Goal: Task Accomplishment & Management: Use online tool/utility

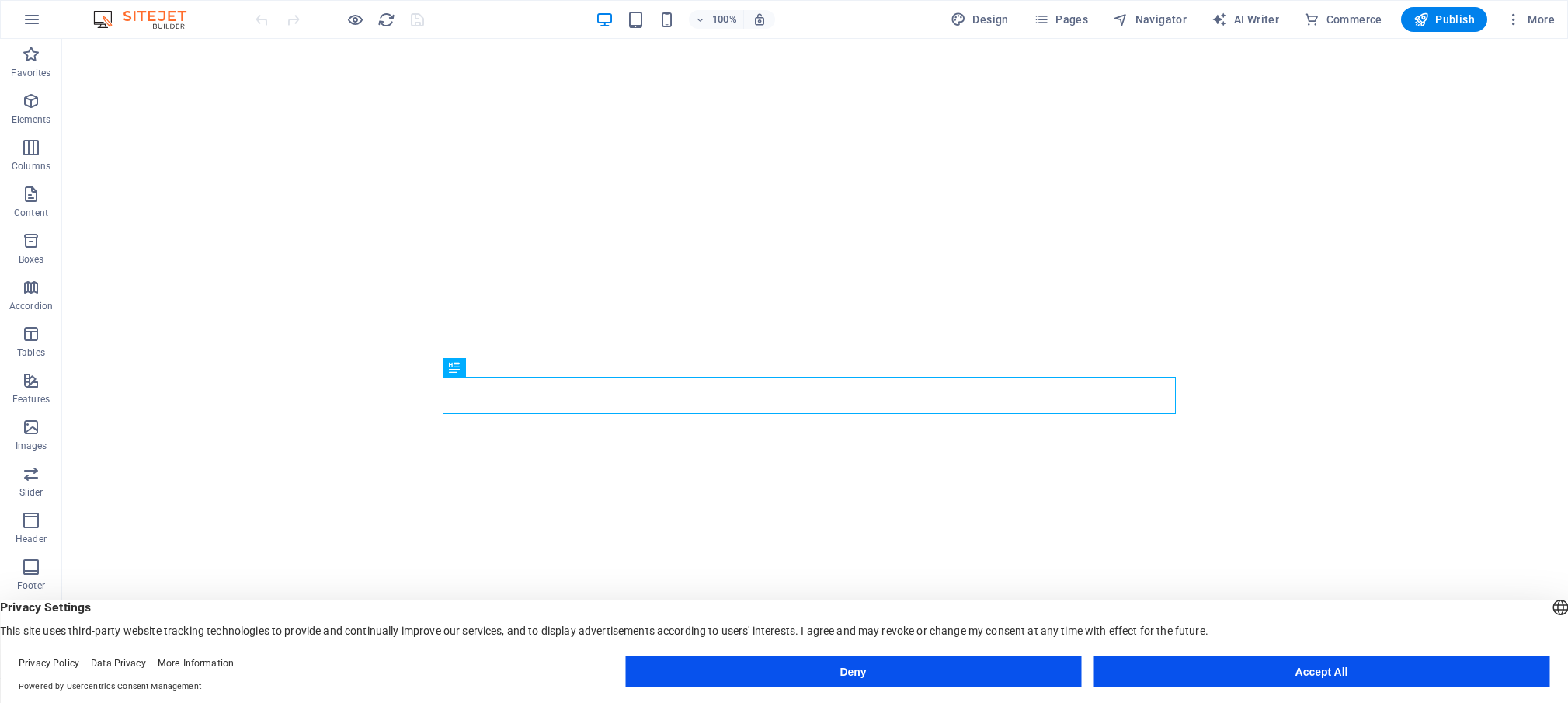
click at [1348, 674] on button "Accept All" at bounding box center [1321, 671] width 456 height 31
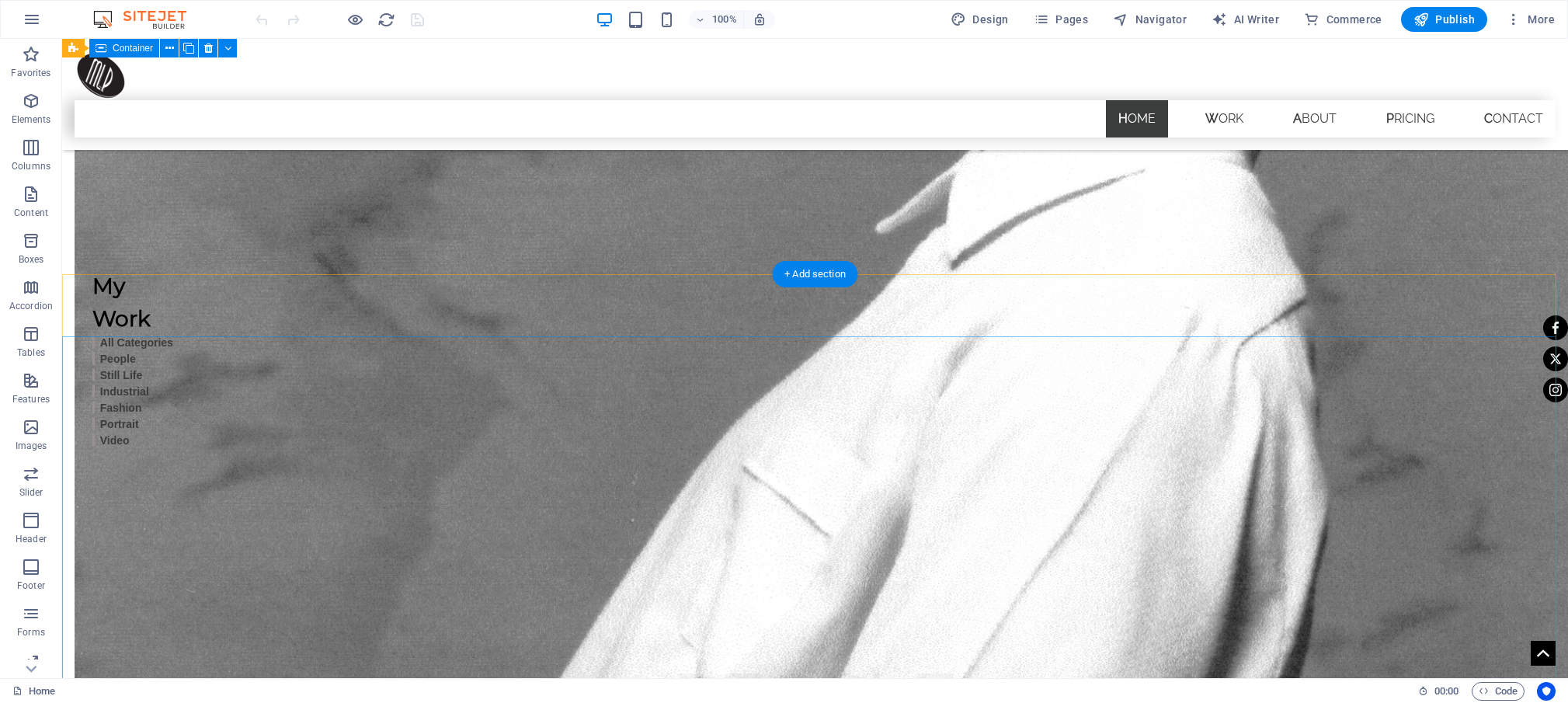
scroll to position [1789, 0]
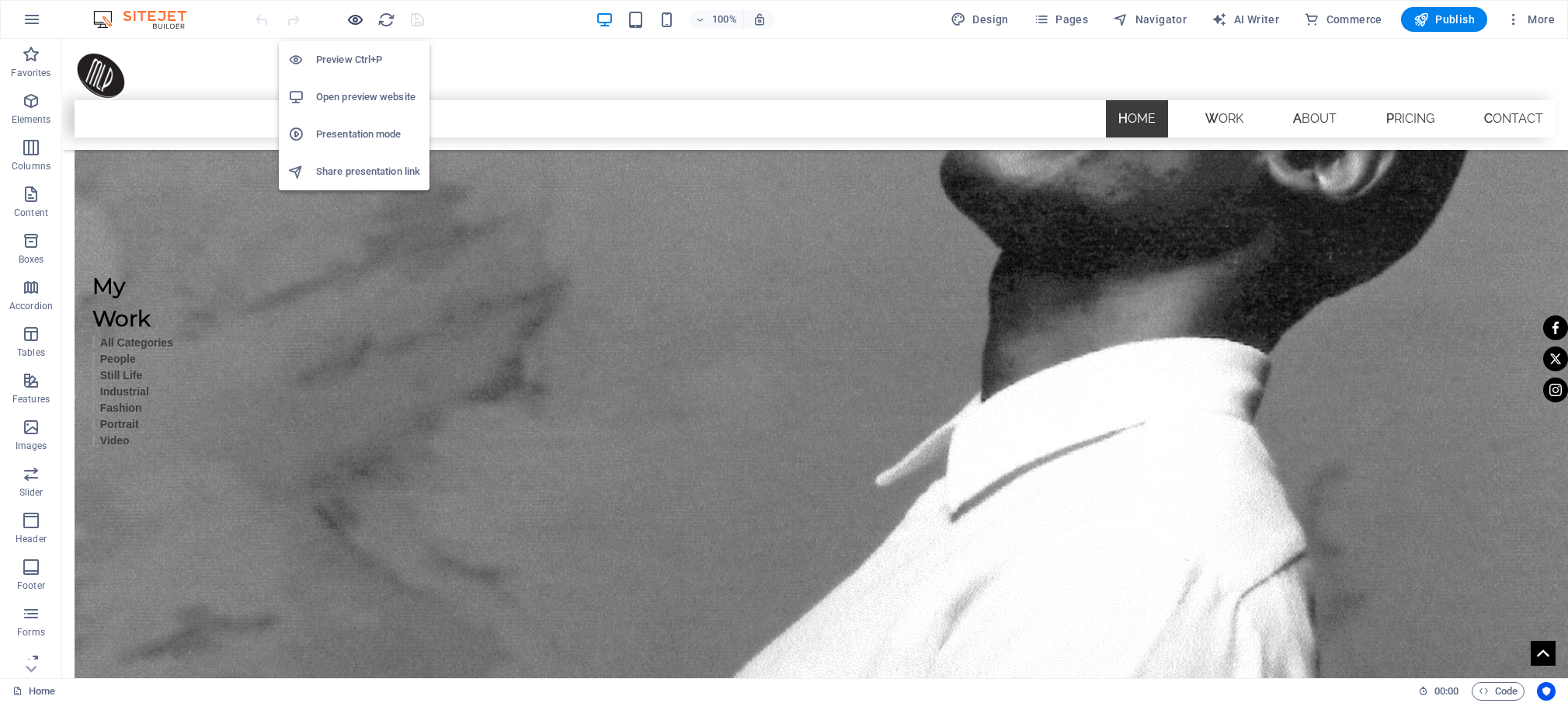
click at [353, 16] on icon "button" at bounding box center [355, 20] width 18 height 18
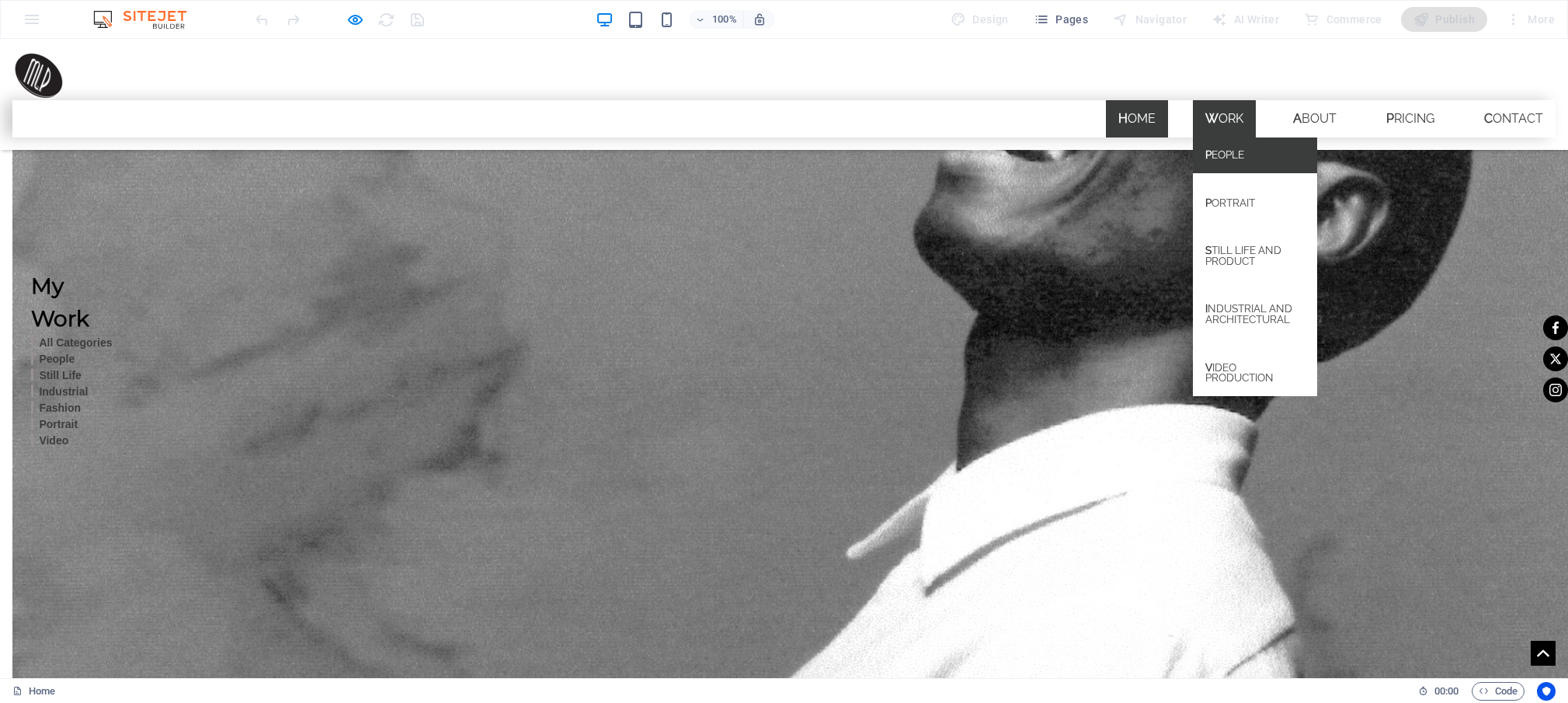
click at [1215, 137] on link "People" at bounding box center [1255, 155] width 124 height 36
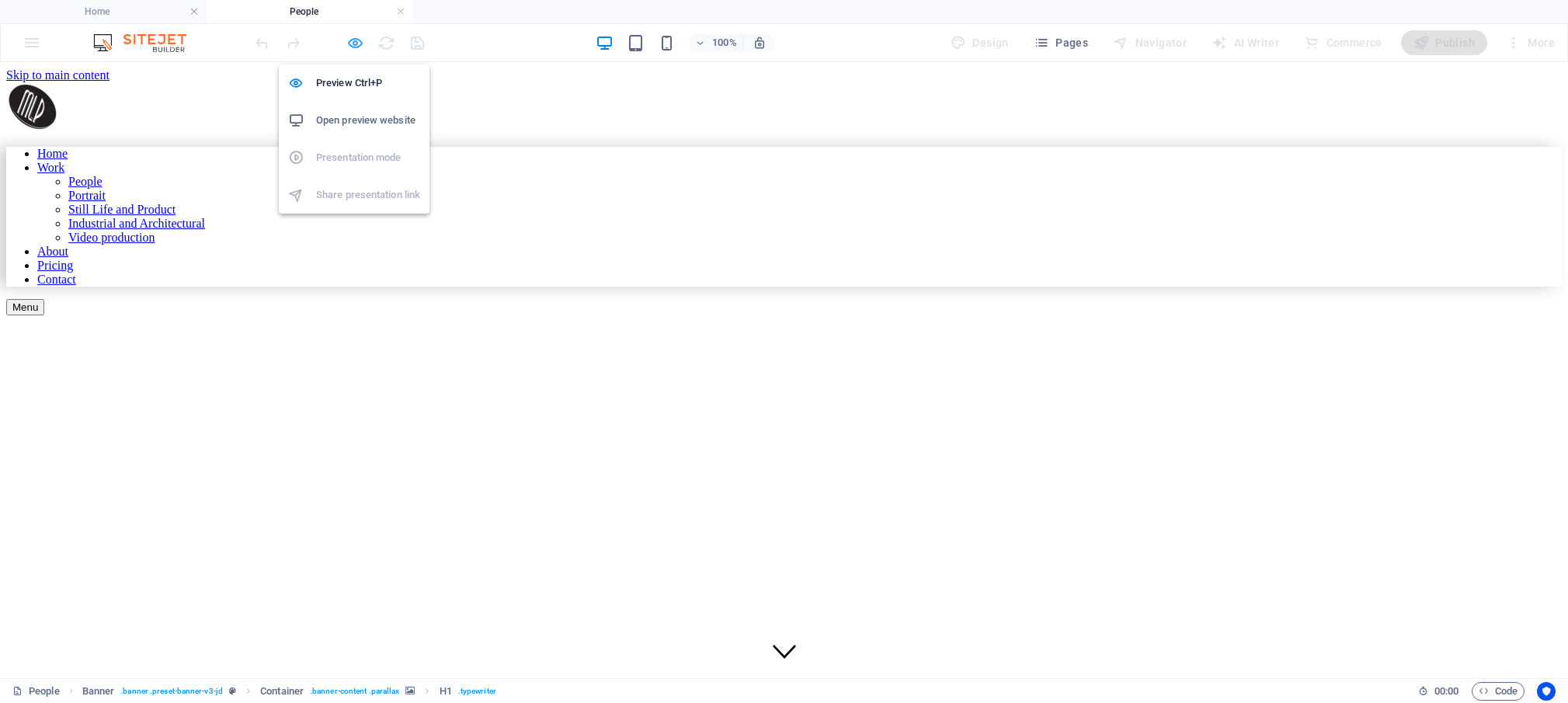
scroll to position [0, 0]
click at [358, 41] on icon "button" at bounding box center [355, 43] width 18 height 18
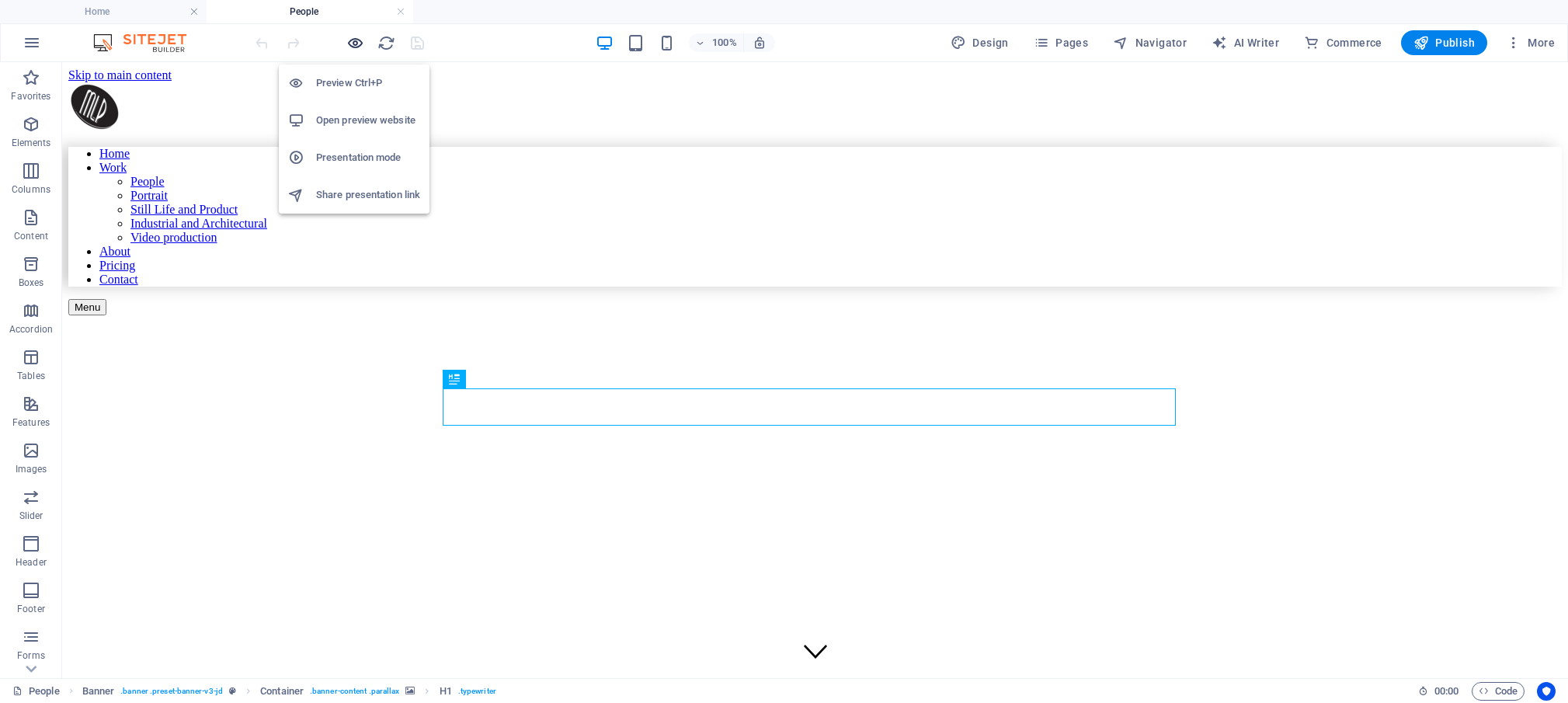
click at [353, 45] on icon "button" at bounding box center [355, 43] width 18 height 18
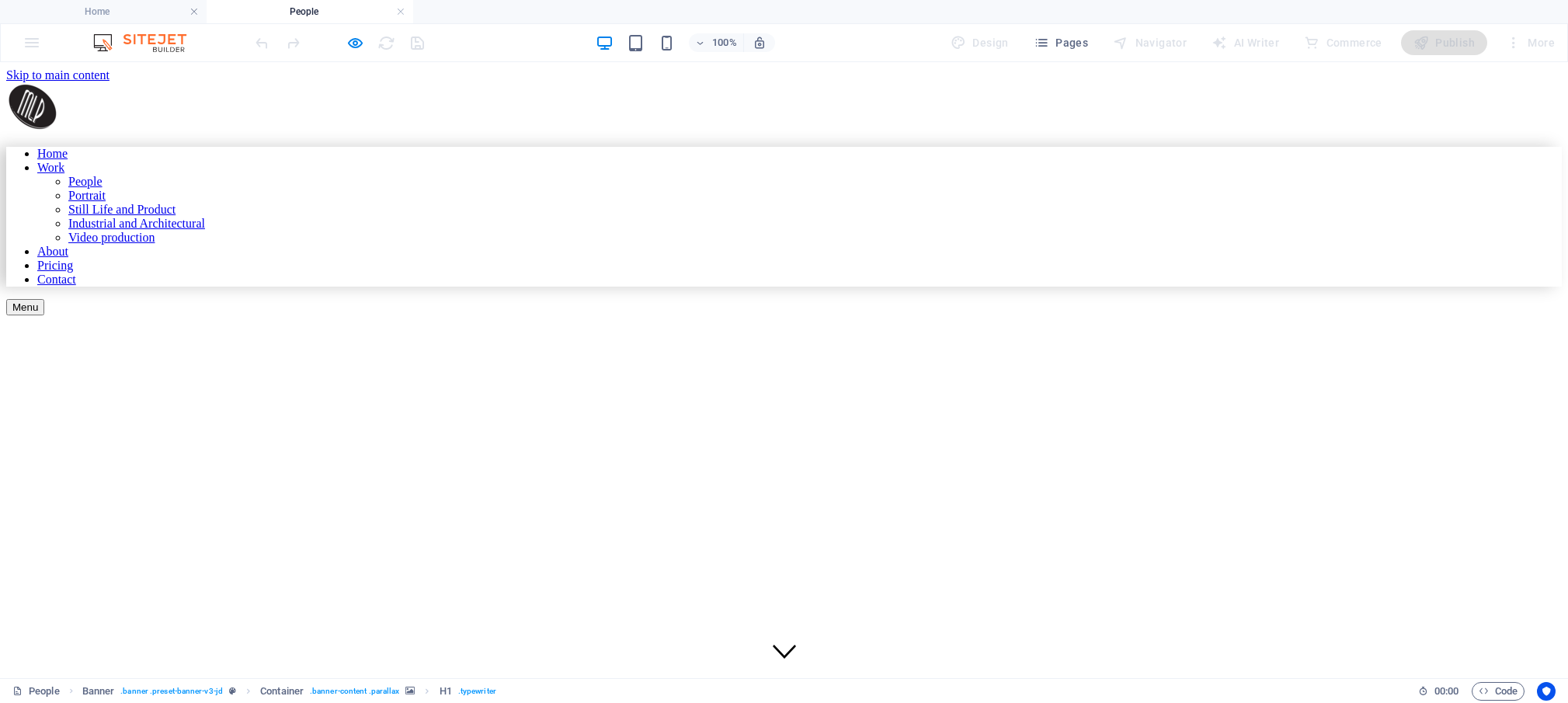
click at [105, 188] on link "Portrait" at bounding box center [87, 194] width 37 height 13
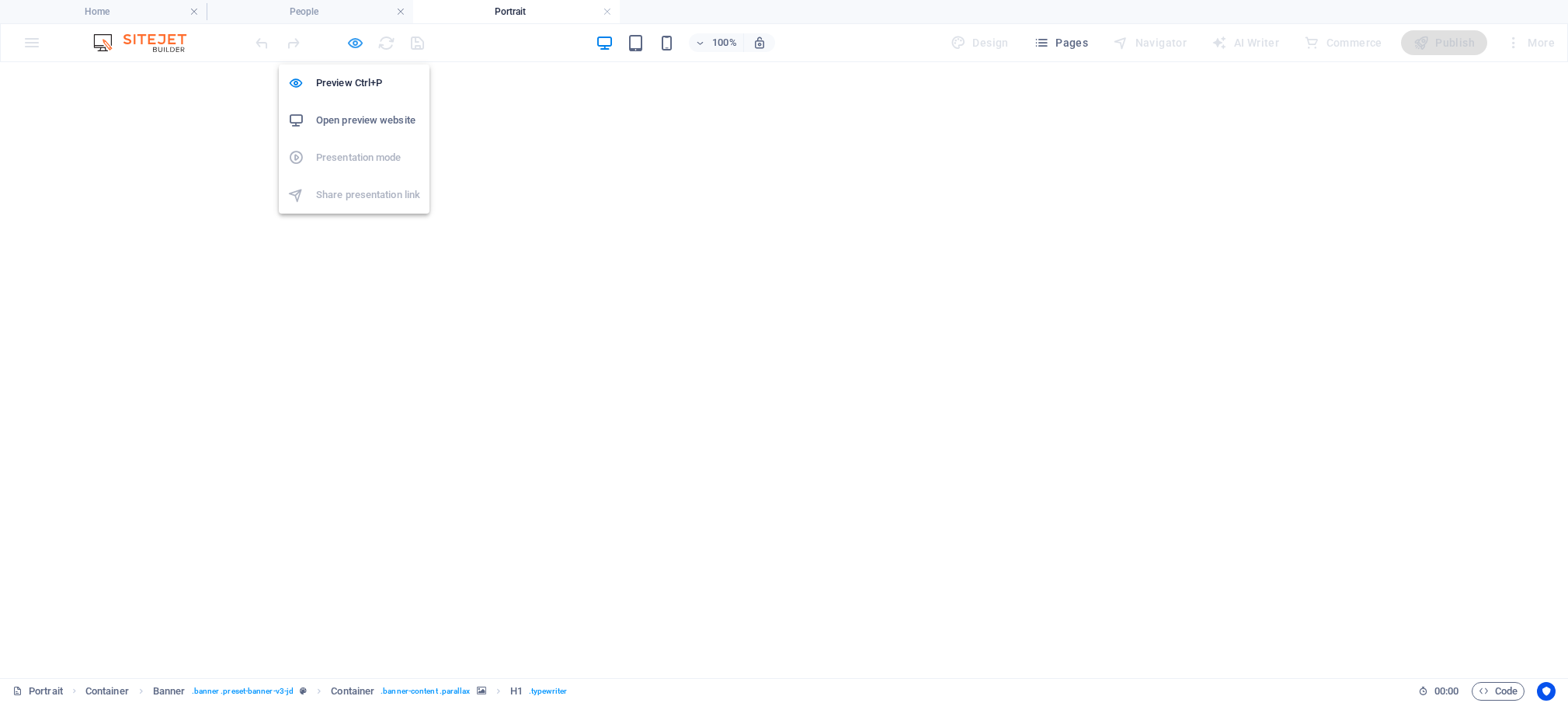
click at [356, 43] on icon "button" at bounding box center [355, 43] width 18 height 18
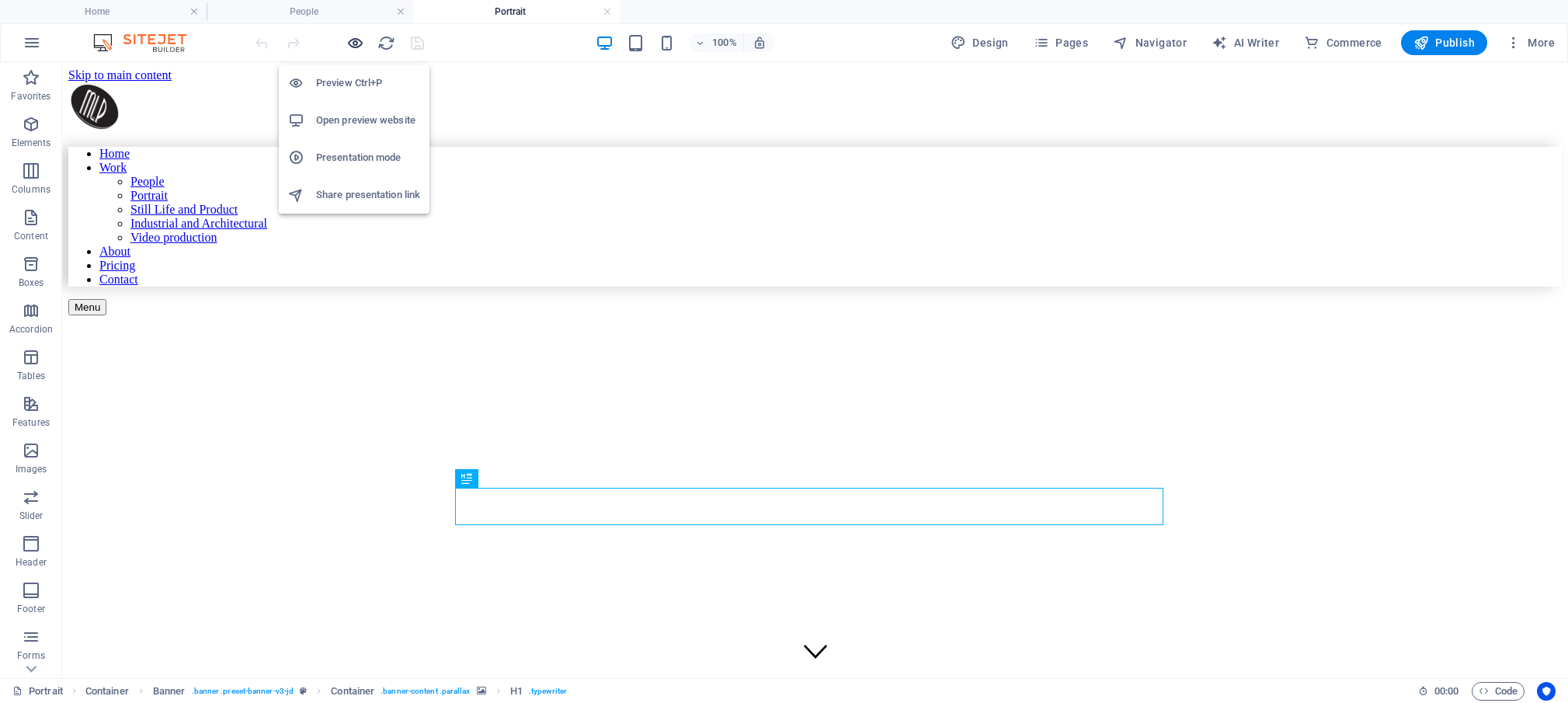
click at [356, 43] on icon "button" at bounding box center [355, 43] width 18 height 18
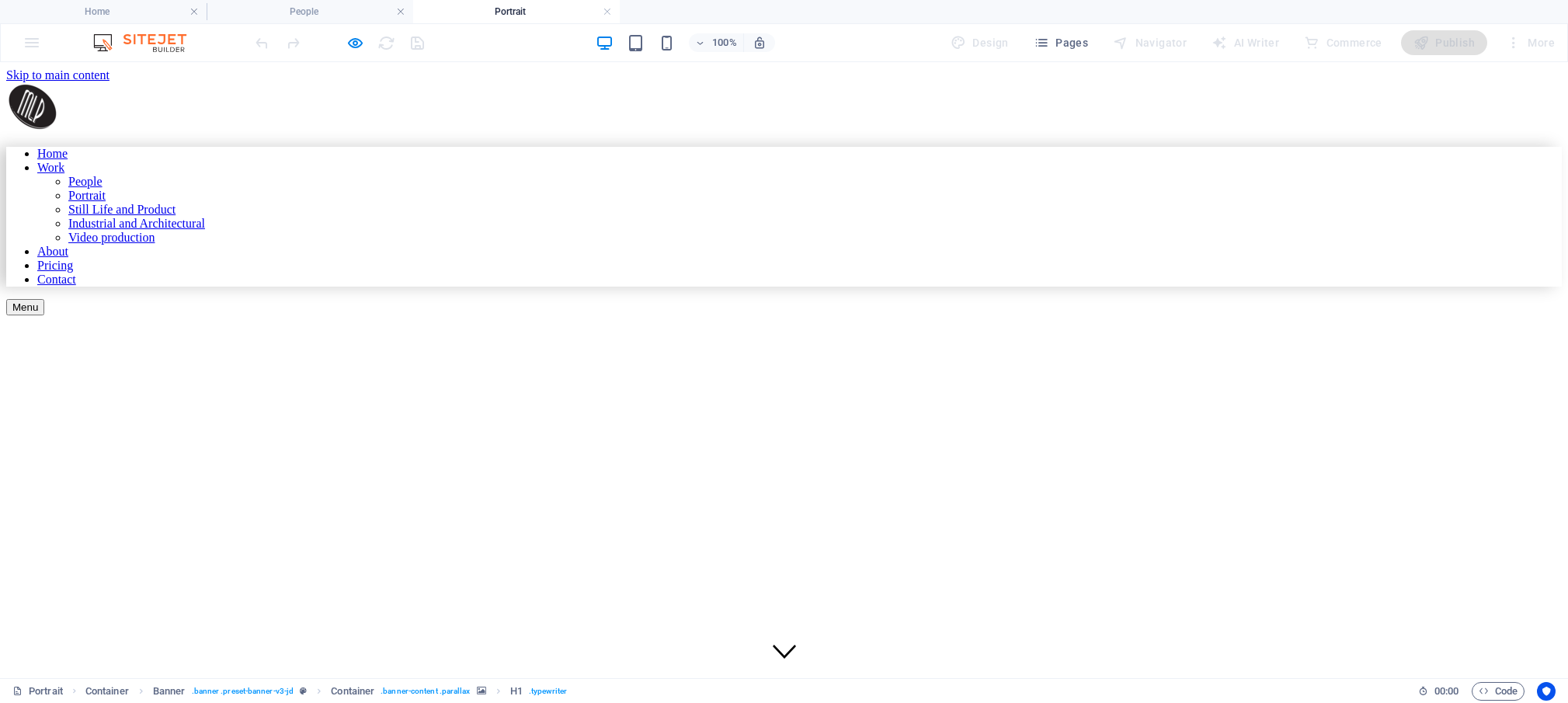
click at [73, 259] on link "Pricing" at bounding box center [55, 265] width 36 height 13
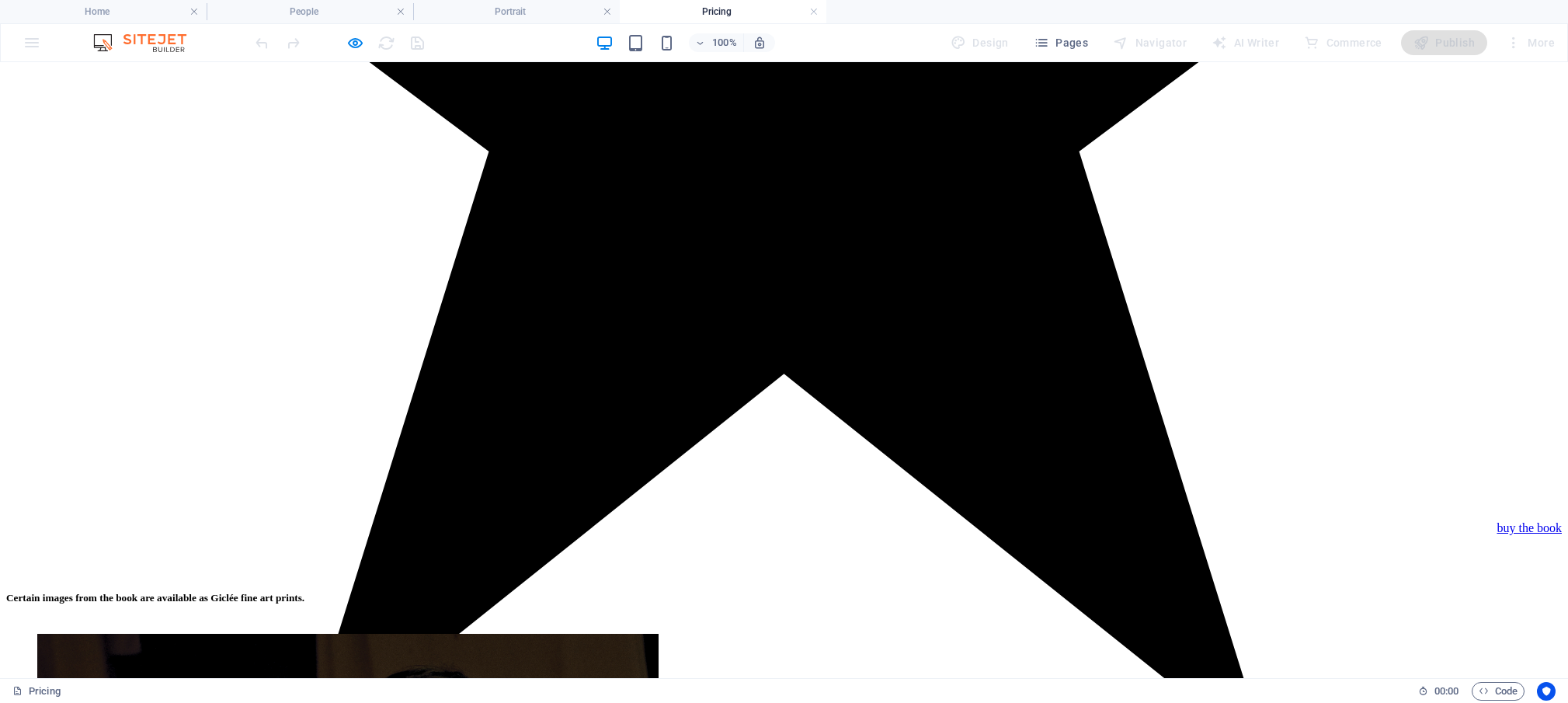
scroll to position [2066, 0]
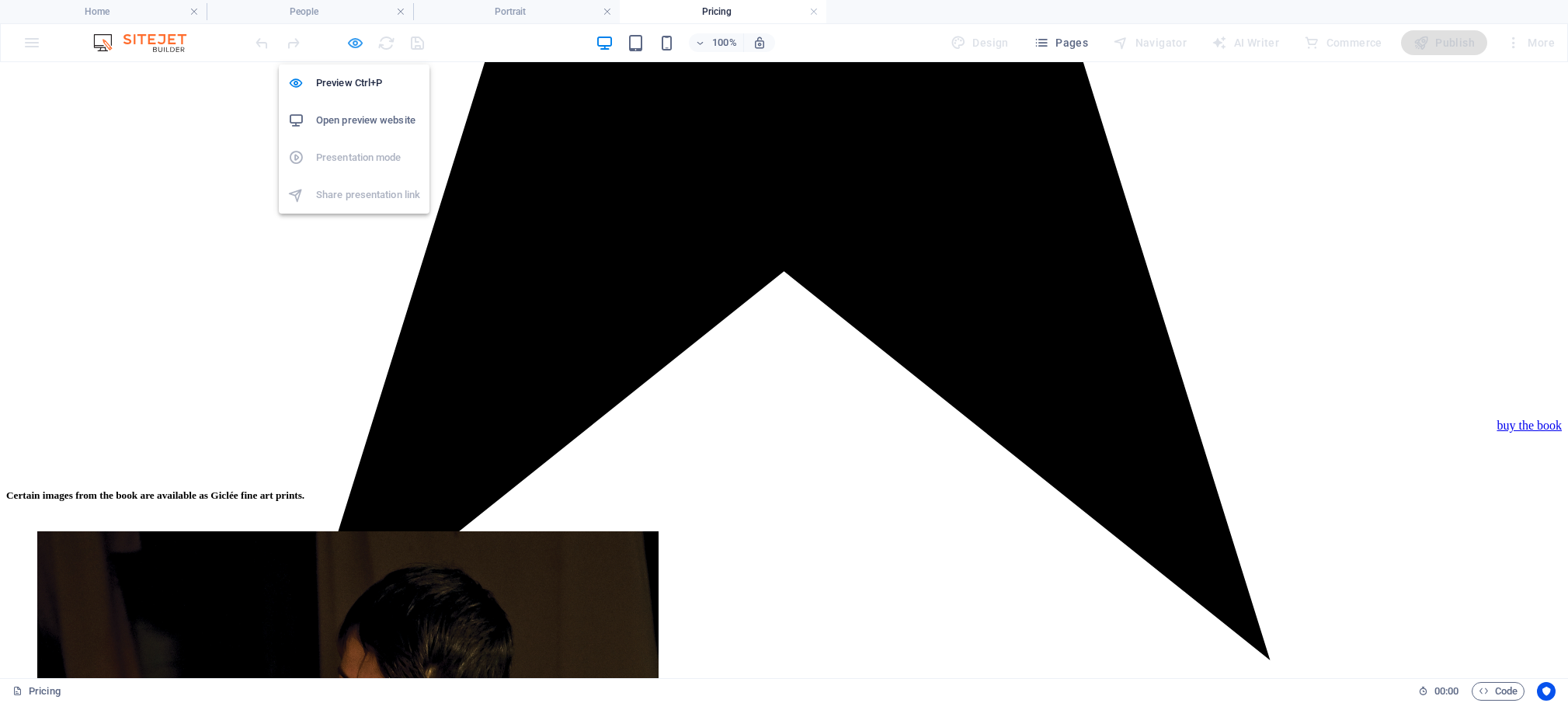
click at [349, 42] on icon "button" at bounding box center [355, 43] width 18 height 18
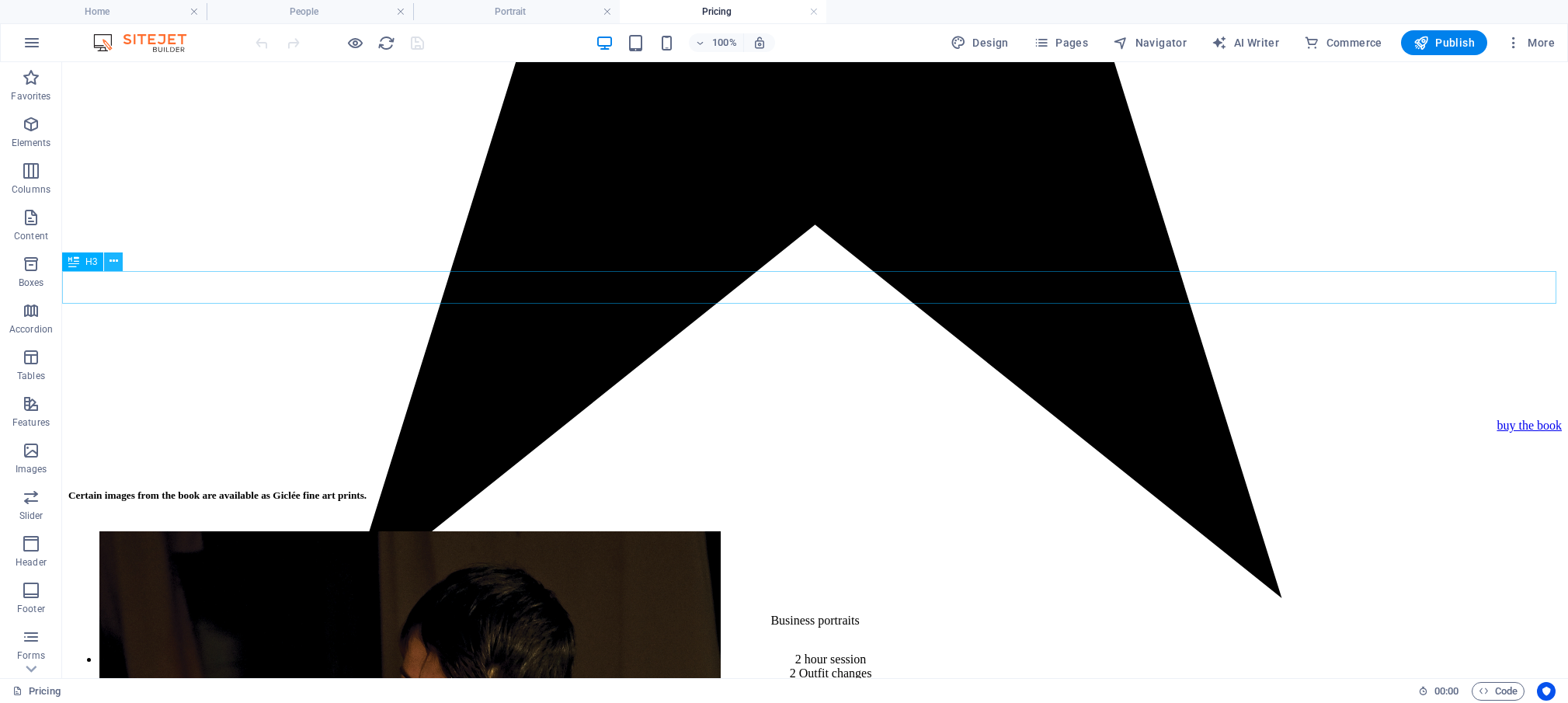
click at [113, 259] on icon at bounding box center [114, 261] width 9 height 16
click at [122, 294] on icon at bounding box center [119, 294] width 9 height 16
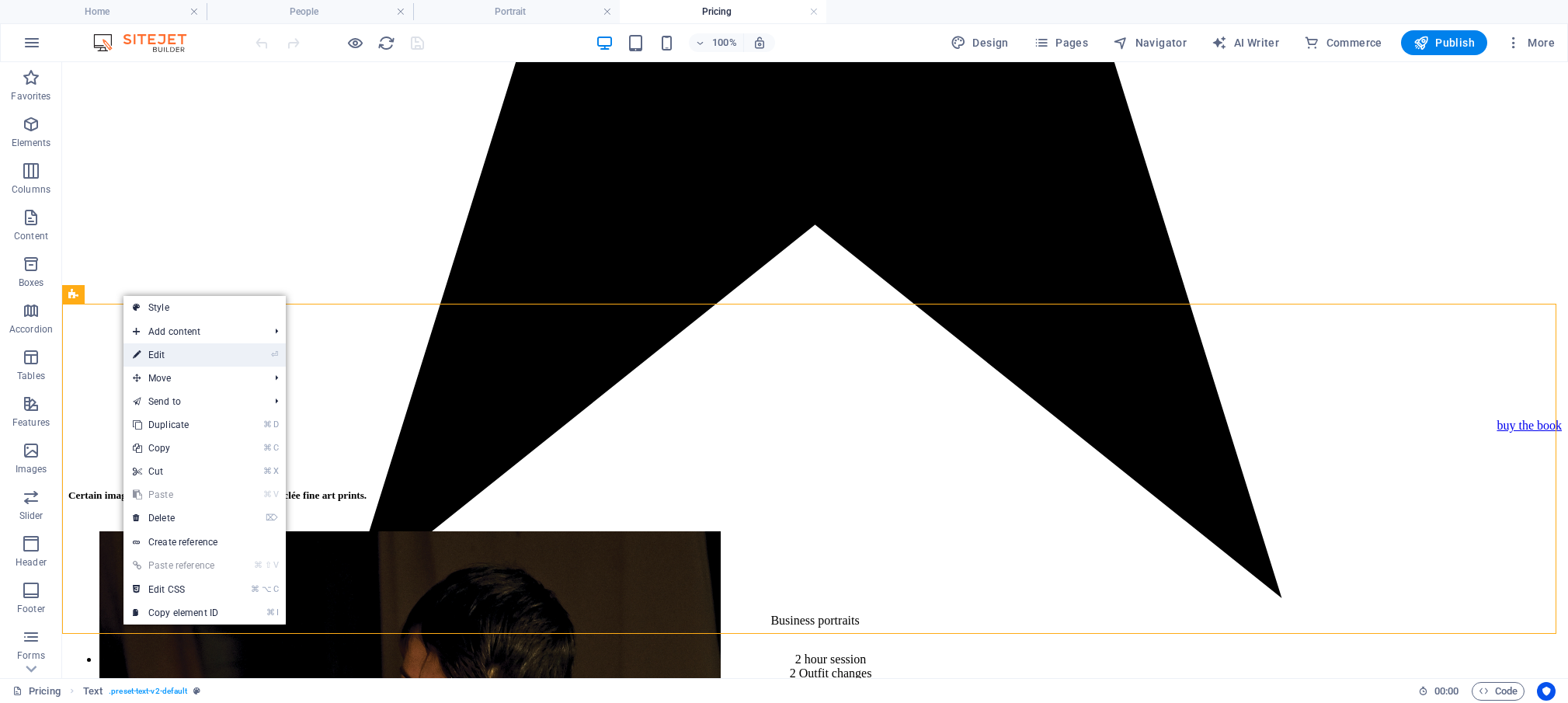
click at [170, 359] on link "⏎ Edit" at bounding box center [175, 355] width 104 height 23
select select "px"
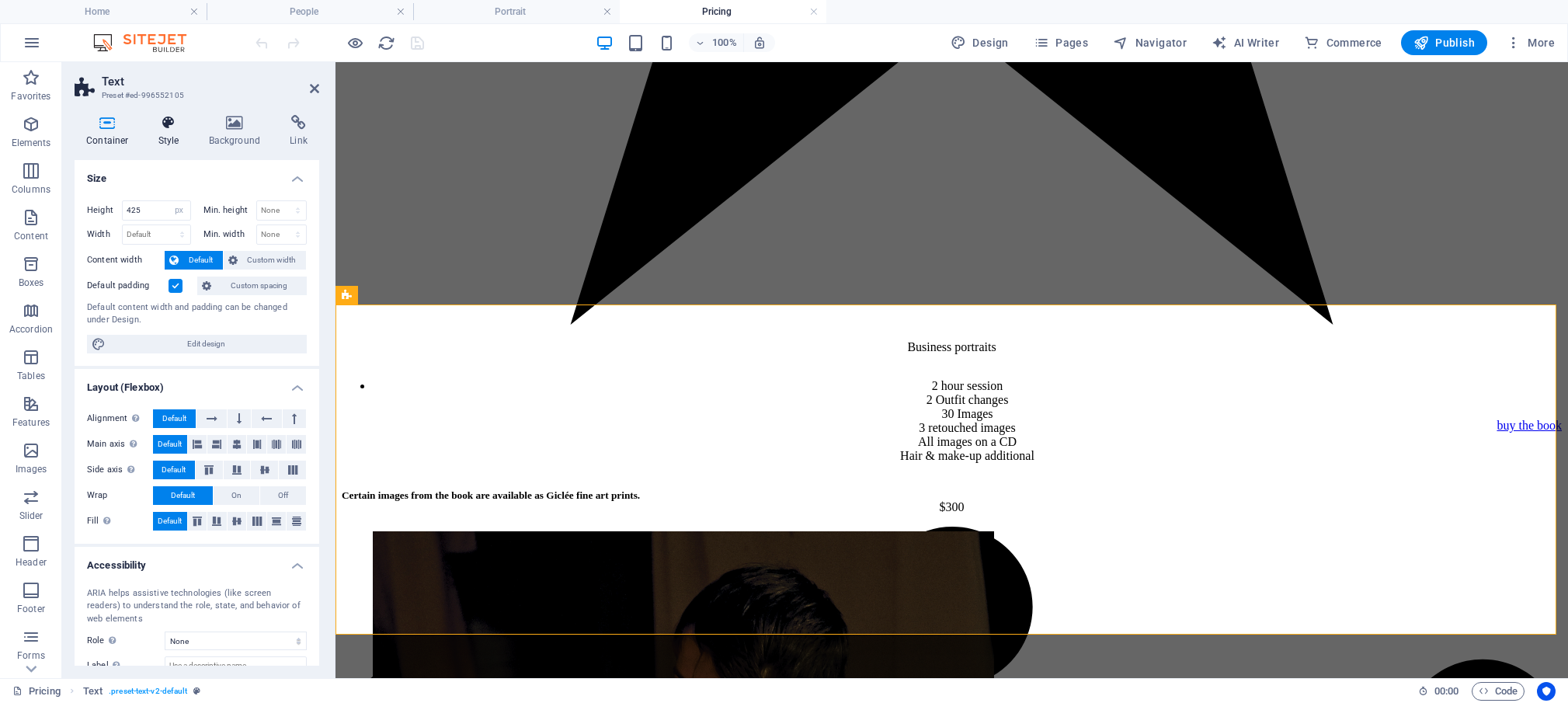
click at [164, 129] on icon at bounding box center [169, 122] width 45 height 15
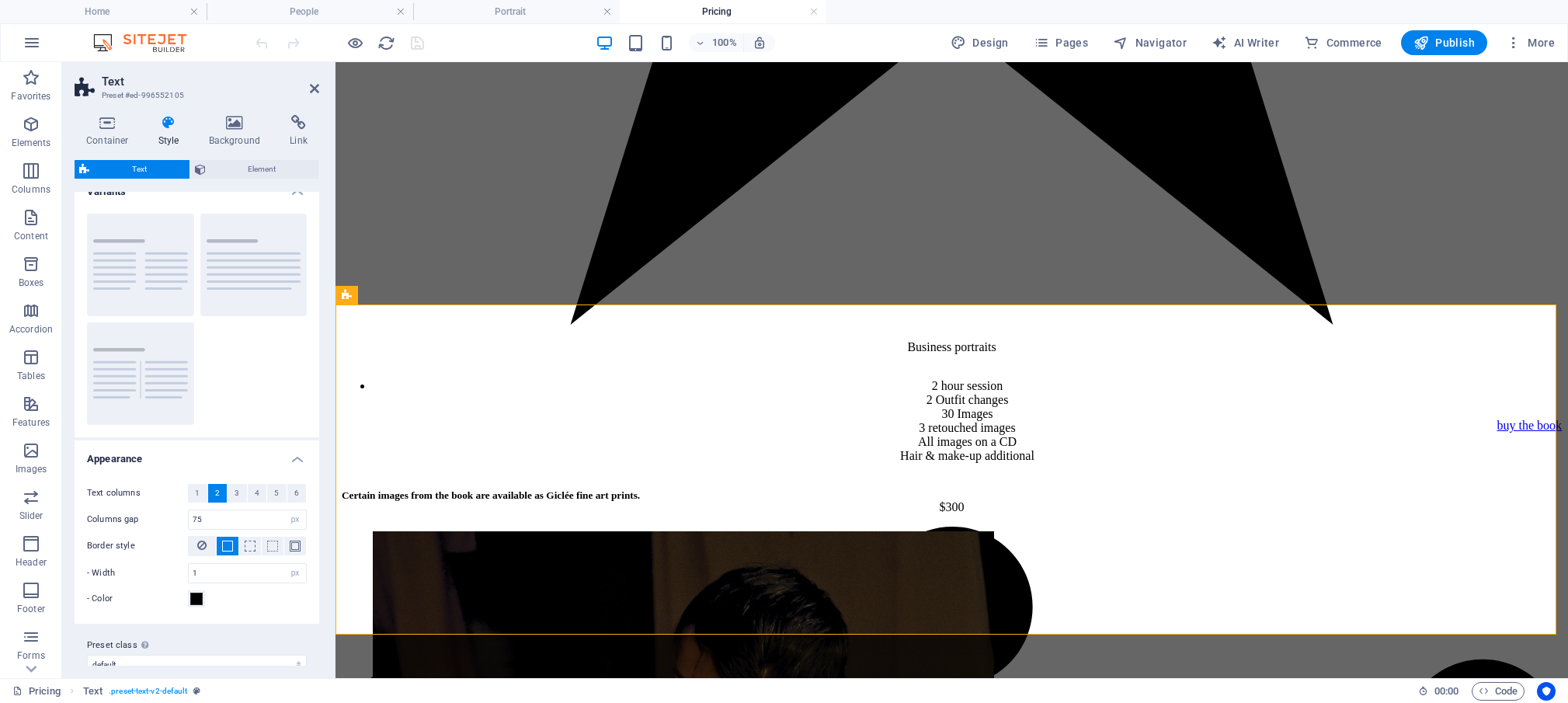
scroll to position [38, 0]
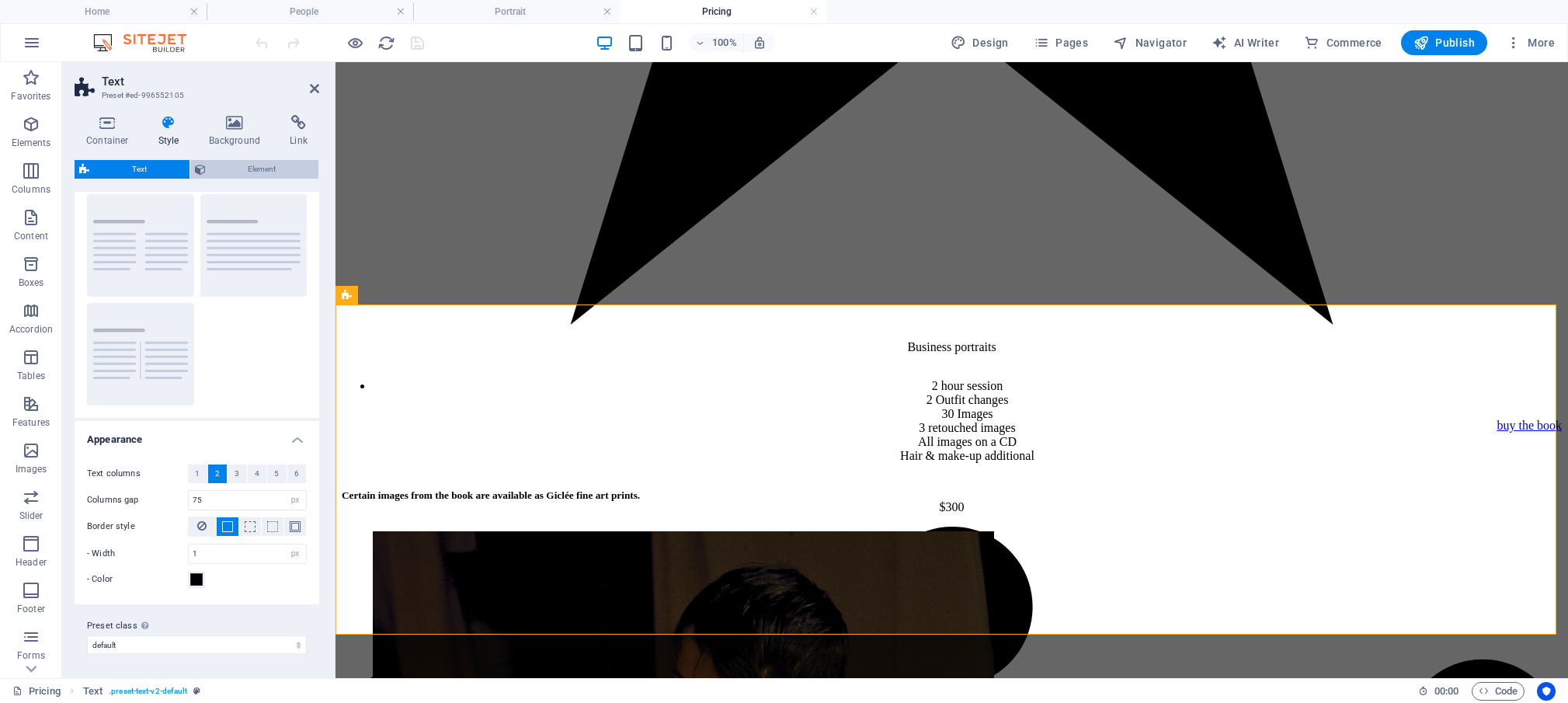
click at [236, 167] on span "Element" at bounding box center [262, 169] width 104 height 19
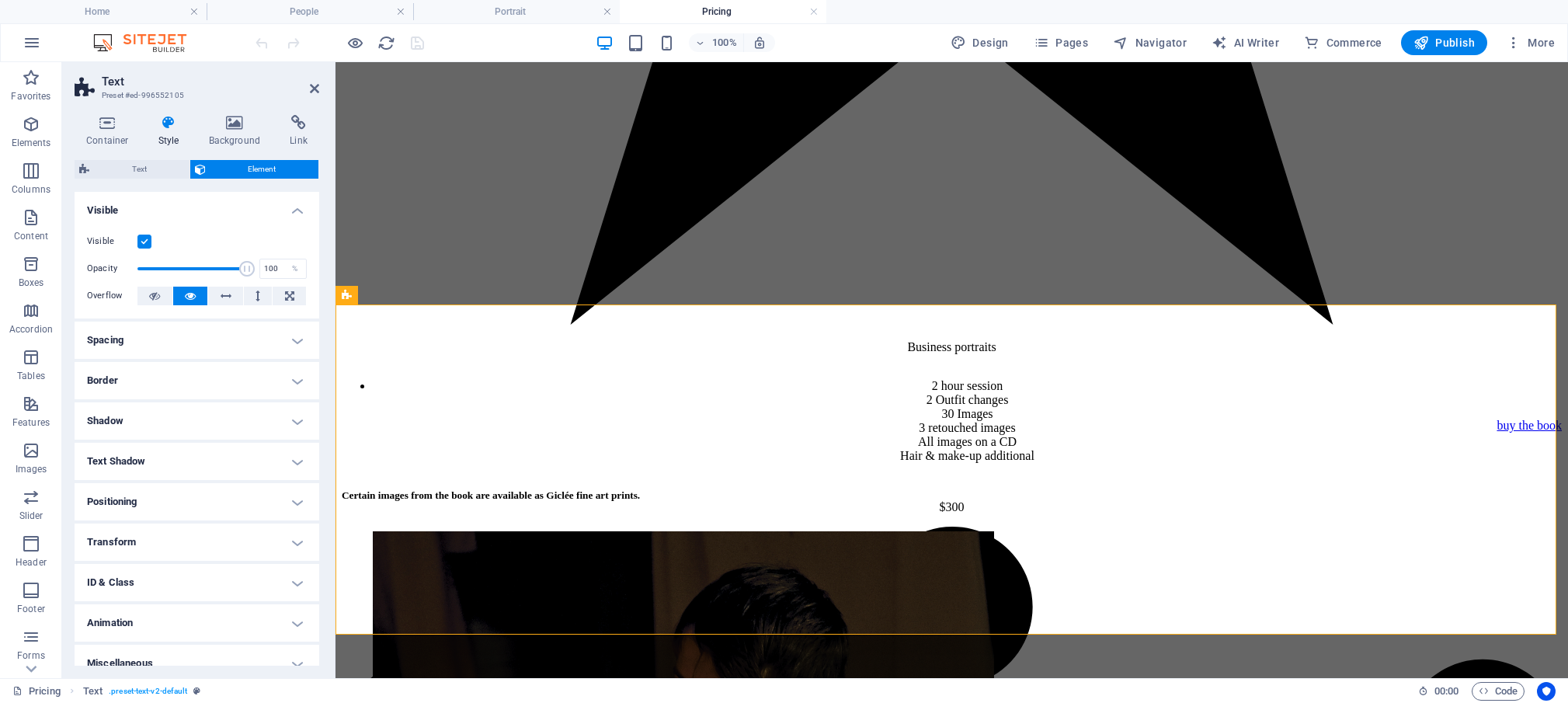
scroll to position [13, 0]
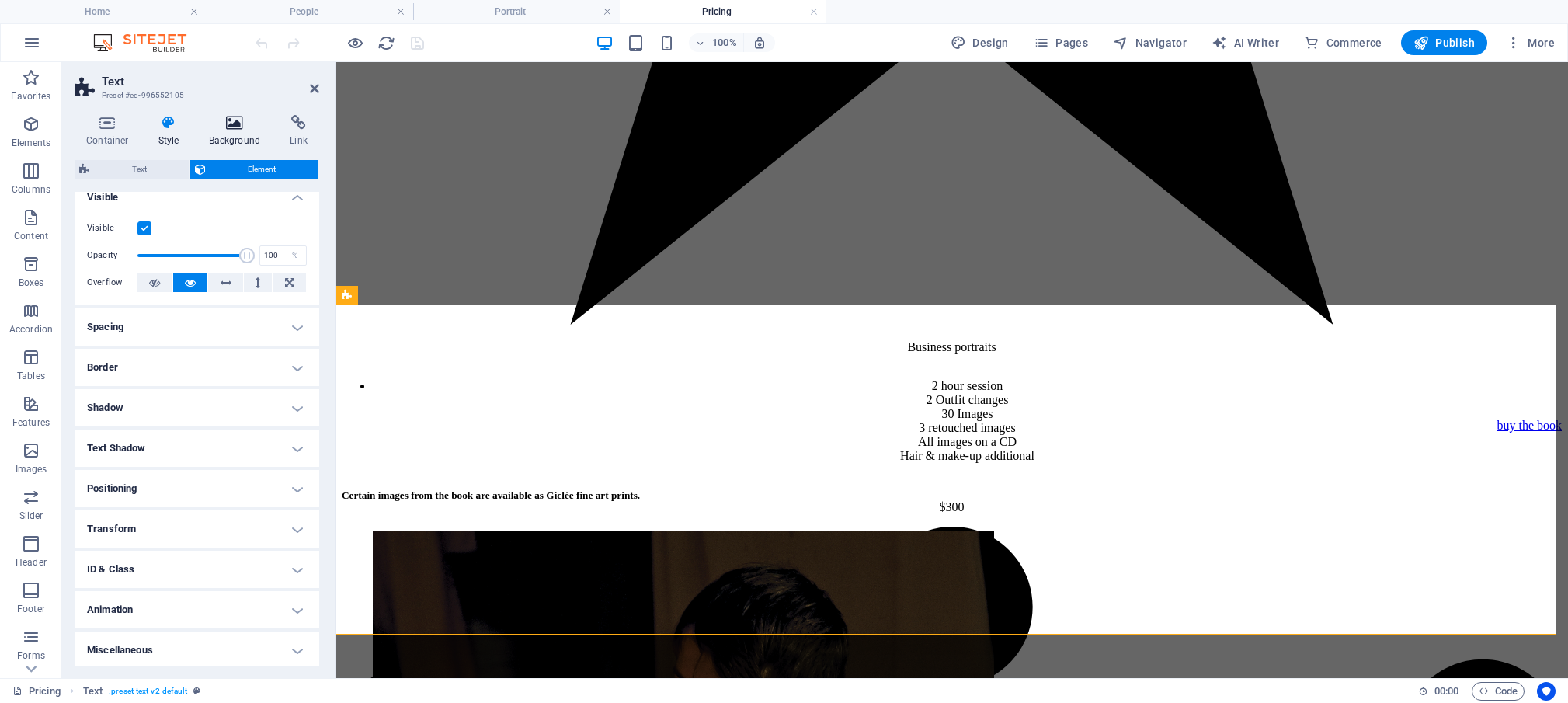
click at [237, 120] on icon at bounding box center [235, 122] width 75 height 15
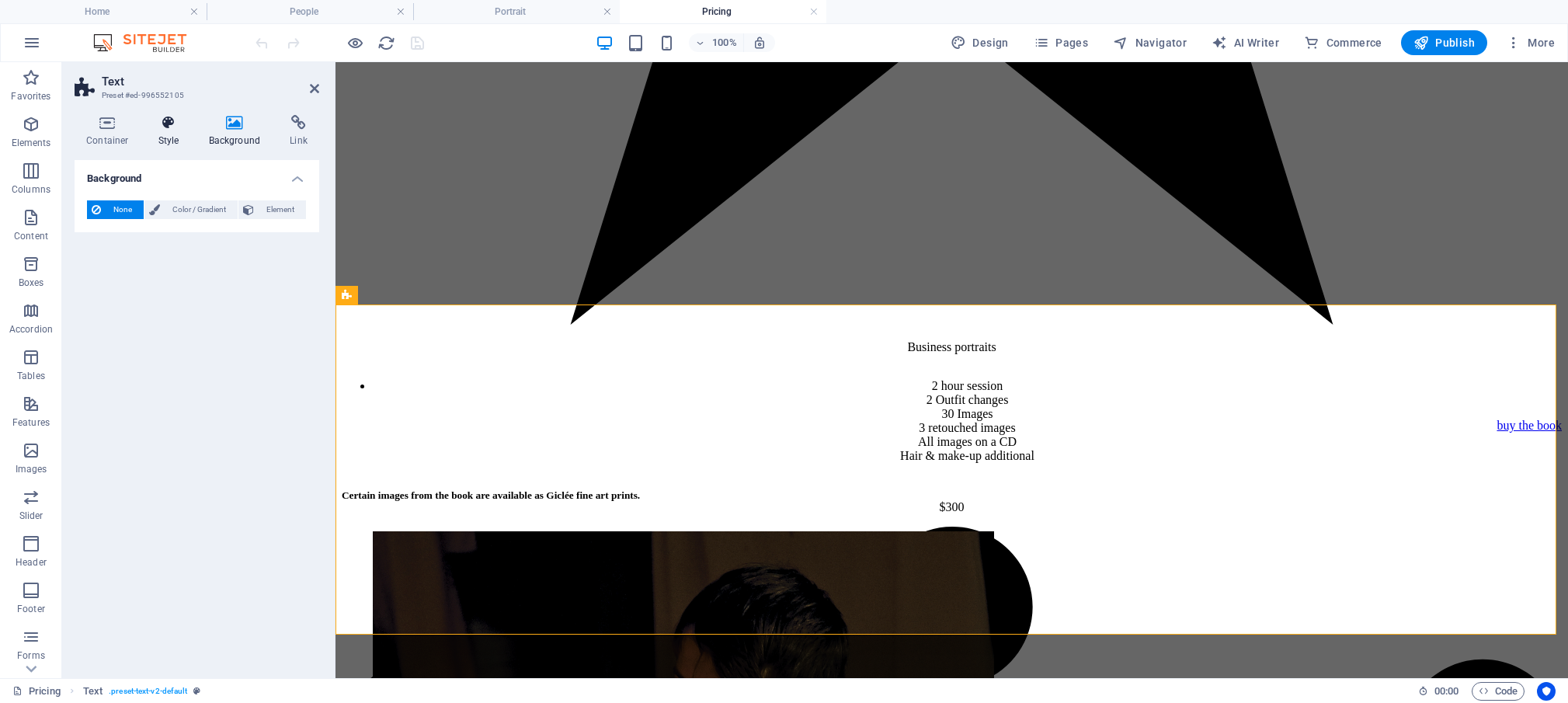
click at [170, 123] on icon at bounding box center [169, 122] width 45 height 15
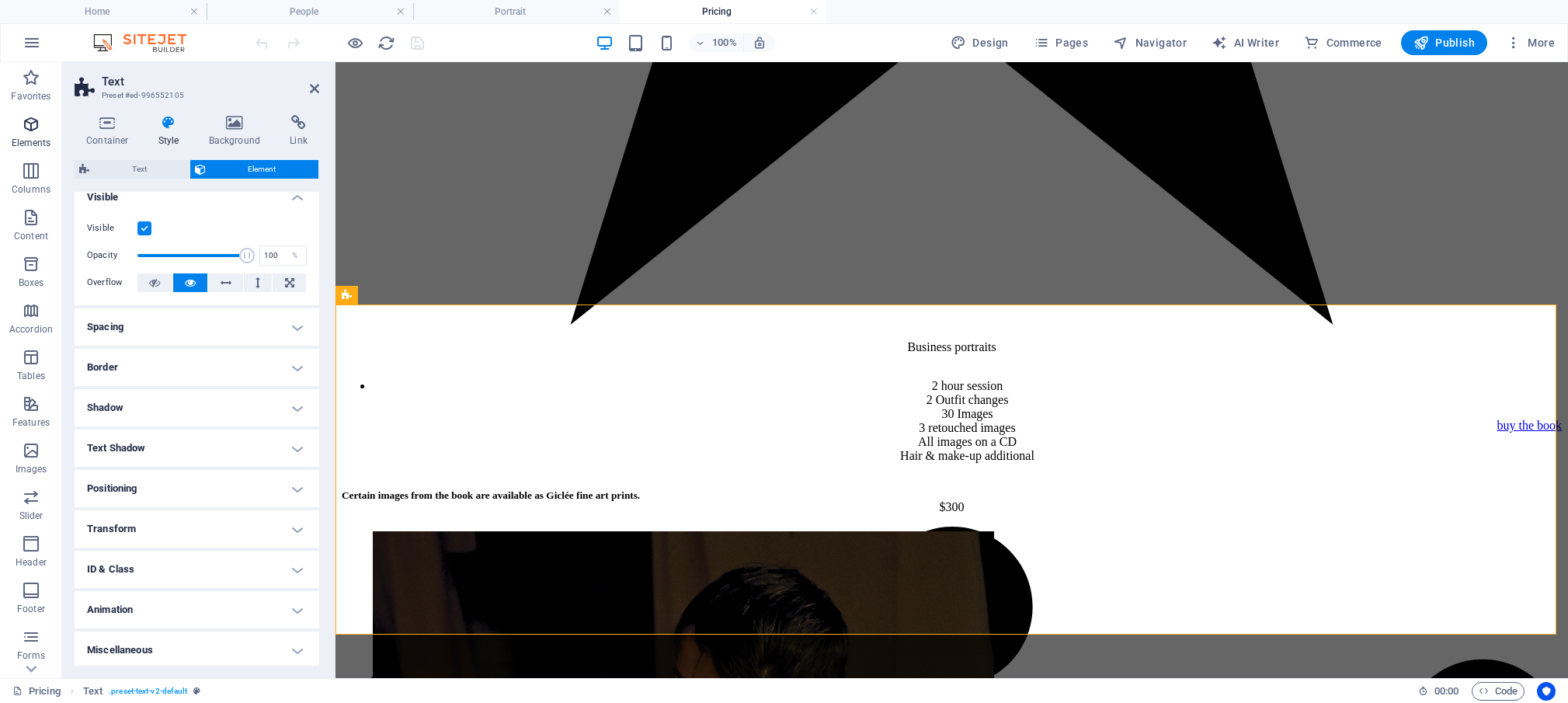
click at [25, 137] on p "Elements" at bounding box center [31, 143] width 39 height 12
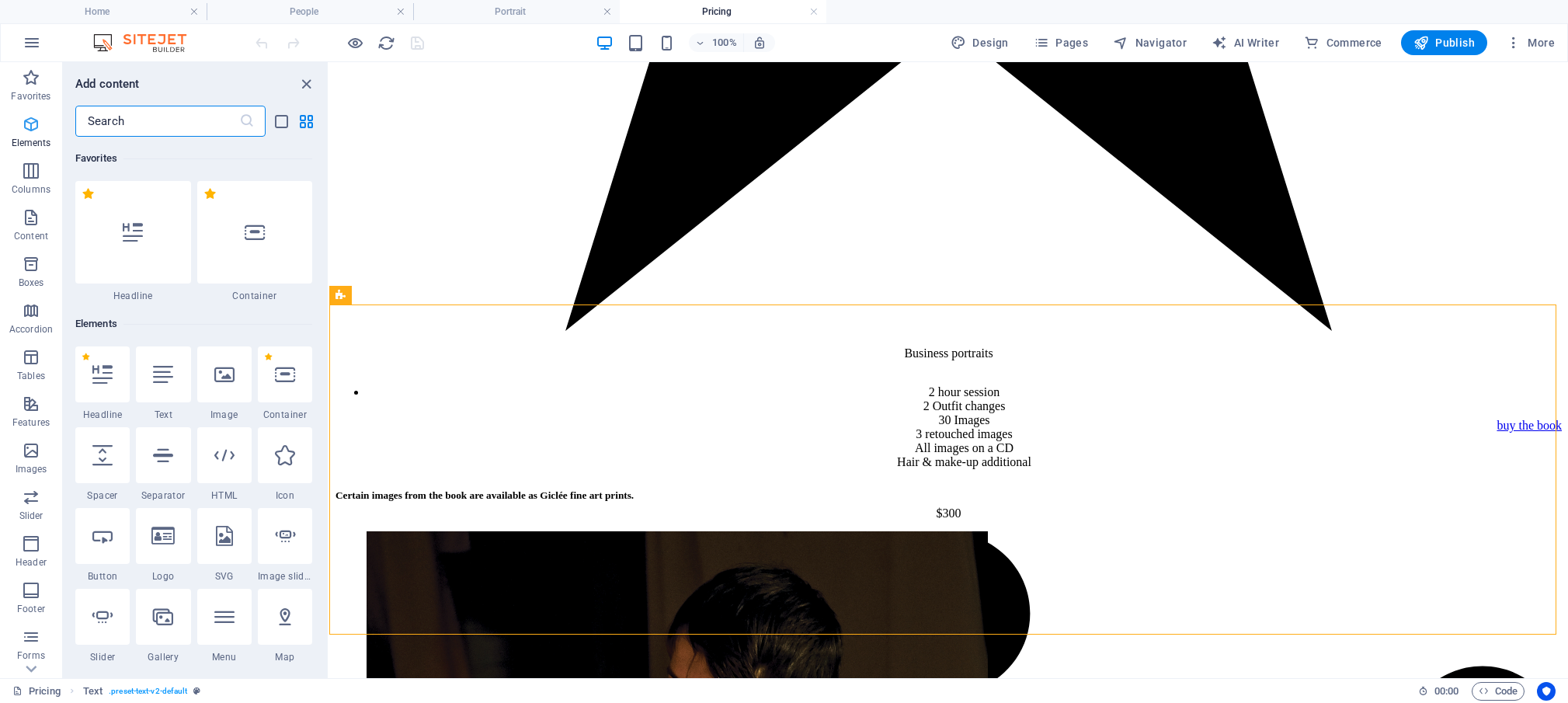
scroll to position [165, 0]
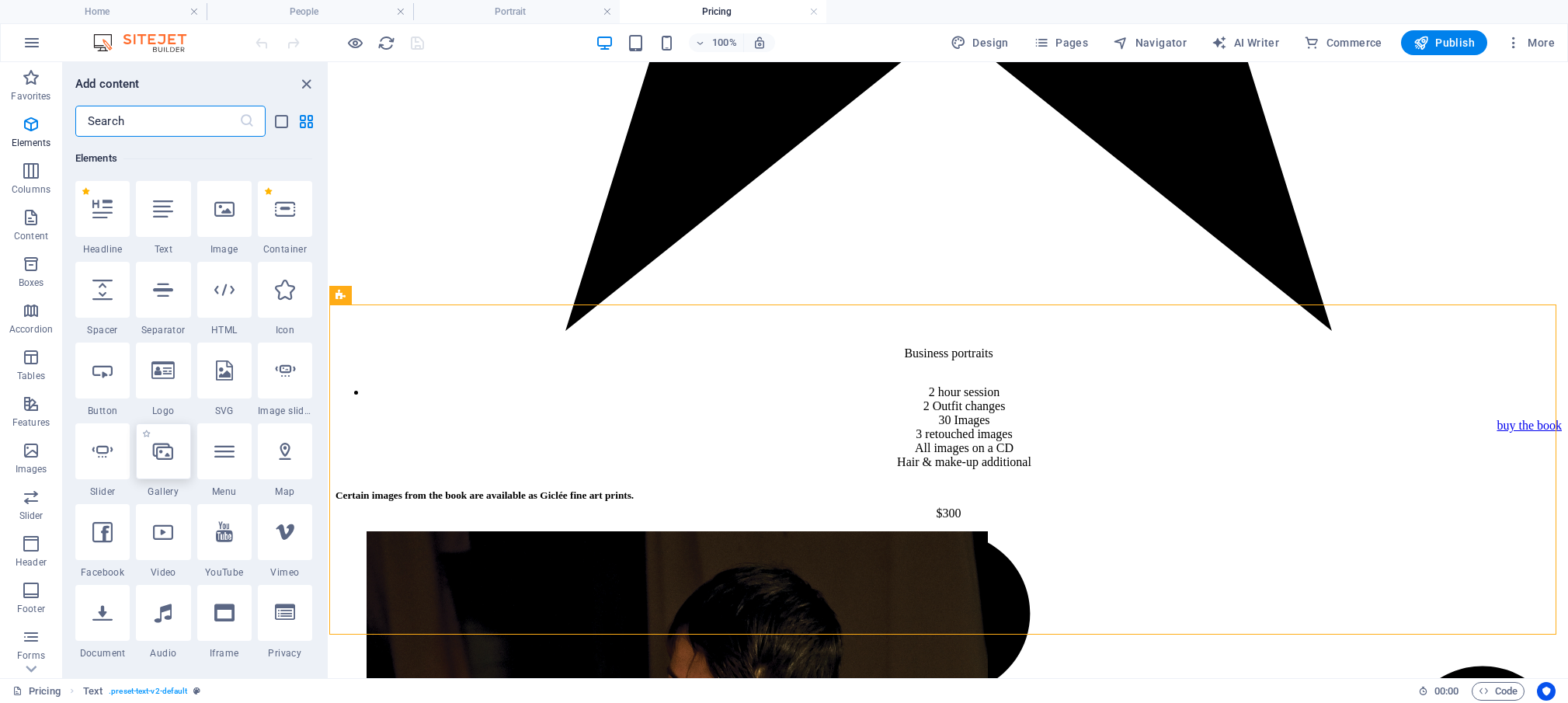
click at [160, 452] on icon at bounding box center [162, 451] width 21 height 21
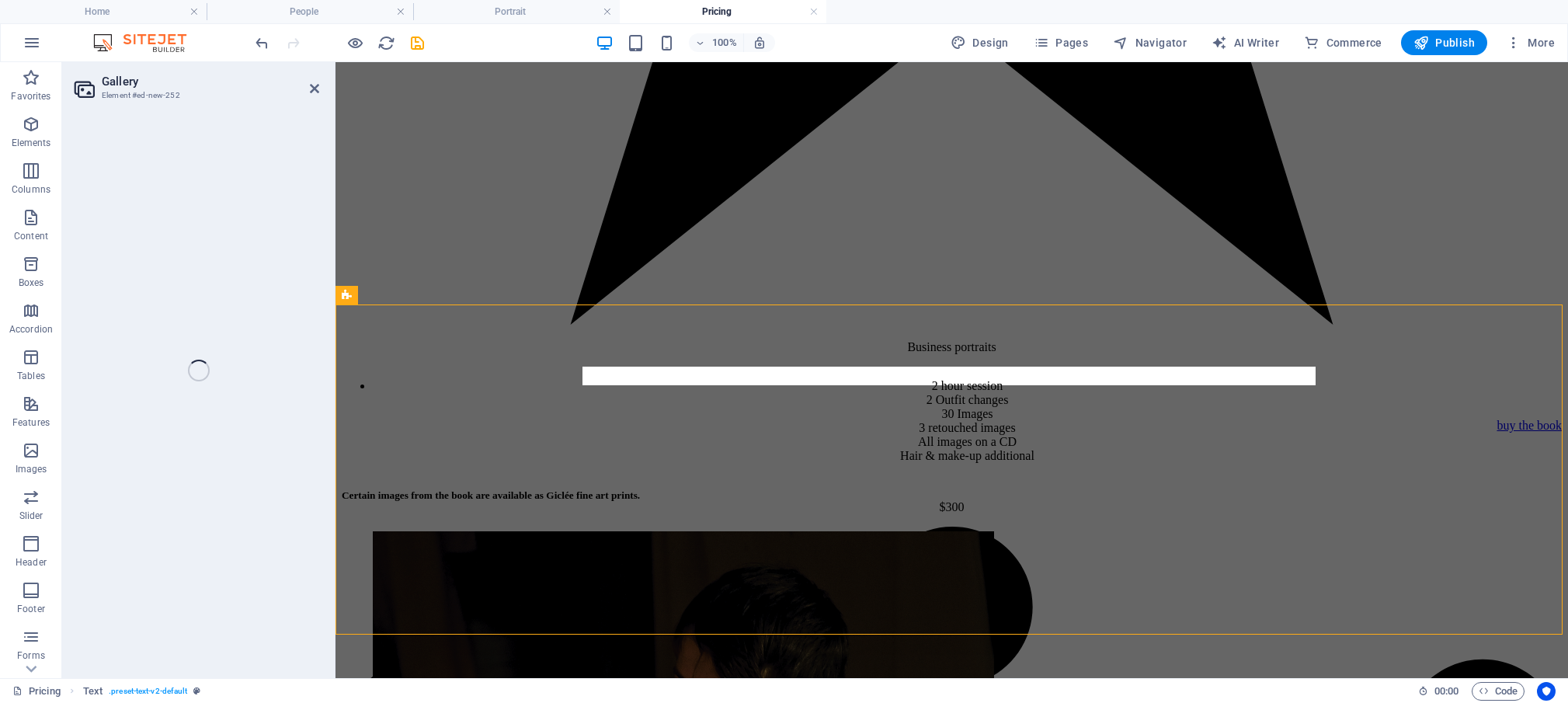
select select "4"
select select "%"
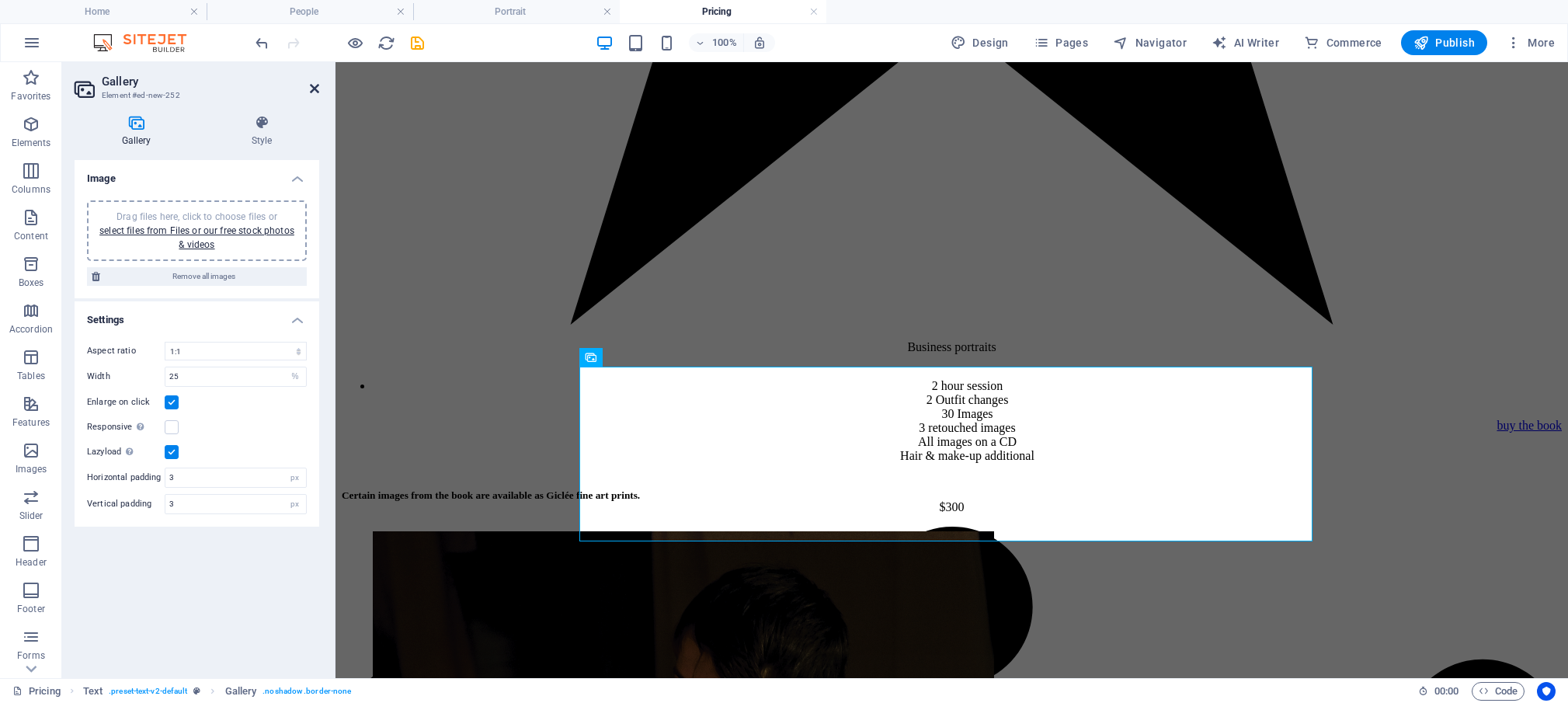
click at [313, 91] on icon at bounding box center [314, 88] width 9 height 12
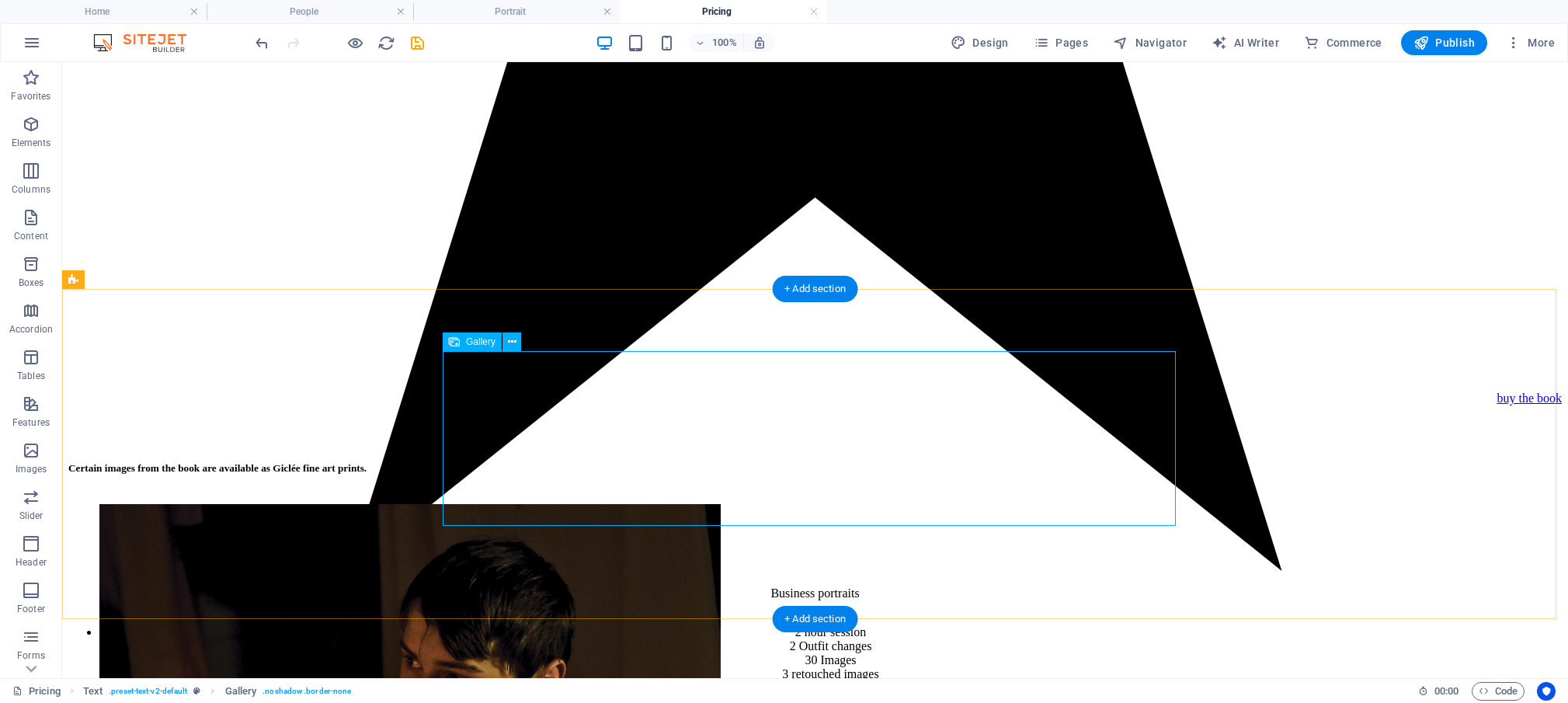
scroll to position [2153, 0]
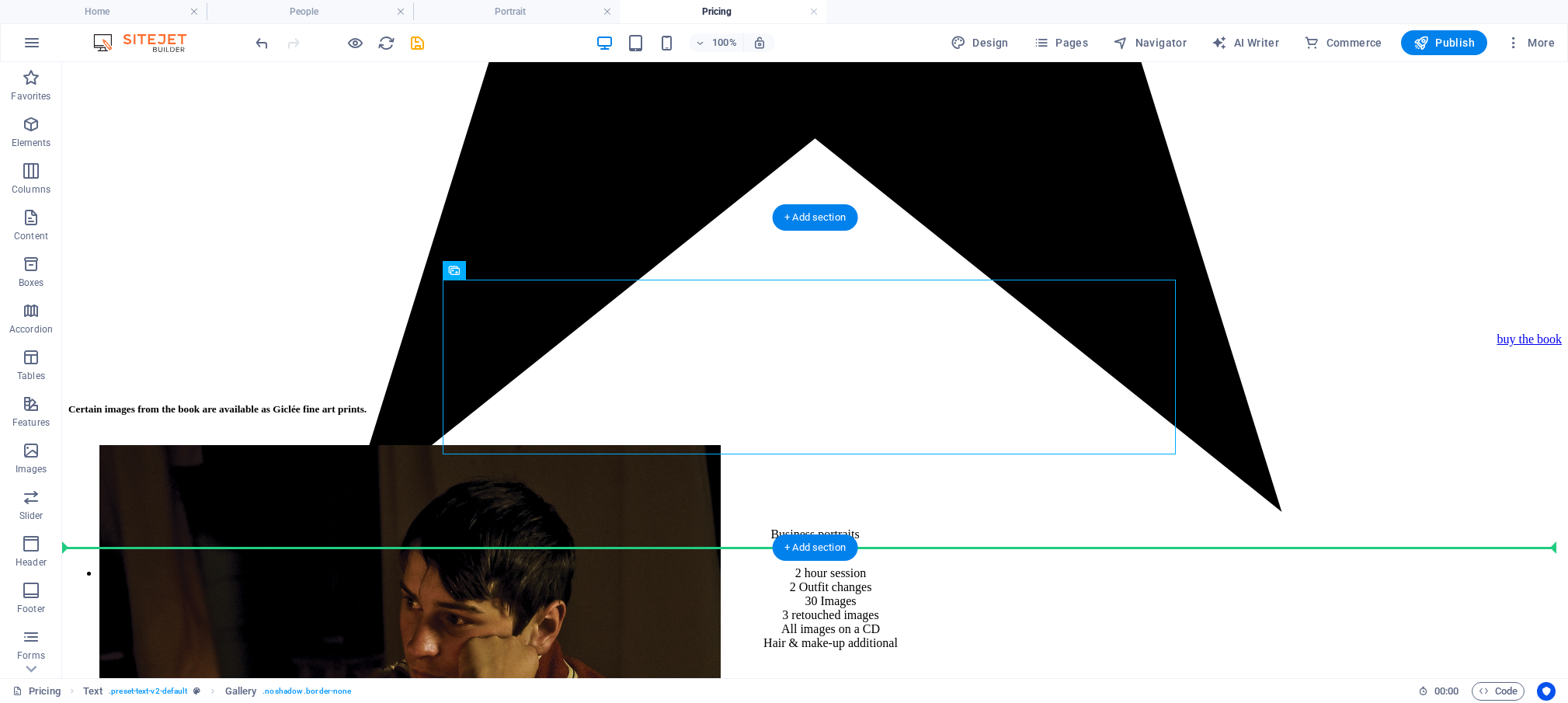
drag, startPoint x: 538, startPoint y: 334, endPoint x: 462, endPoint y: 539, distance: 218.6
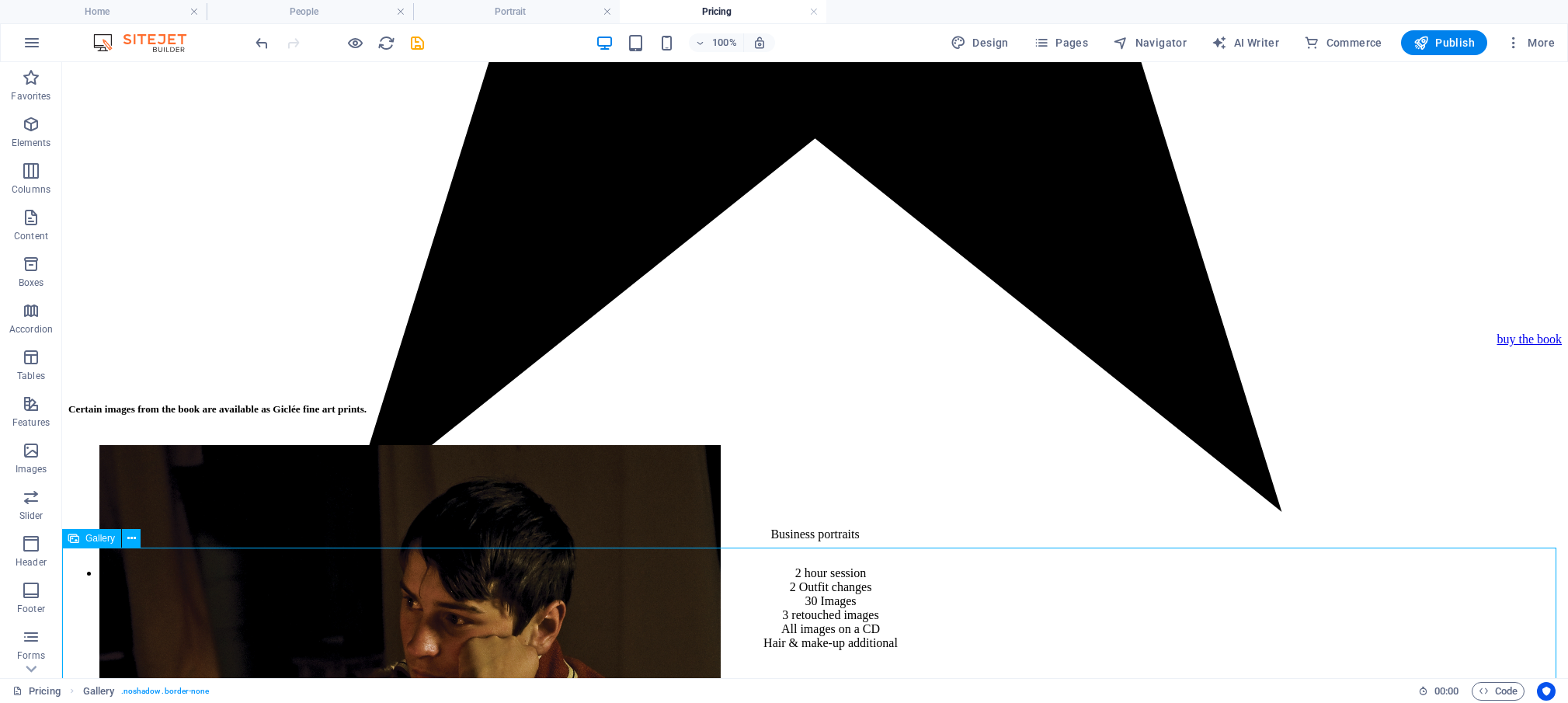
scroll to position [2166, 0]
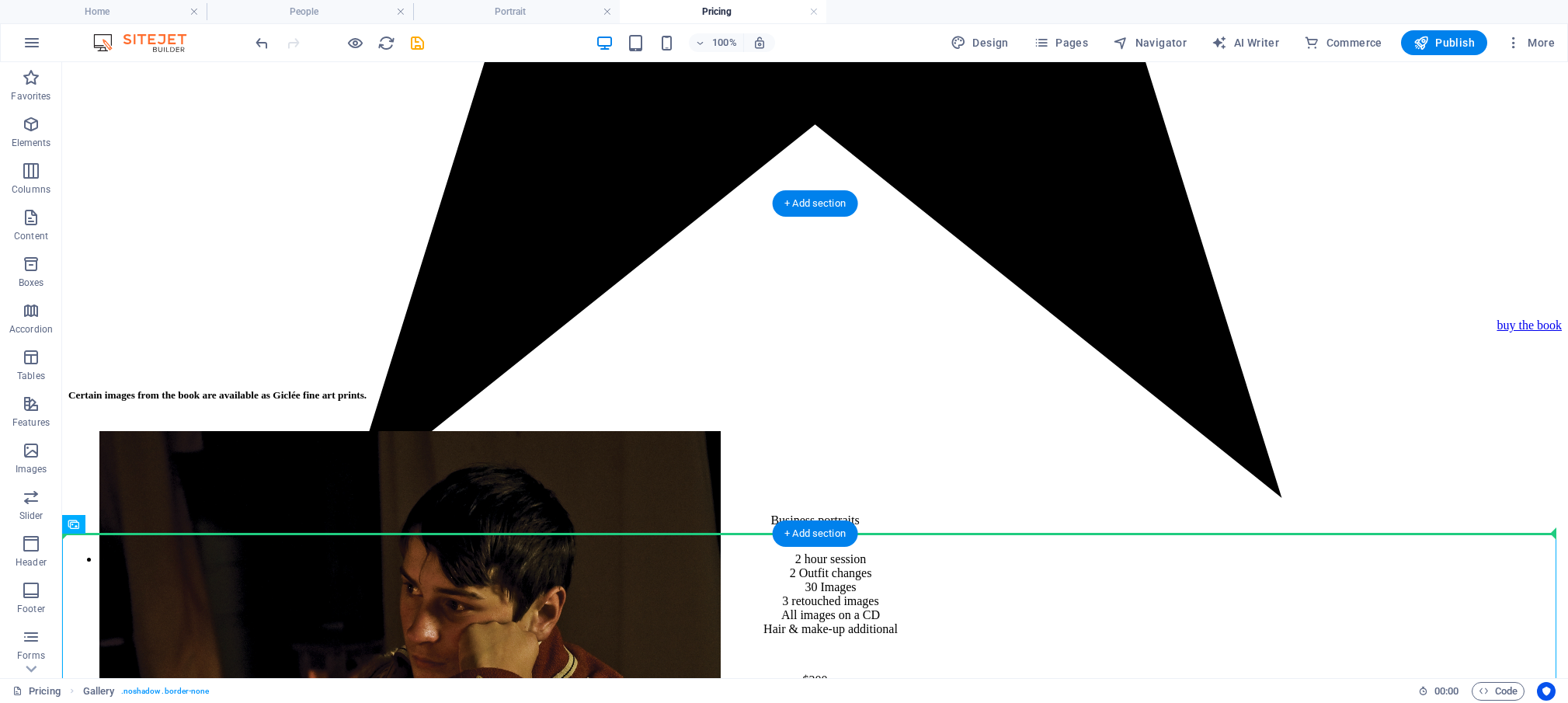
drag, startPoint x: 172, startPoint y: 602, endPoint x: 154, endPoint y: 445, distance: 158.0
drag, startPoint x: 158, startPoint y: 590, endPoint x: 146, endPoint y: 430, distance: 160.4
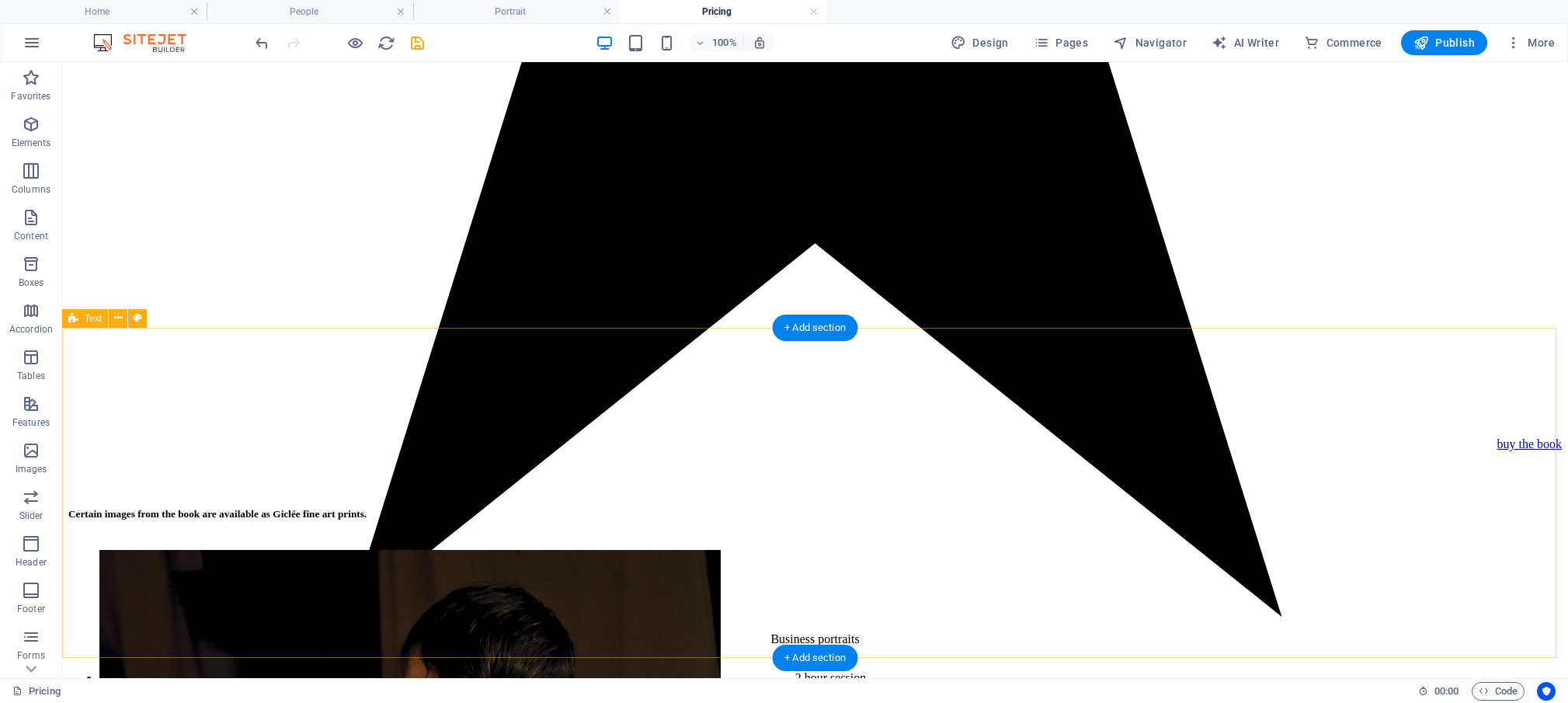
scroll to position [2042, 0]
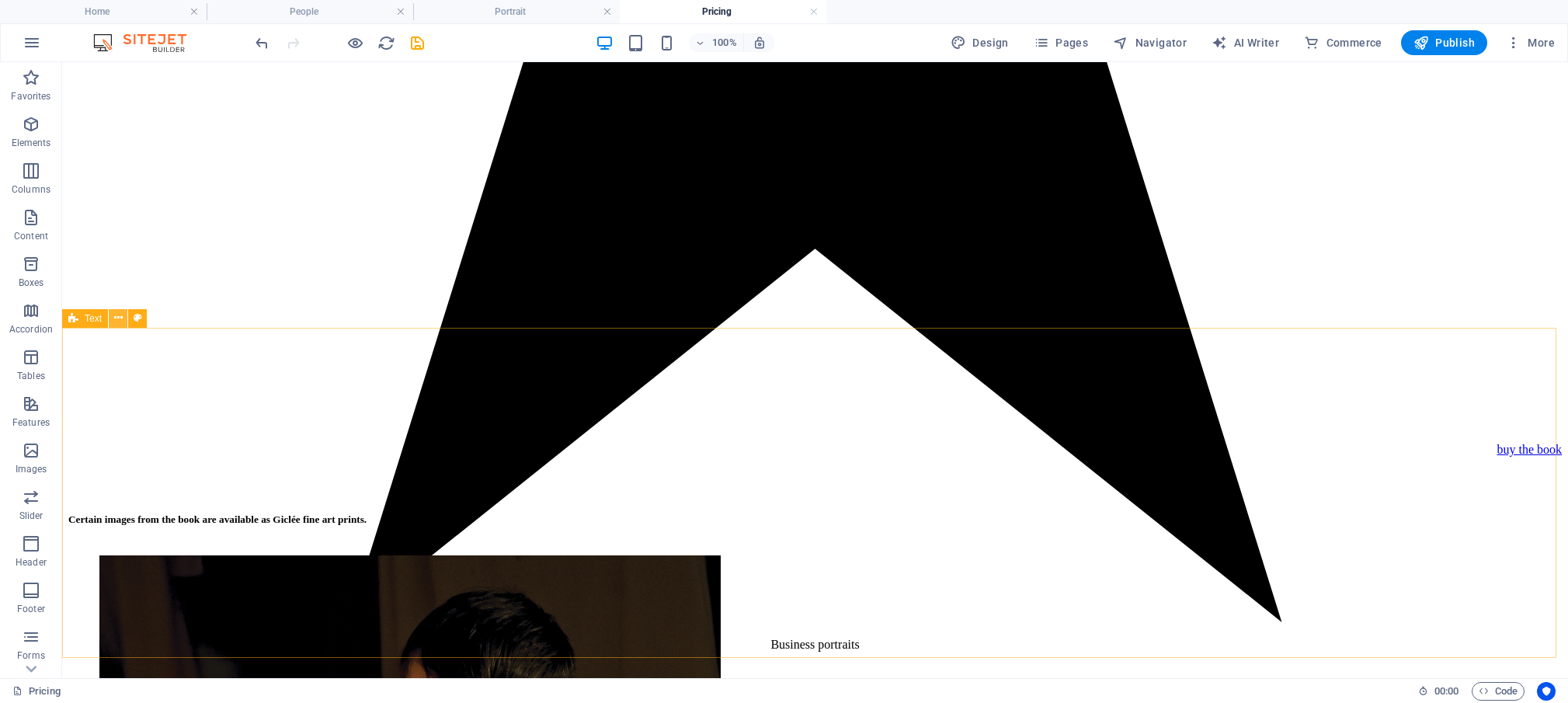
click at [120, 319] on icon at bounding box center [119, 318] width 9 height 16
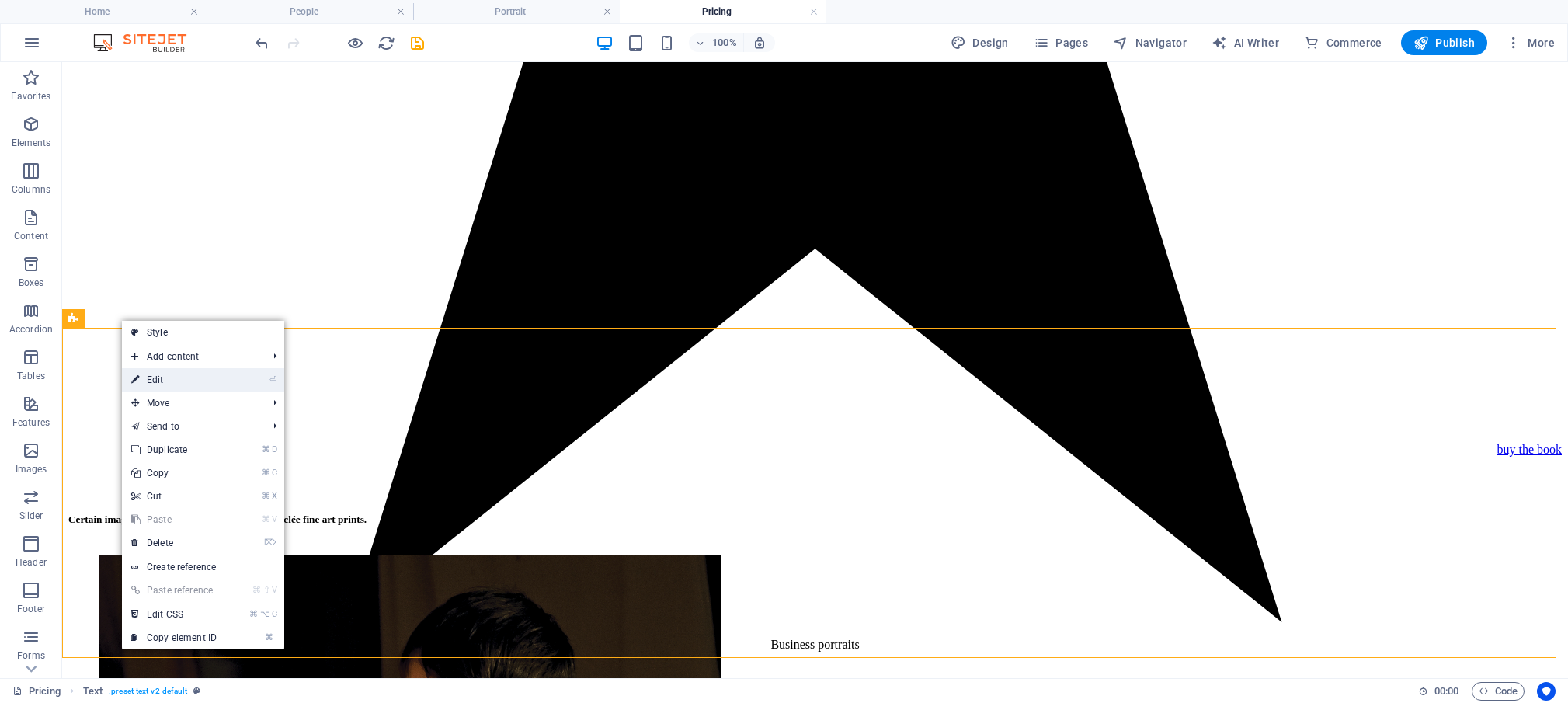
click at [167, 380] on link "⏎ Edit" at bounding box center [174, 380] width 104 height 23
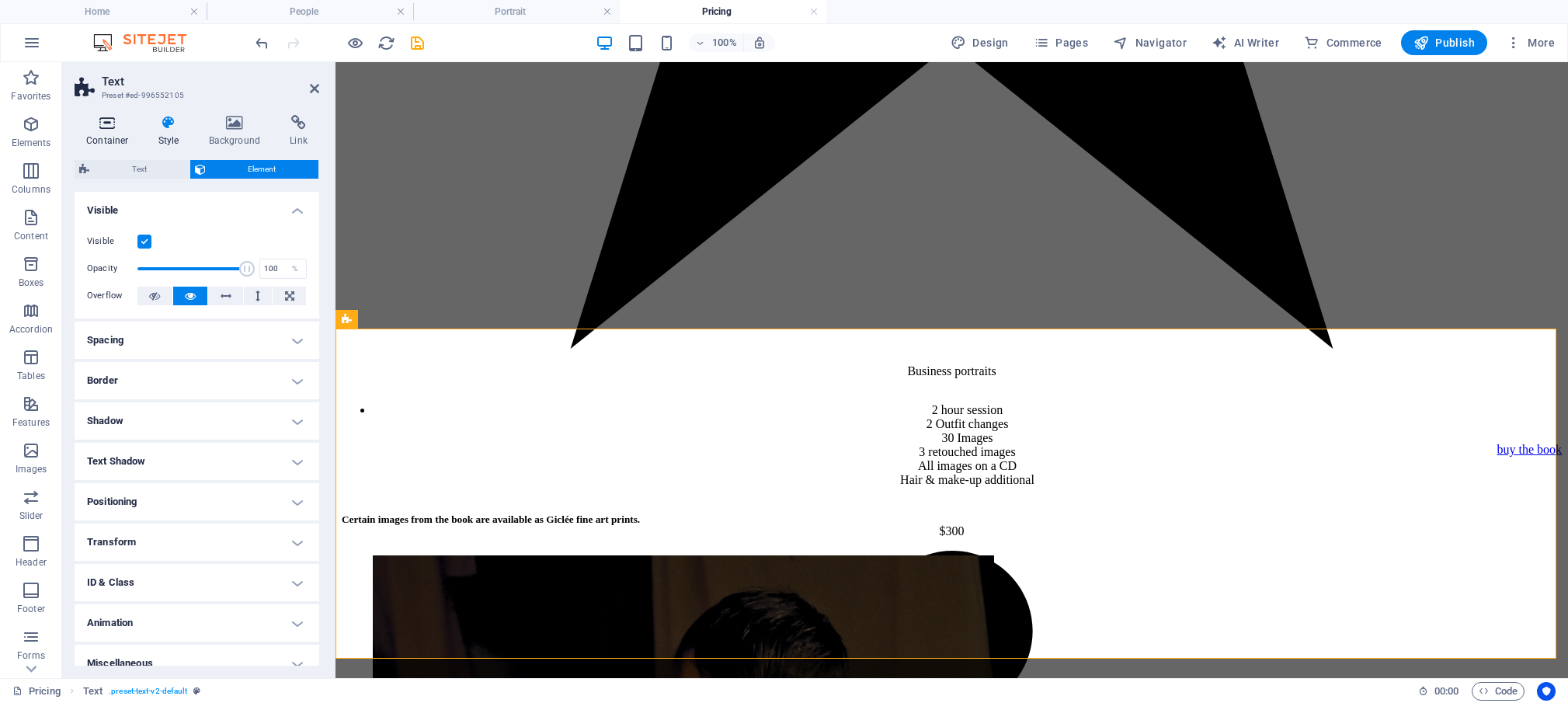
click at [109, 130] on icon at bounding box center [108, 122] width 66 height 15
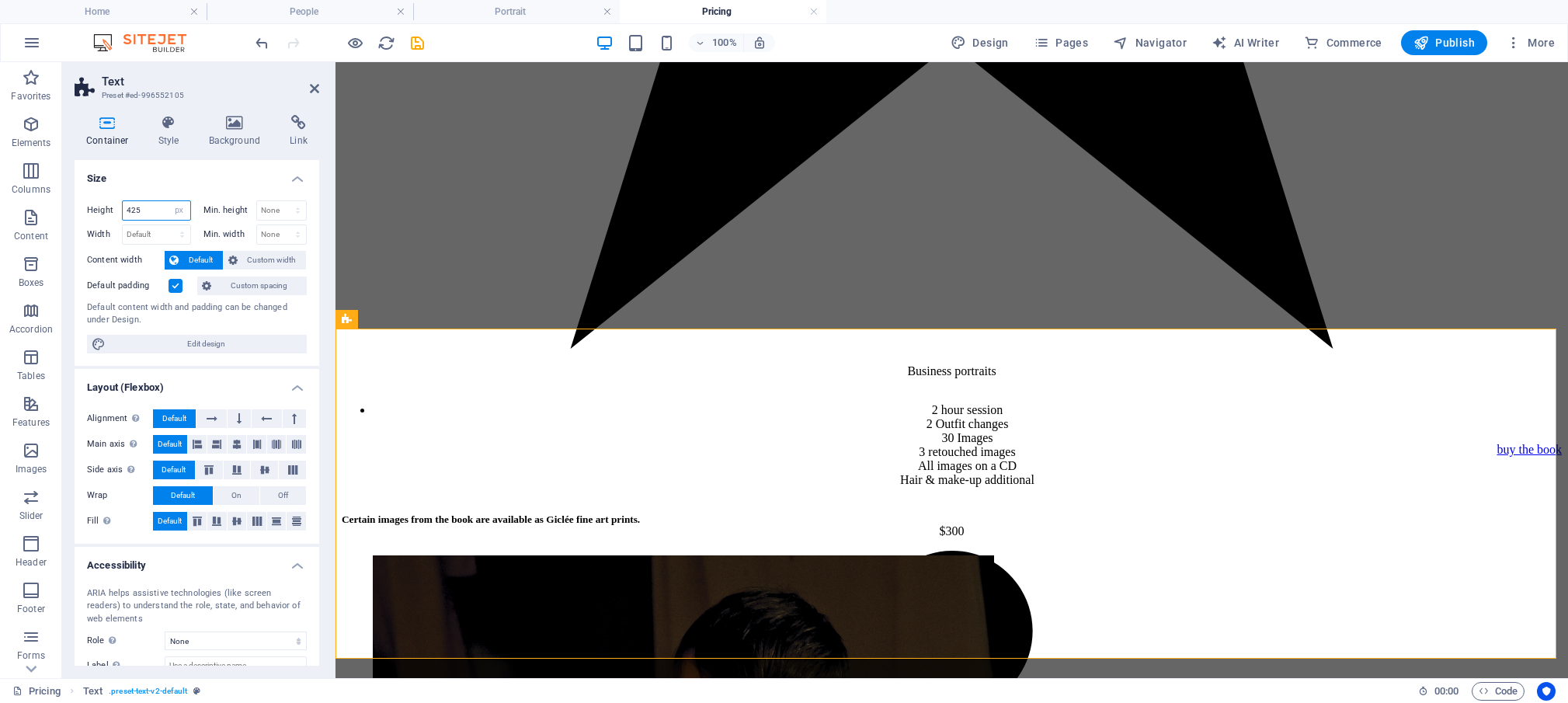
drag, startPoint x: 145, startPoint y: 210, endPoint x: 117, endPoint y: 211, distance: 28.0
click at [123, 211] on input "425" at bounding box center [157, 210] width 68 height 19
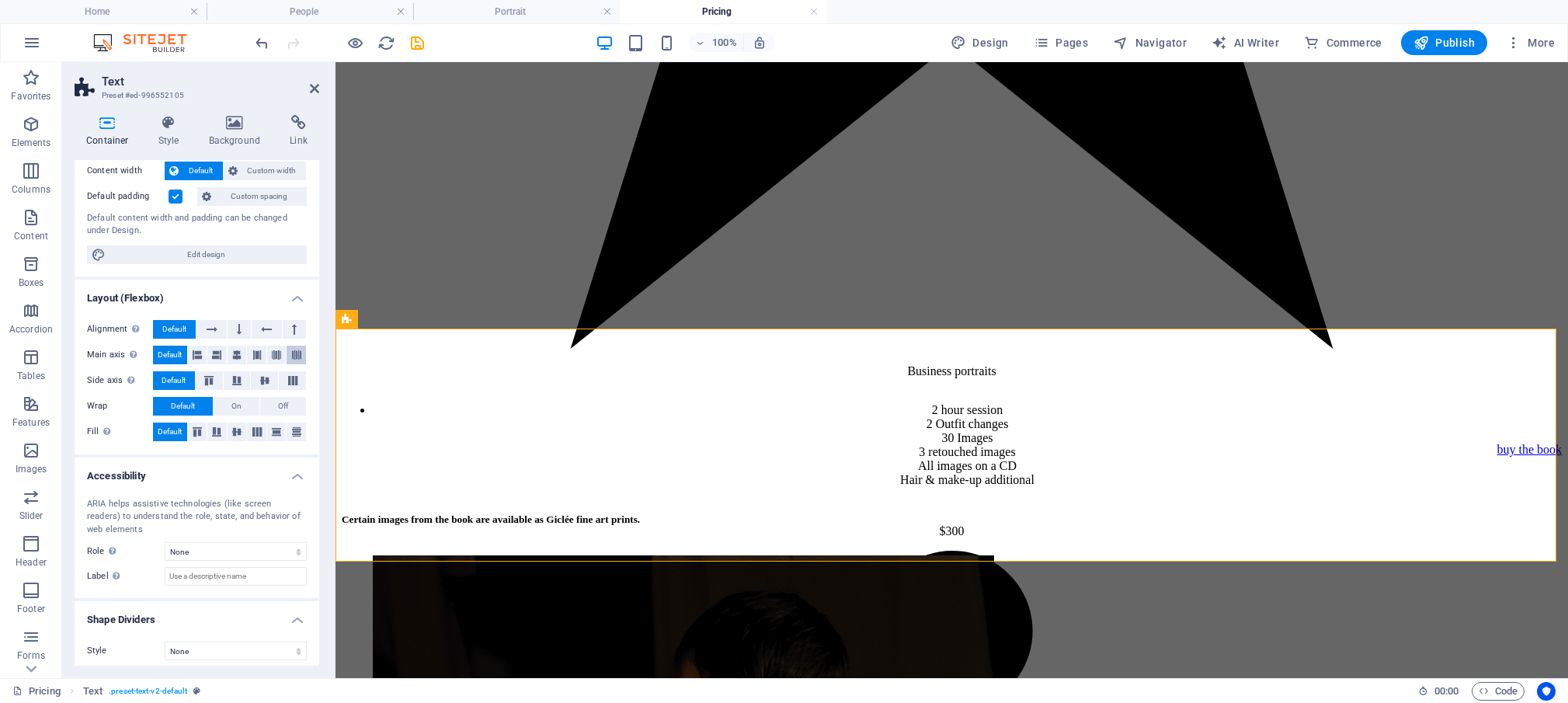
scroll to position [96, 0]
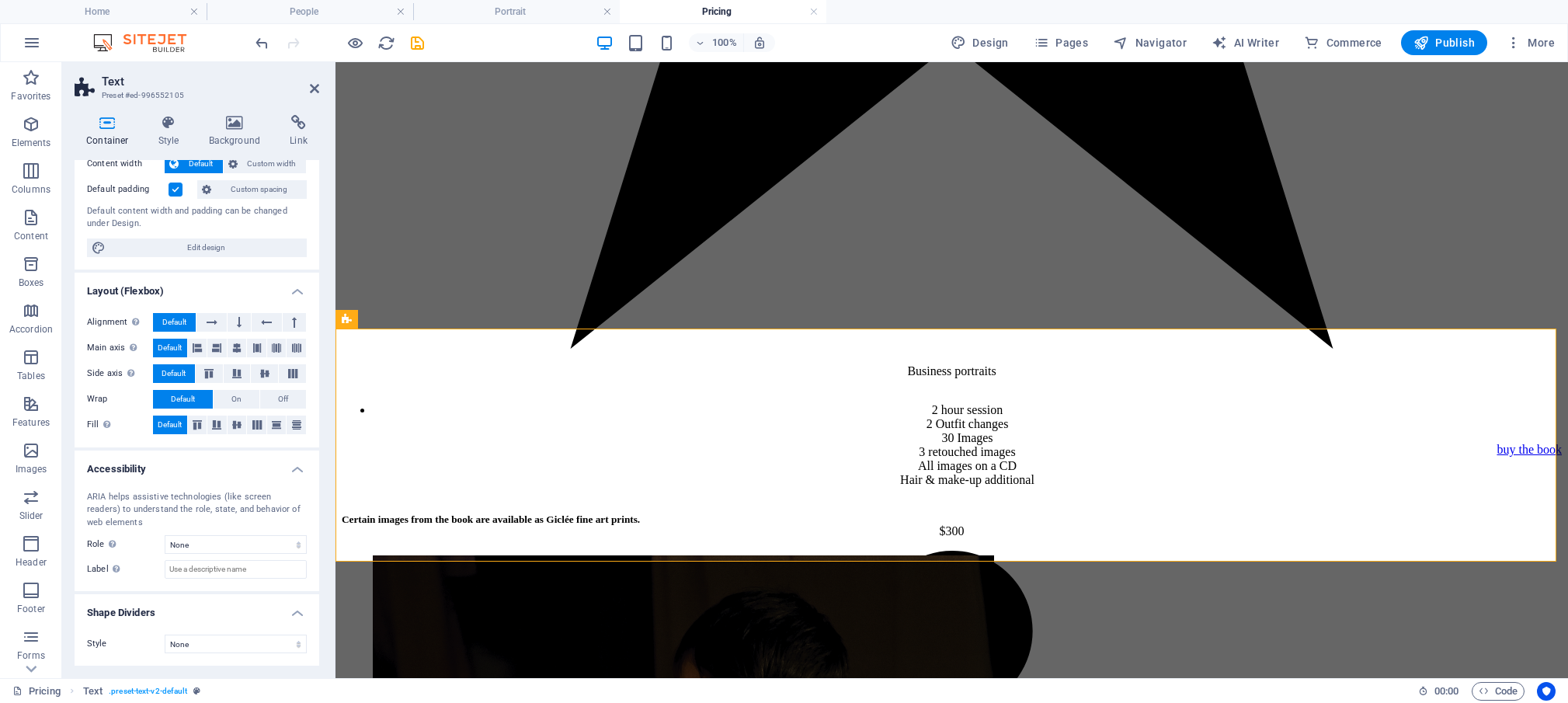
type input "300"
click at [315, 81] on h2 "Text" at bounding box center [211, 82] width 218 height 14
click at [312, 87] on icon at bounding box center [314, 88] width 9 height 12
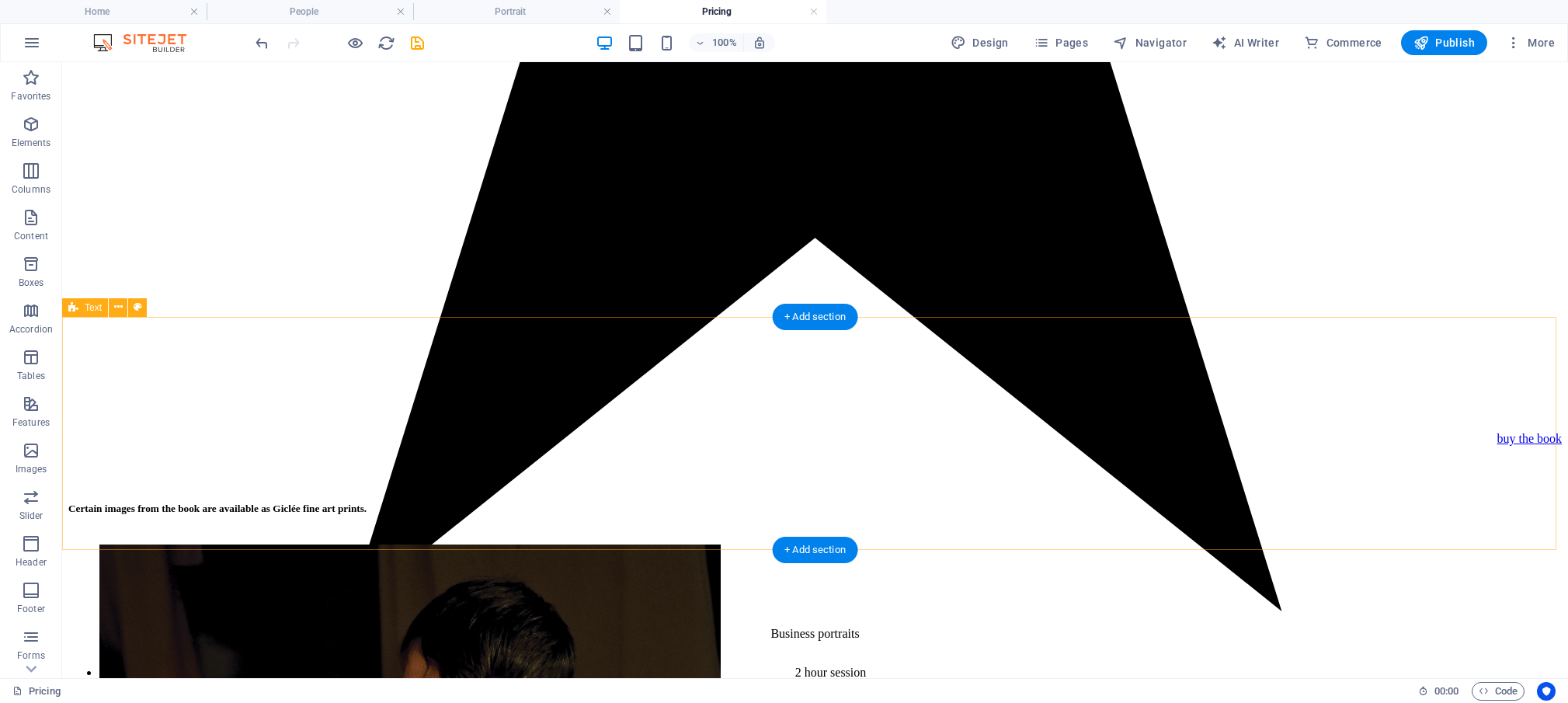
scroll to position [2057, 0]
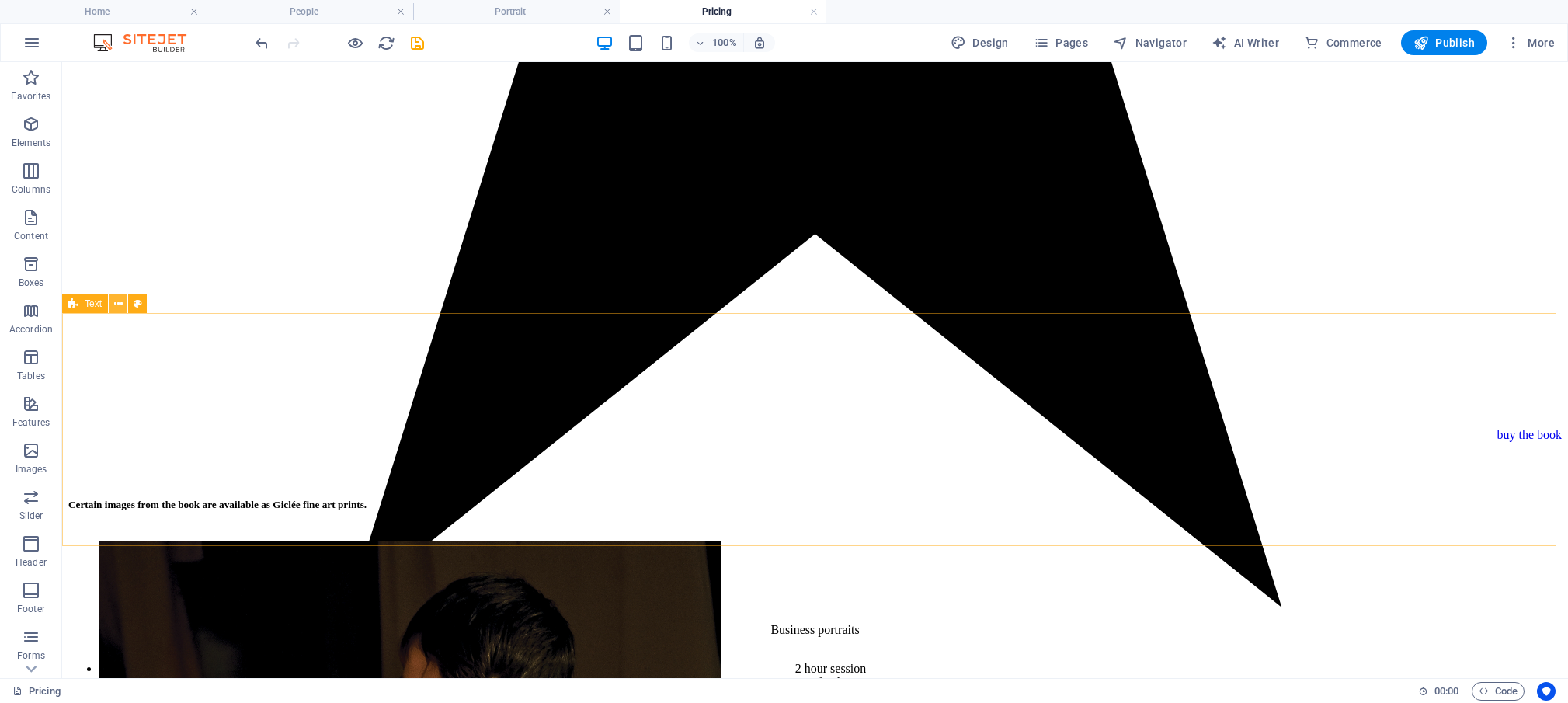
click at [123, 302] on button at bounding box center [118, 303] width 19 height 19
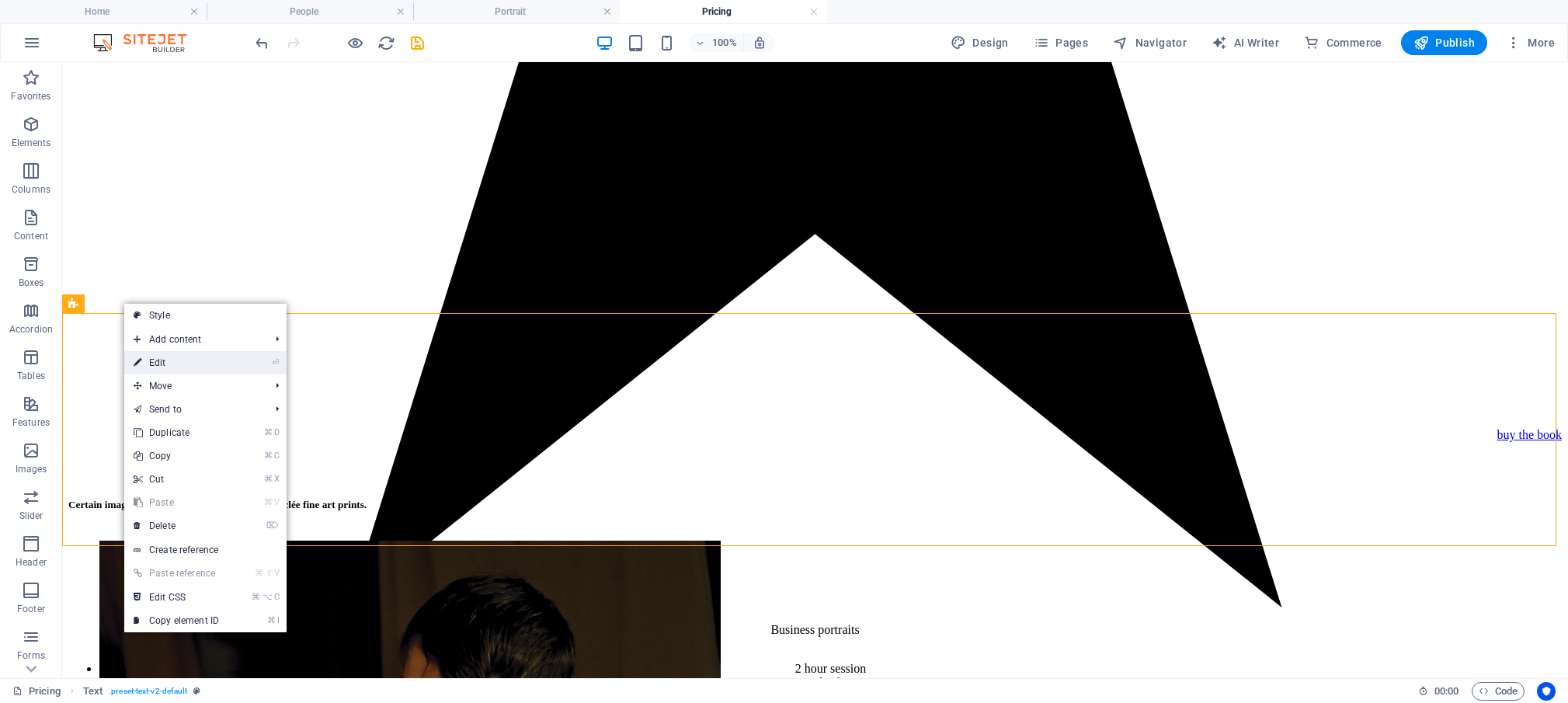
click at [160, 360] on link "⏎ Edit" at bounding box center [176, 362] width 104 height 23
select select "px"
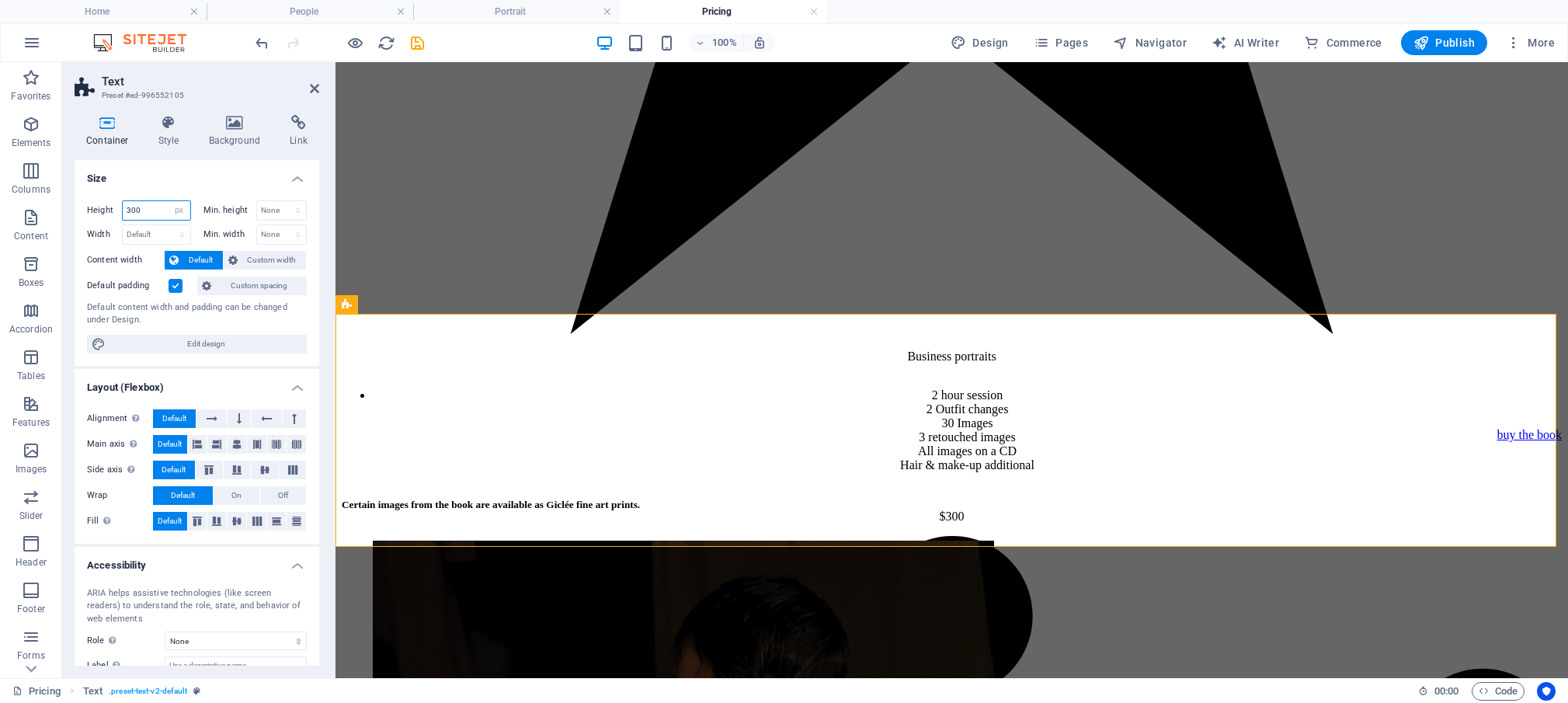
drag, startPoint x: 144, startPoint y: 211, endPoint x: 127, endPoint y: 206, distance: 17.7
click at [127, 206] on input "300" at bounding box center [157, 210] width 68 height 19
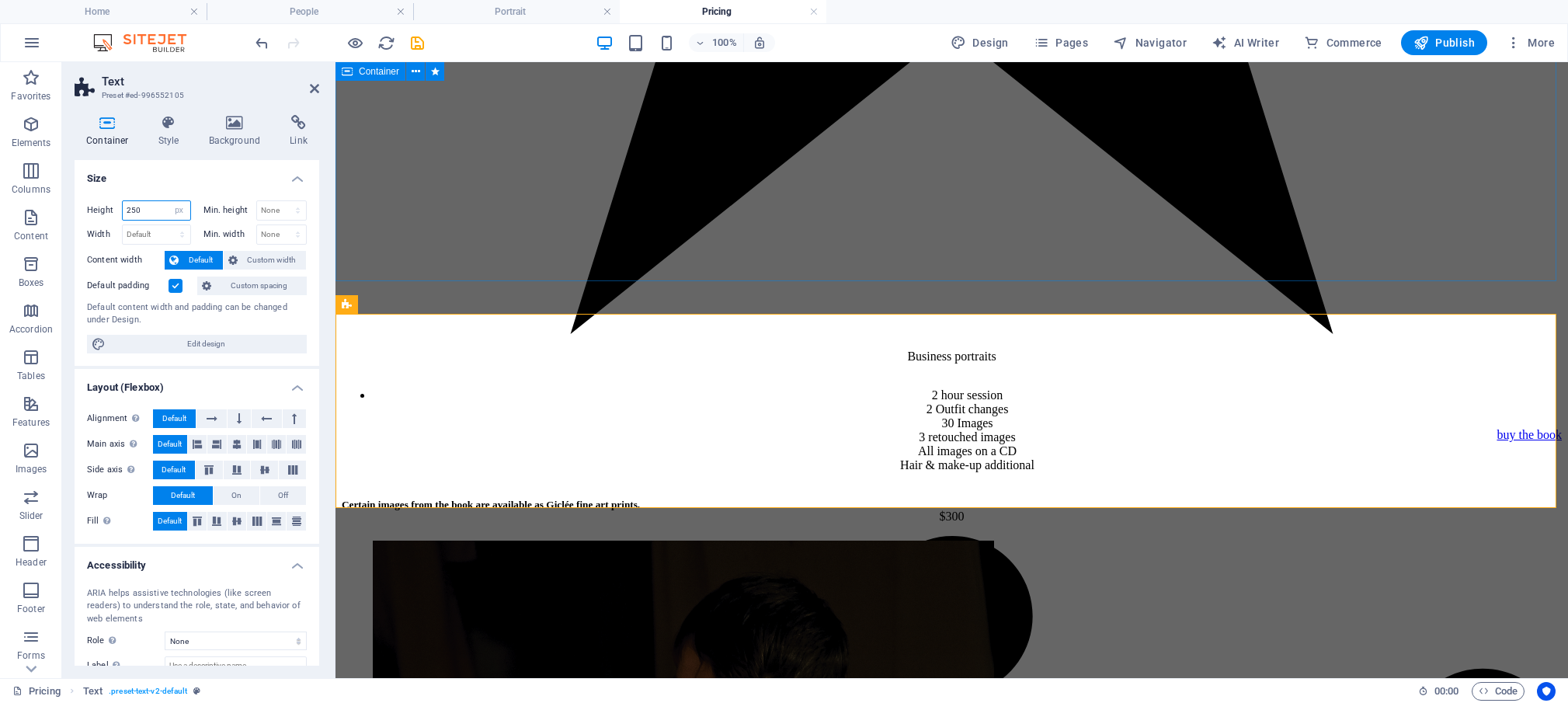
type input "250"
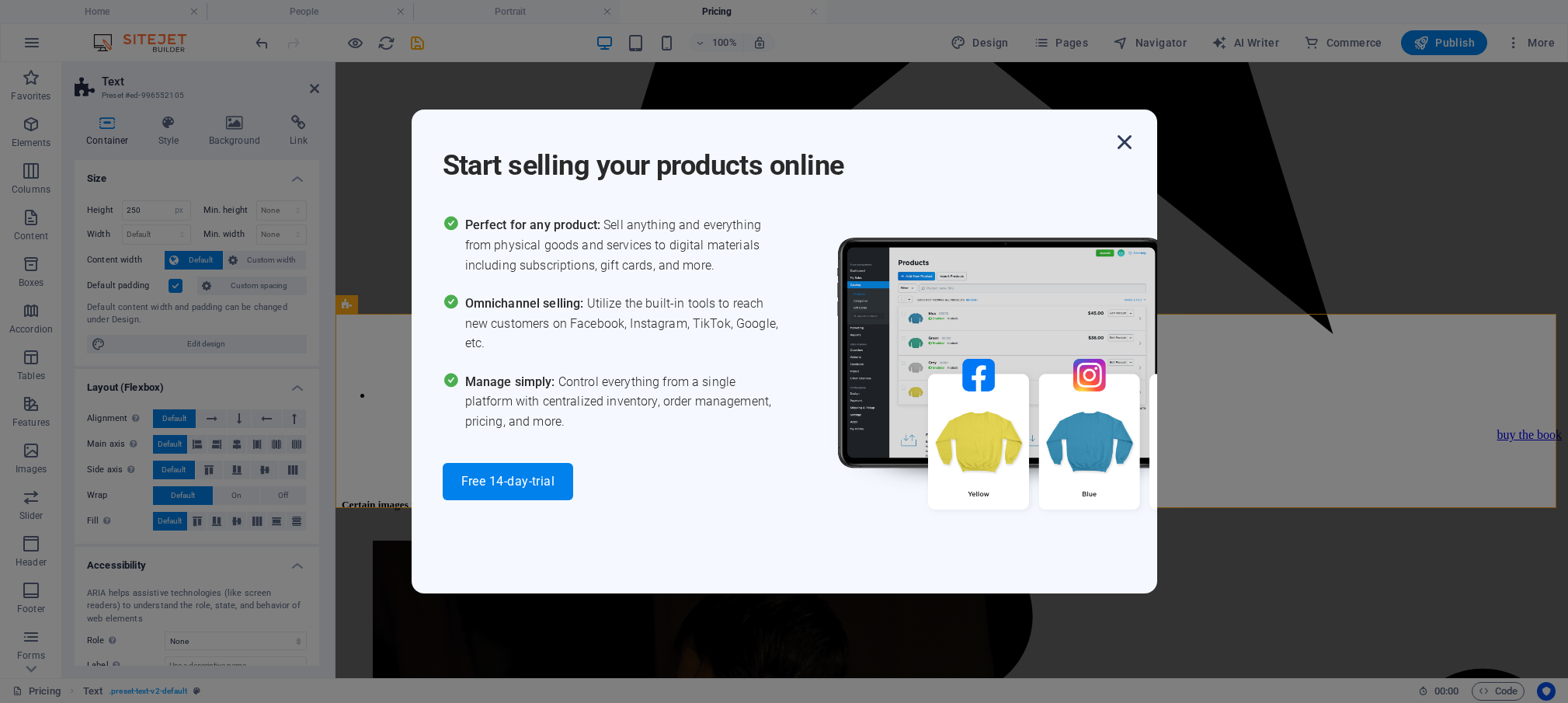
click at [1127, 143] on icon "button" at bounding box center [1124, 142] width 28 height 28
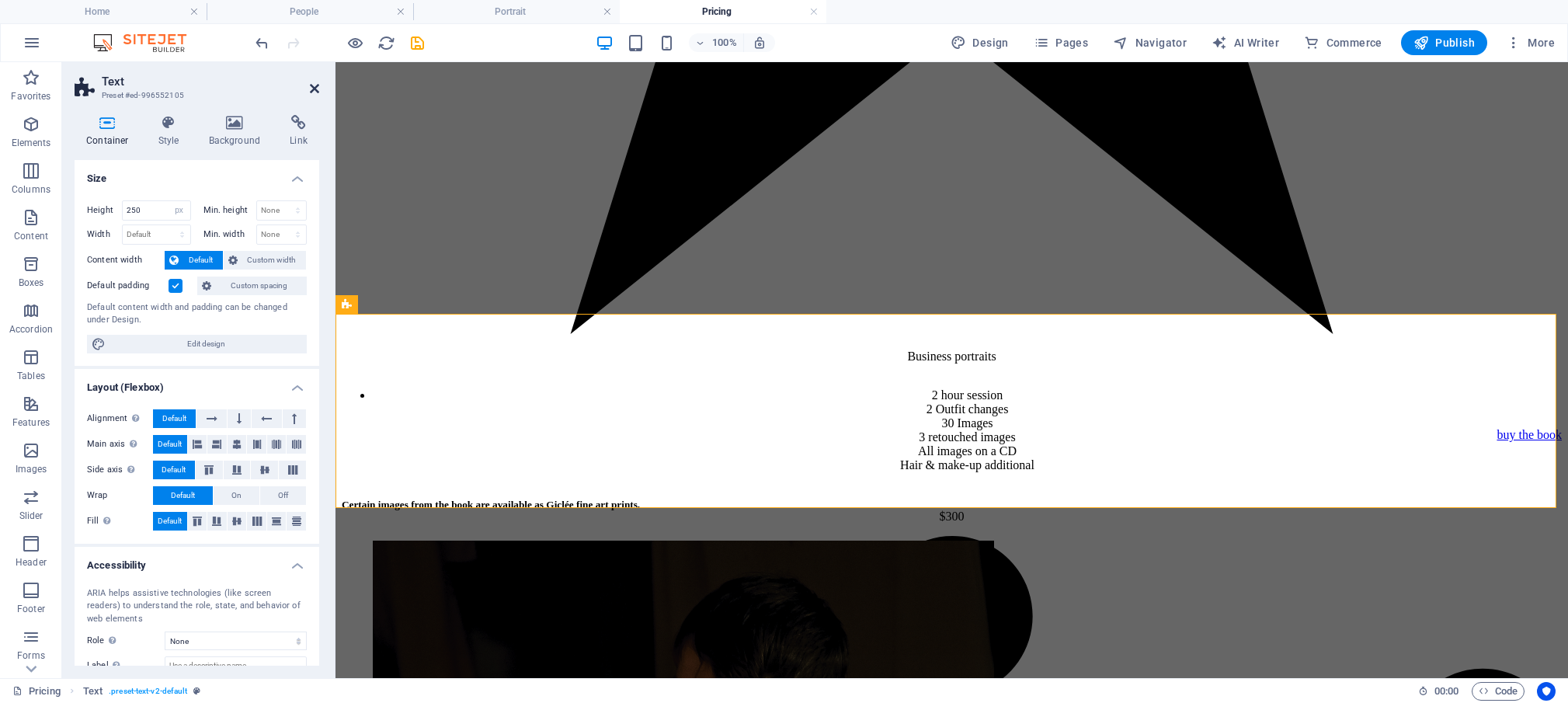
click at [315, 88] on icon at bounding box center [314, 88] width 9 height 12
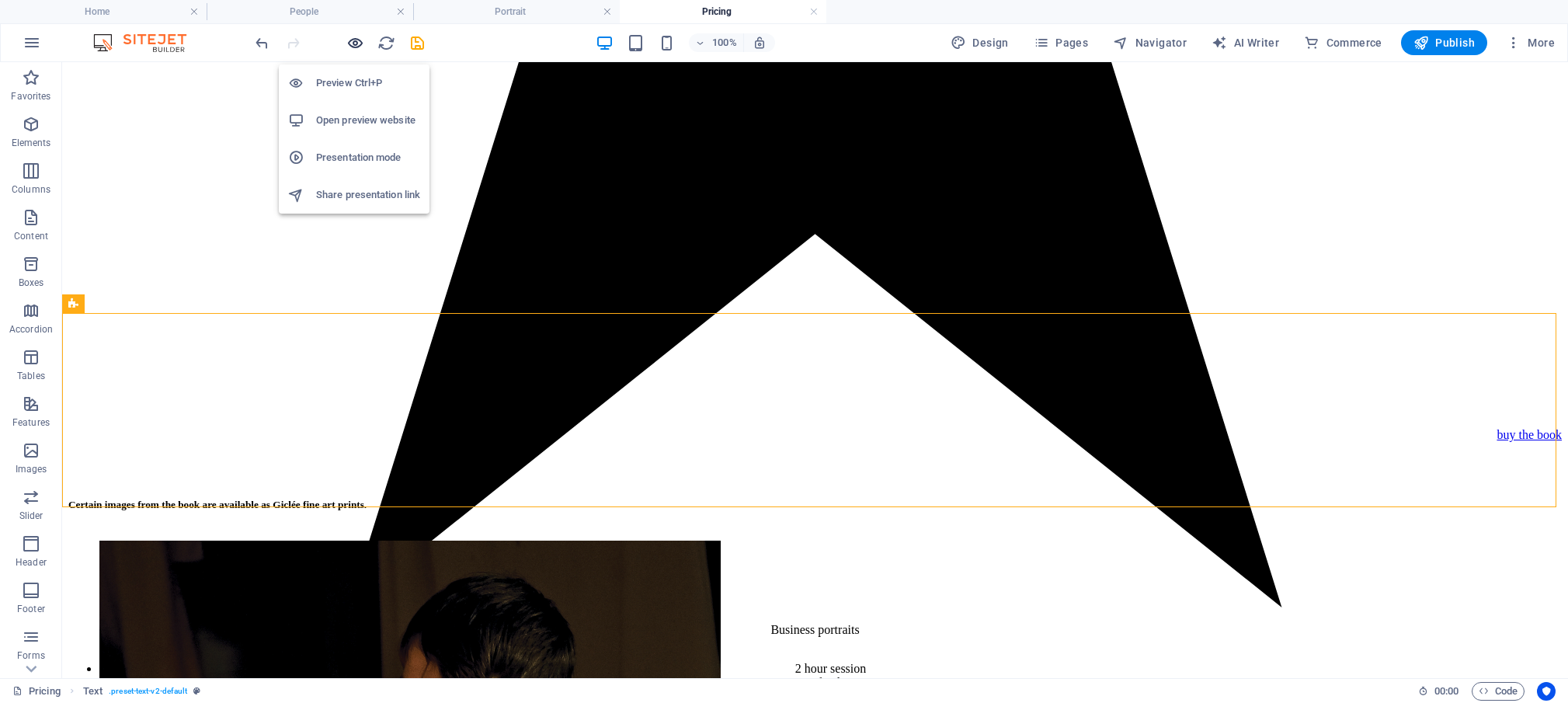
click at [353, 39] on icon "button" at bounding box center [355, 43] width 18 height 18
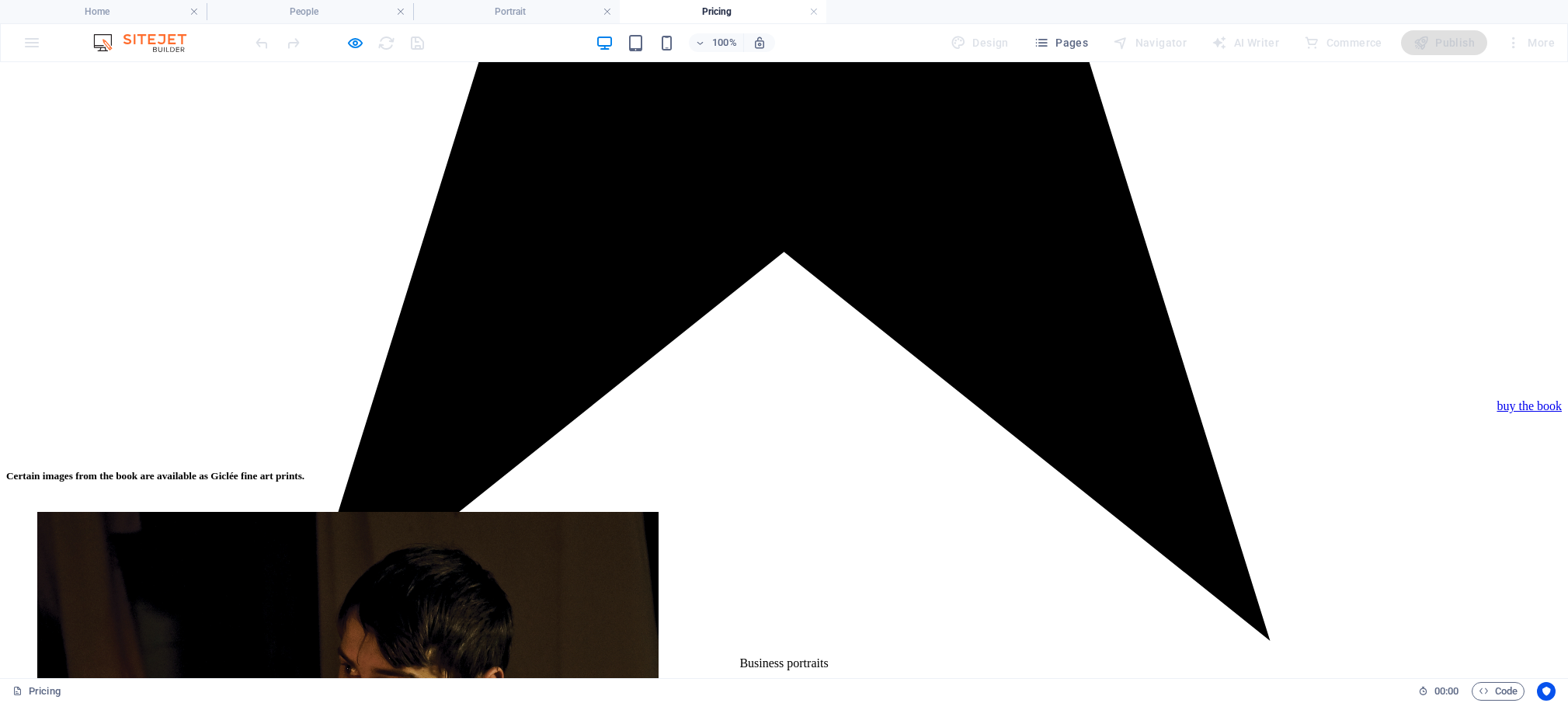
scroll to position [2105, 0]
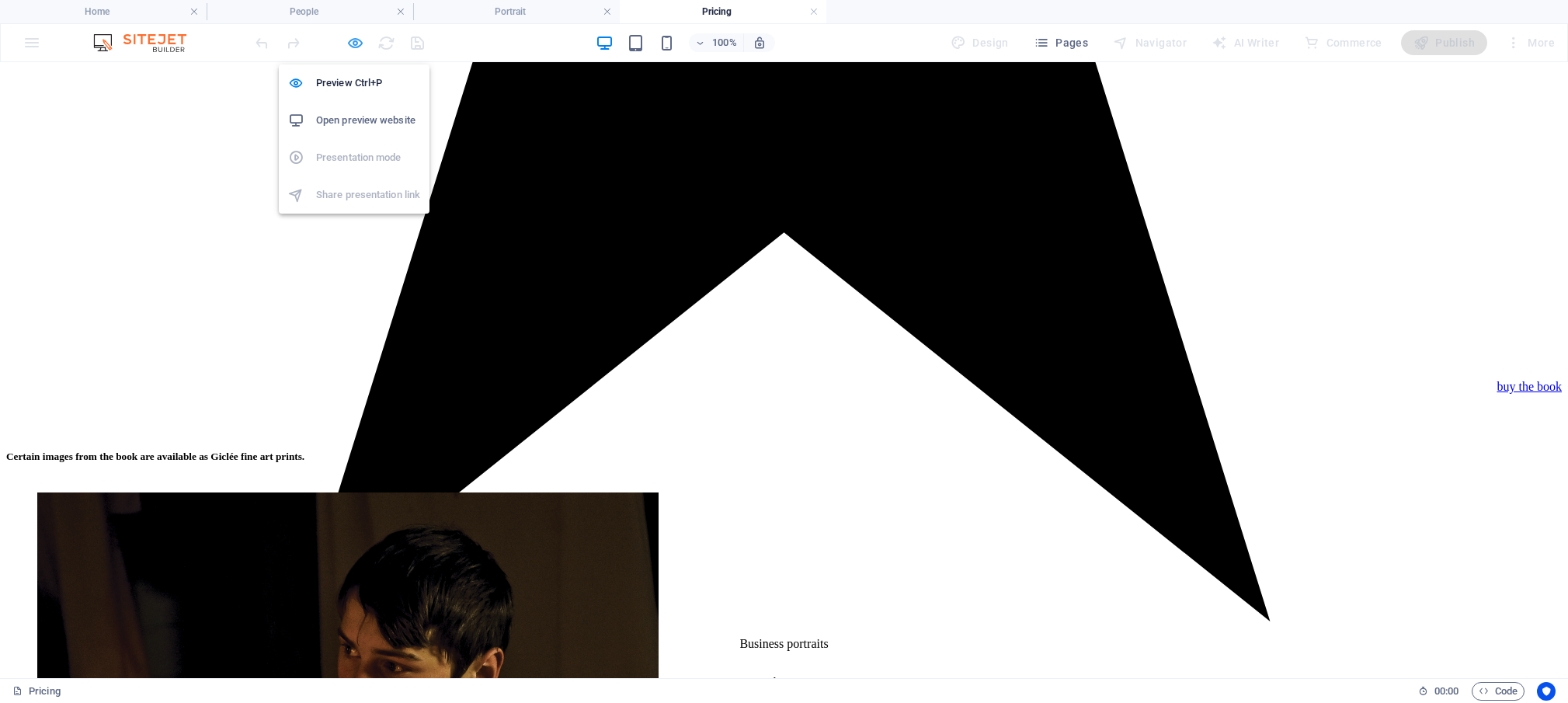
click at [354, 41] on icon "button" at bounding box center [355, 43] width 18 height 18
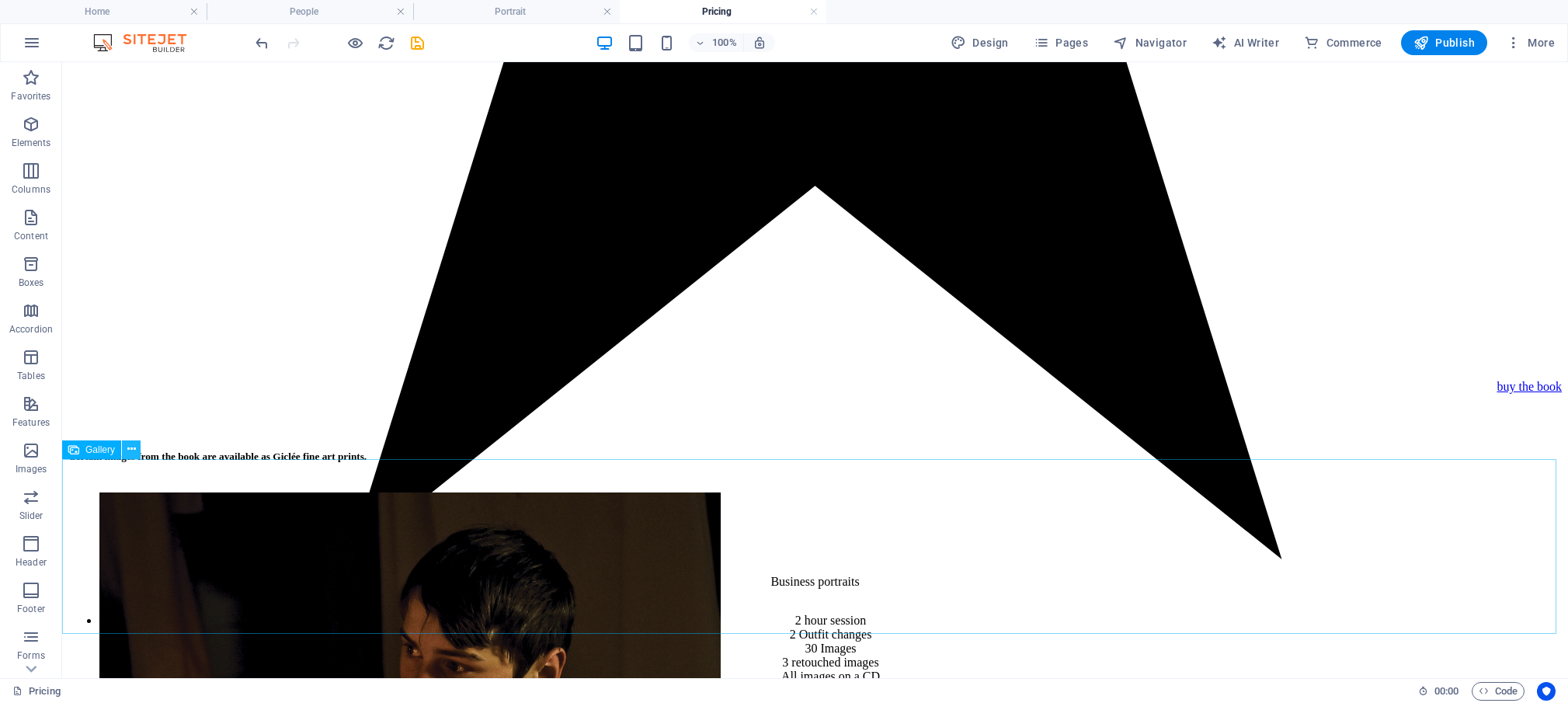
click at [132, 449] on icon at bounding box center [132, 449] width 9 height 16
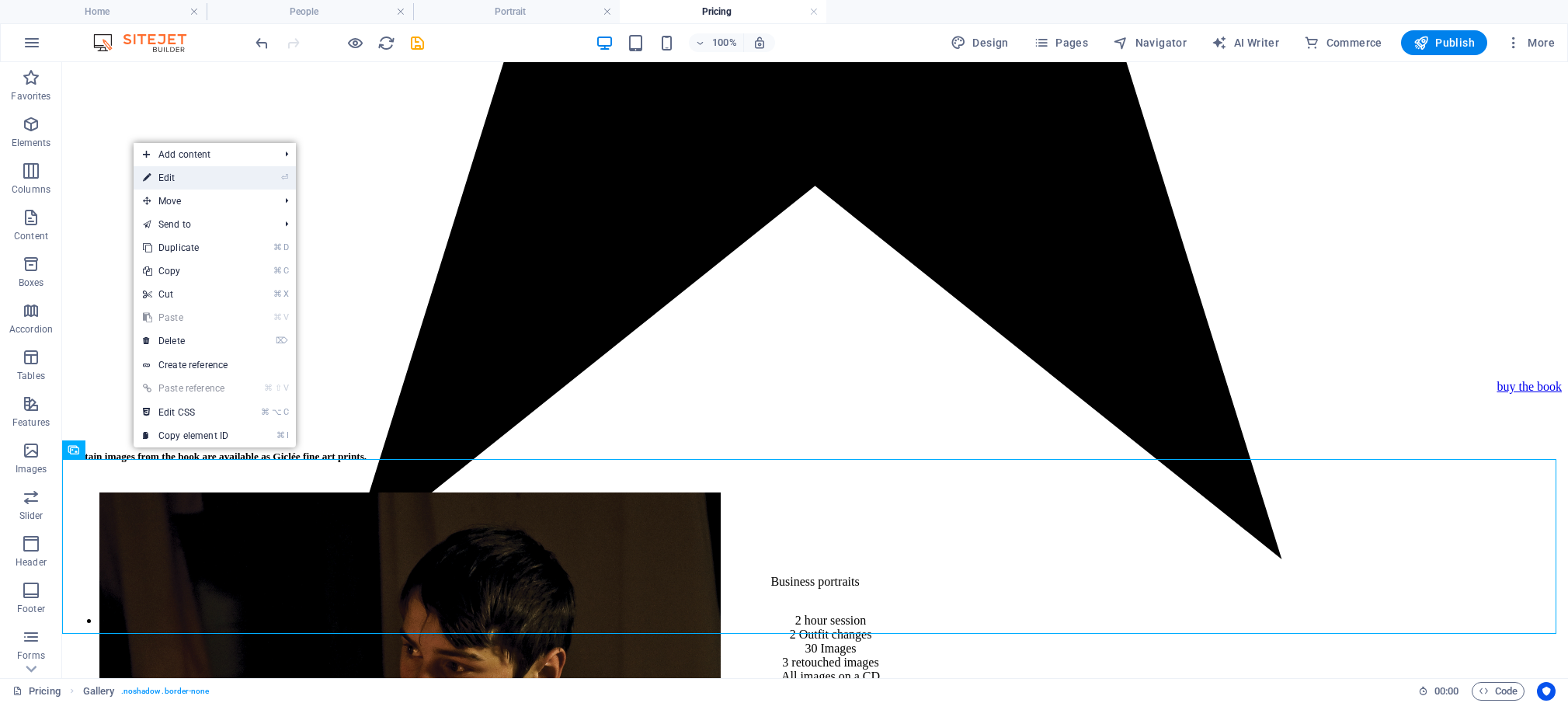
click at [166, 180] on link "⏎ Edit" at bounding box center [186, 178] width 104 height 23
select select "4"
select select "%"
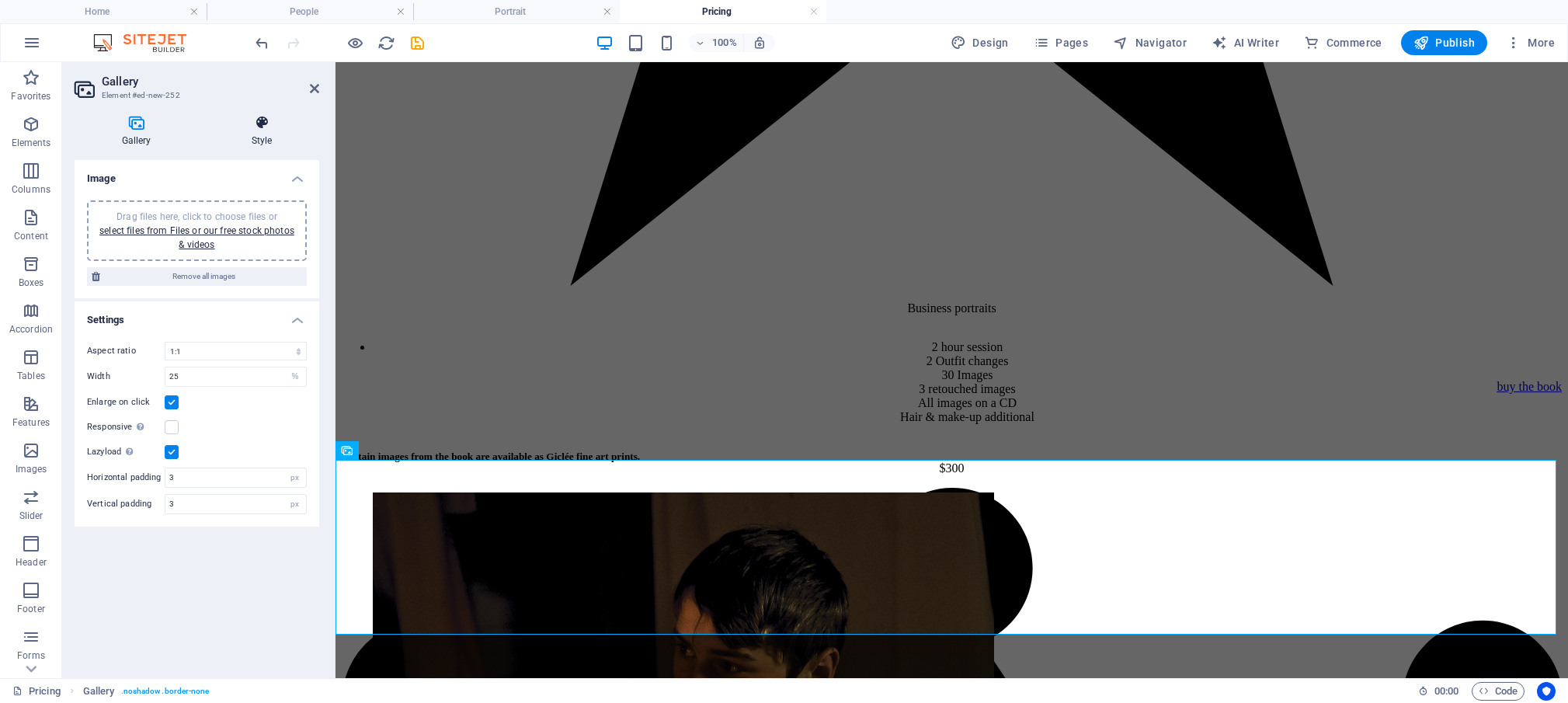
click at [257, 128] on icon at bounding box center [261, 122] width 115 height 15
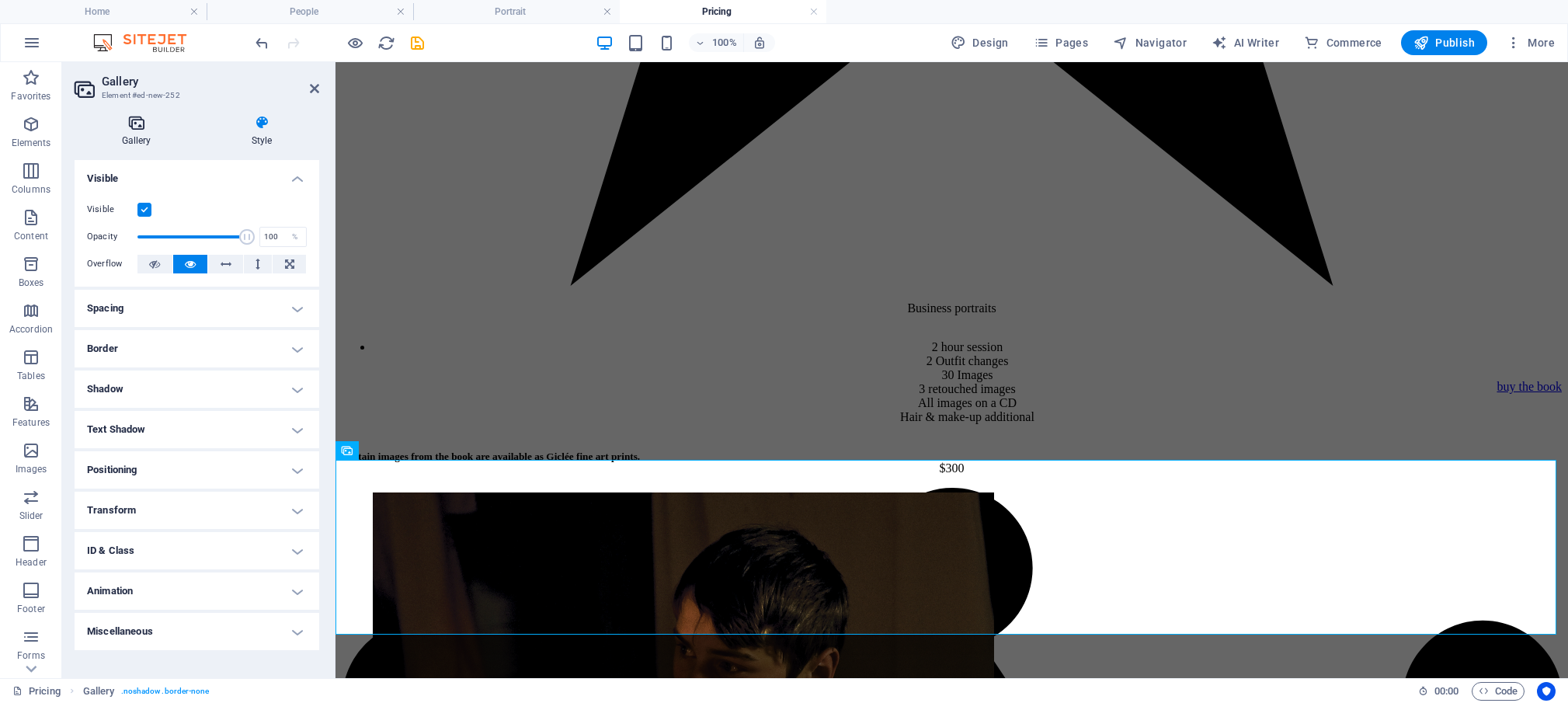
click at [134, 125] on icon at bounding box center [137, 122] width 123 height 15
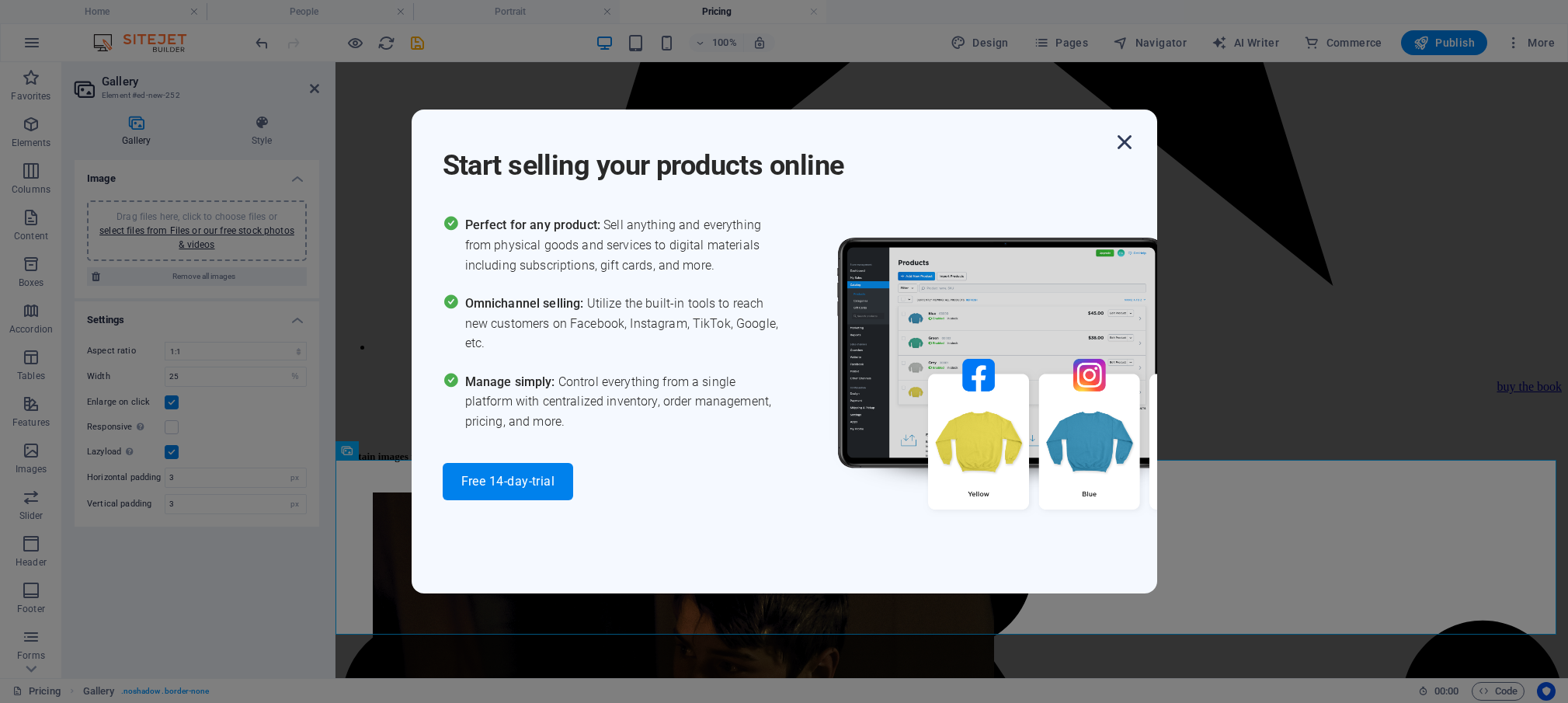
click at [1120, 141] on icon "button" at bounding box center [1124, 142] width 28 height 28
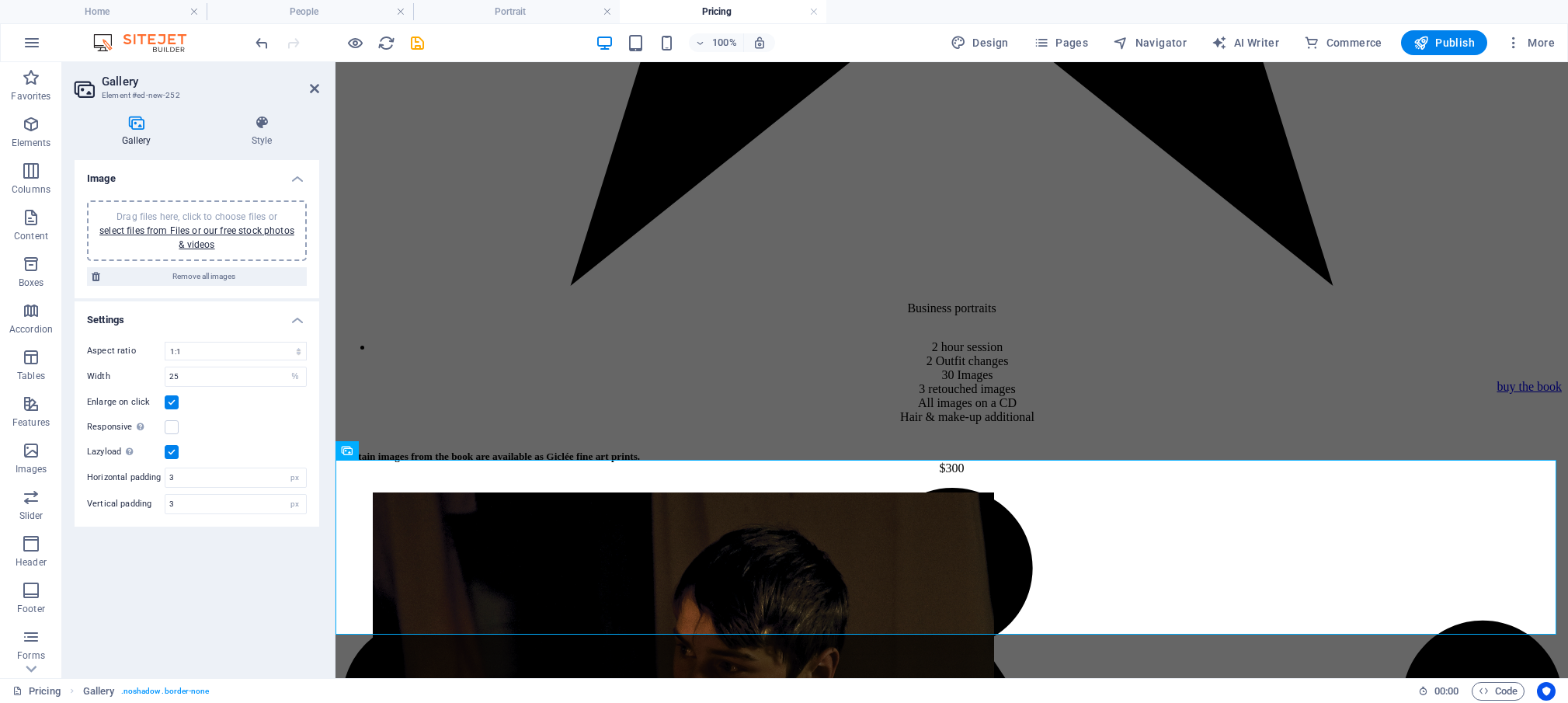
click at [300, 320] on h4 "Settings" at bounding box center [197, 315] width 245 height 28
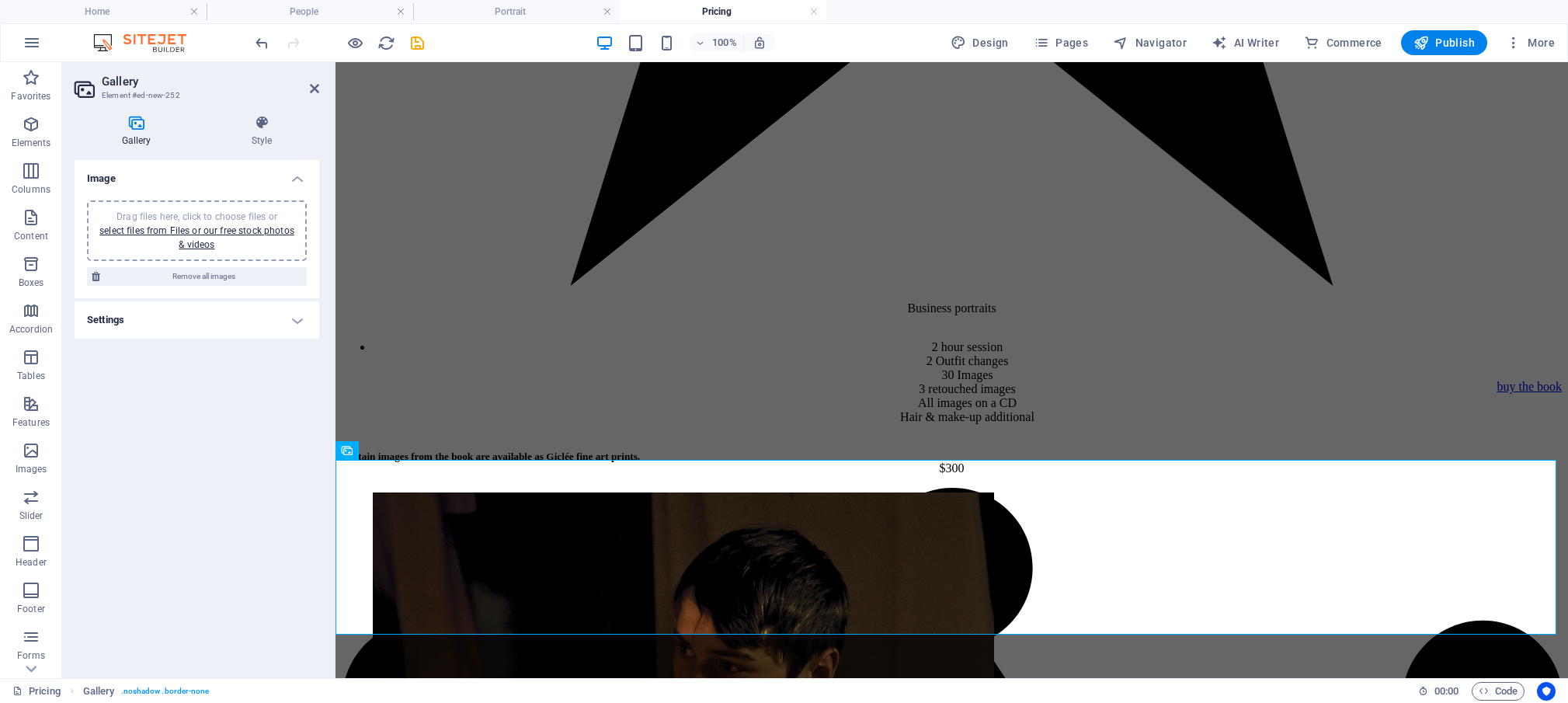
click at [300, 320] on h4 "Settings" at bounding box center [197, 320] width 245 height 37
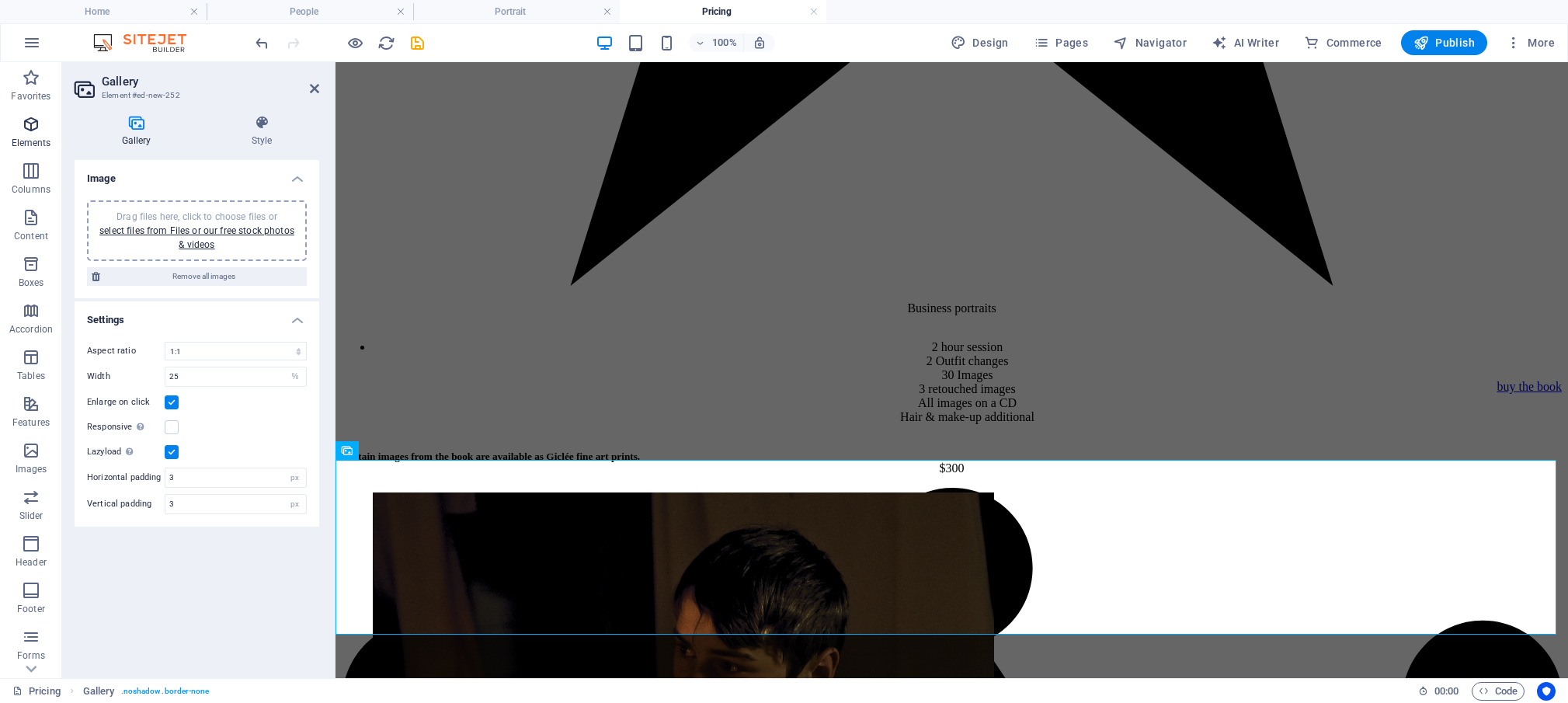
click at [34, 128] on icon "button" at bounding box center [30, 124] width 19 height 19
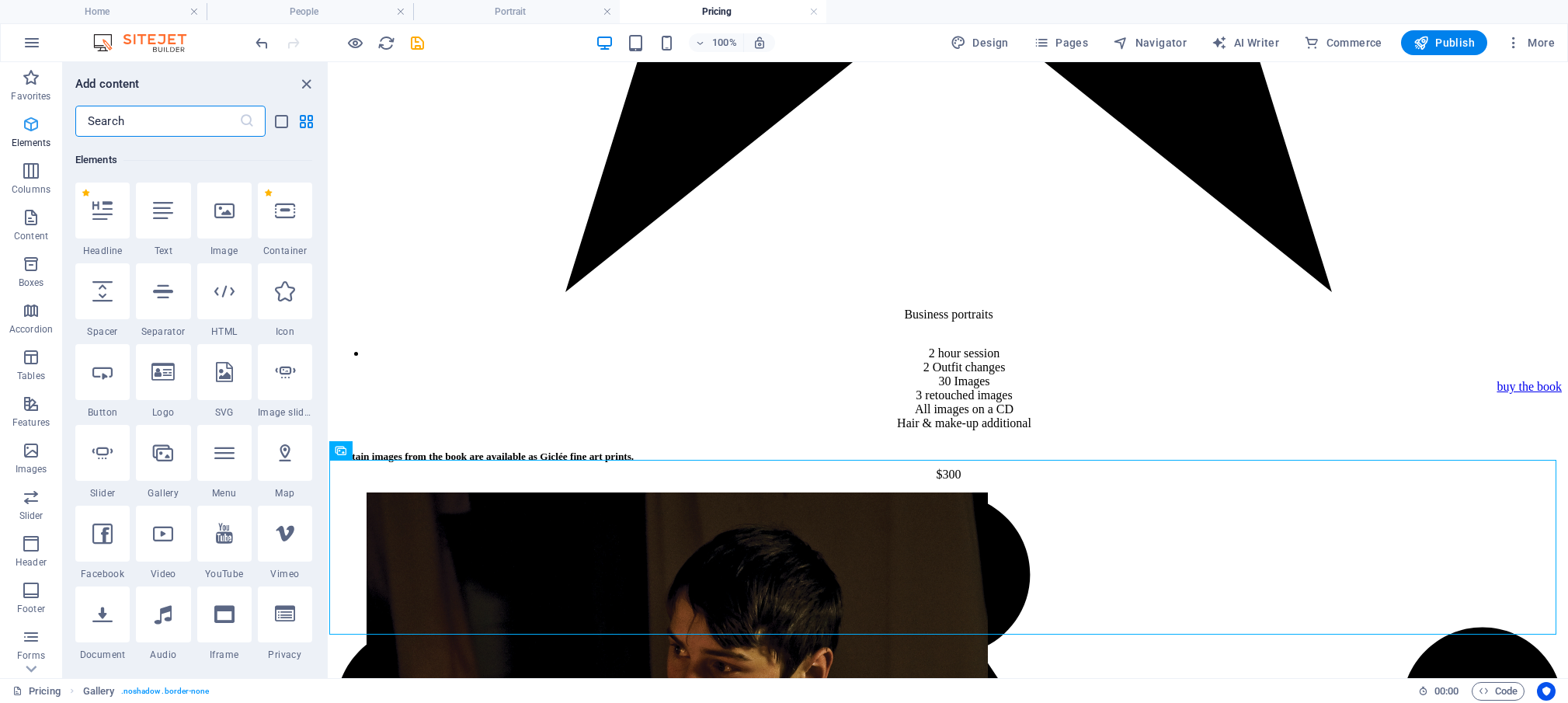
scroll to position [165, 0]
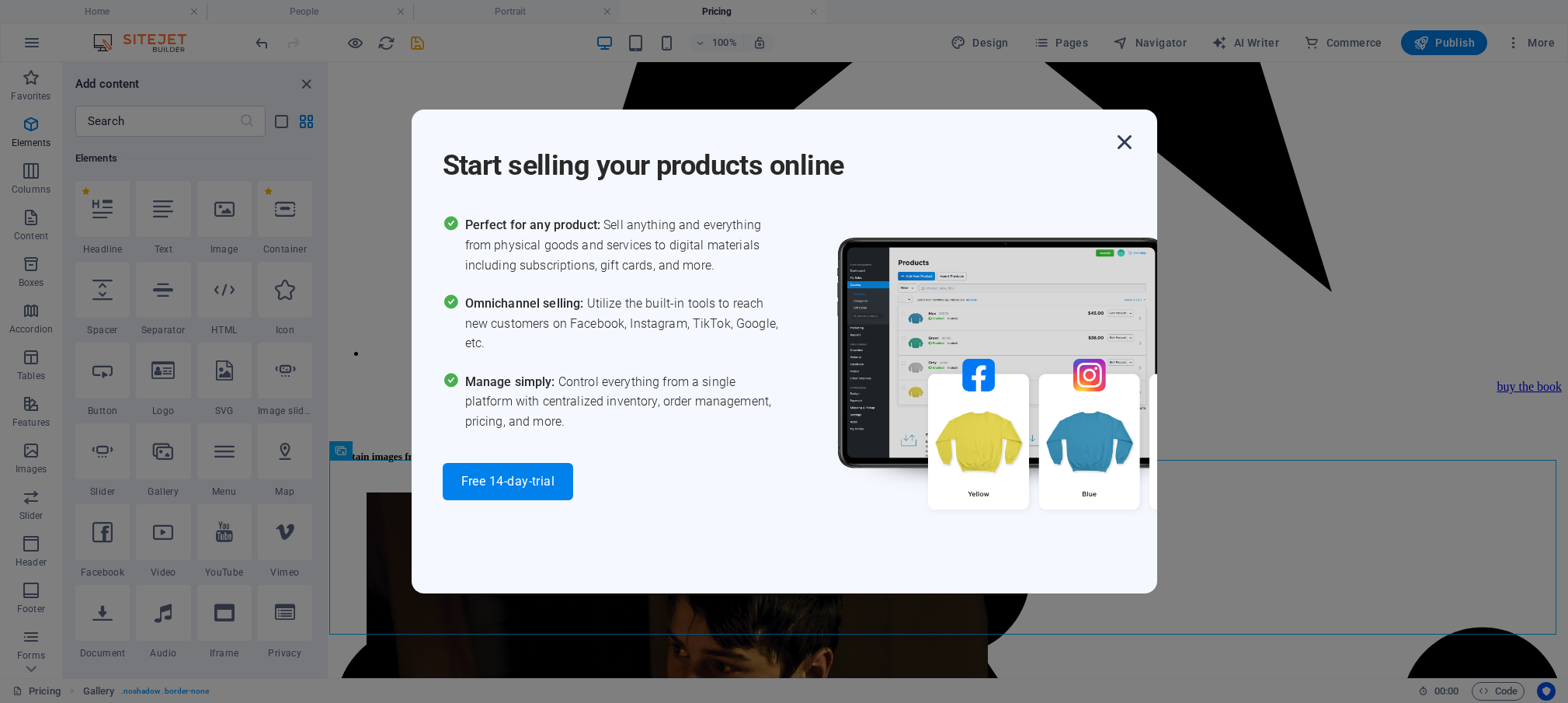
click at [1126, 143] on icon "button" at bounding box center [1124, 142] width 28 height 28
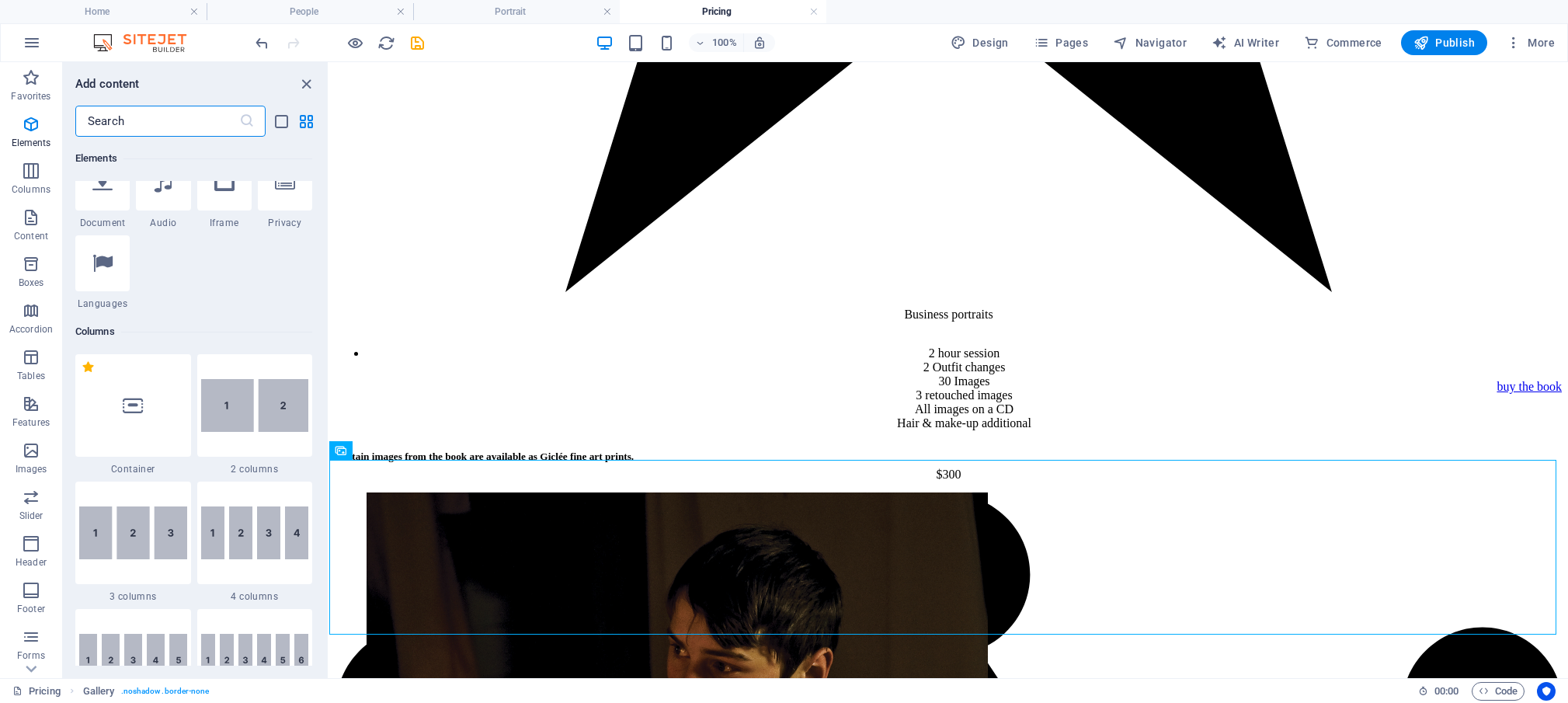
scroll to position [561, 0]
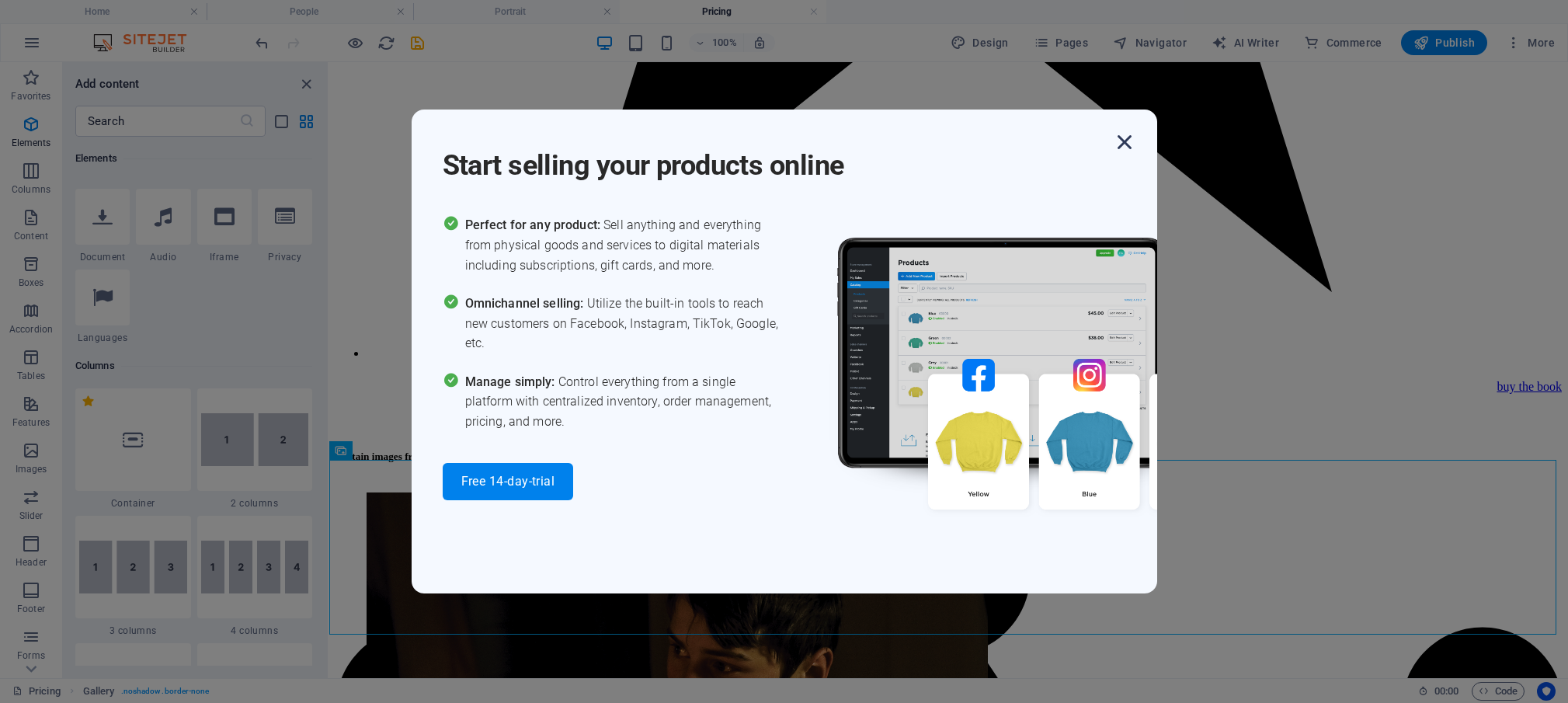
click at [1122, 142] on icon "button" at bounding box center [1124, 142] width 28 height 28
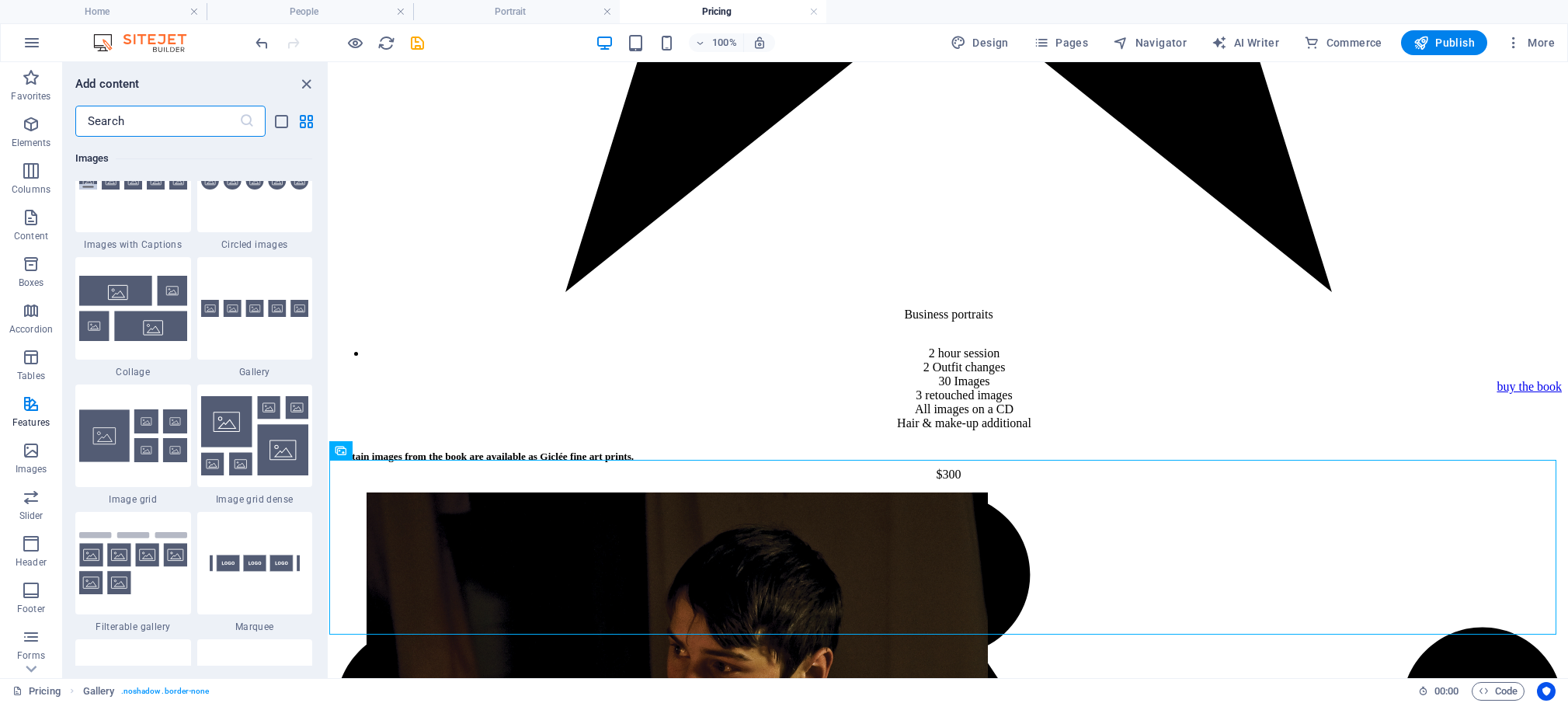
scroll to position [7927, 0]
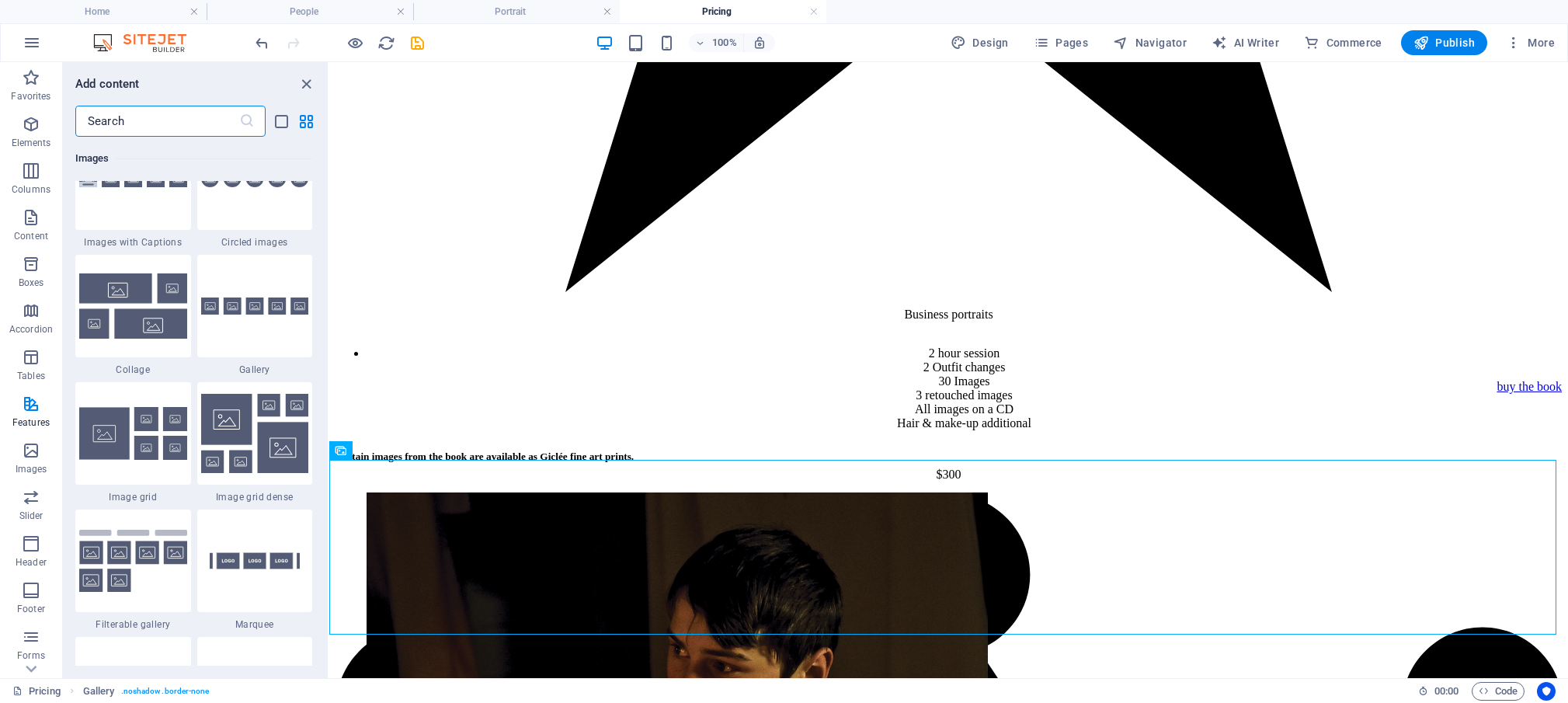
click at [247, 315] on img at bounding box center [254, 306] width 108 height 18
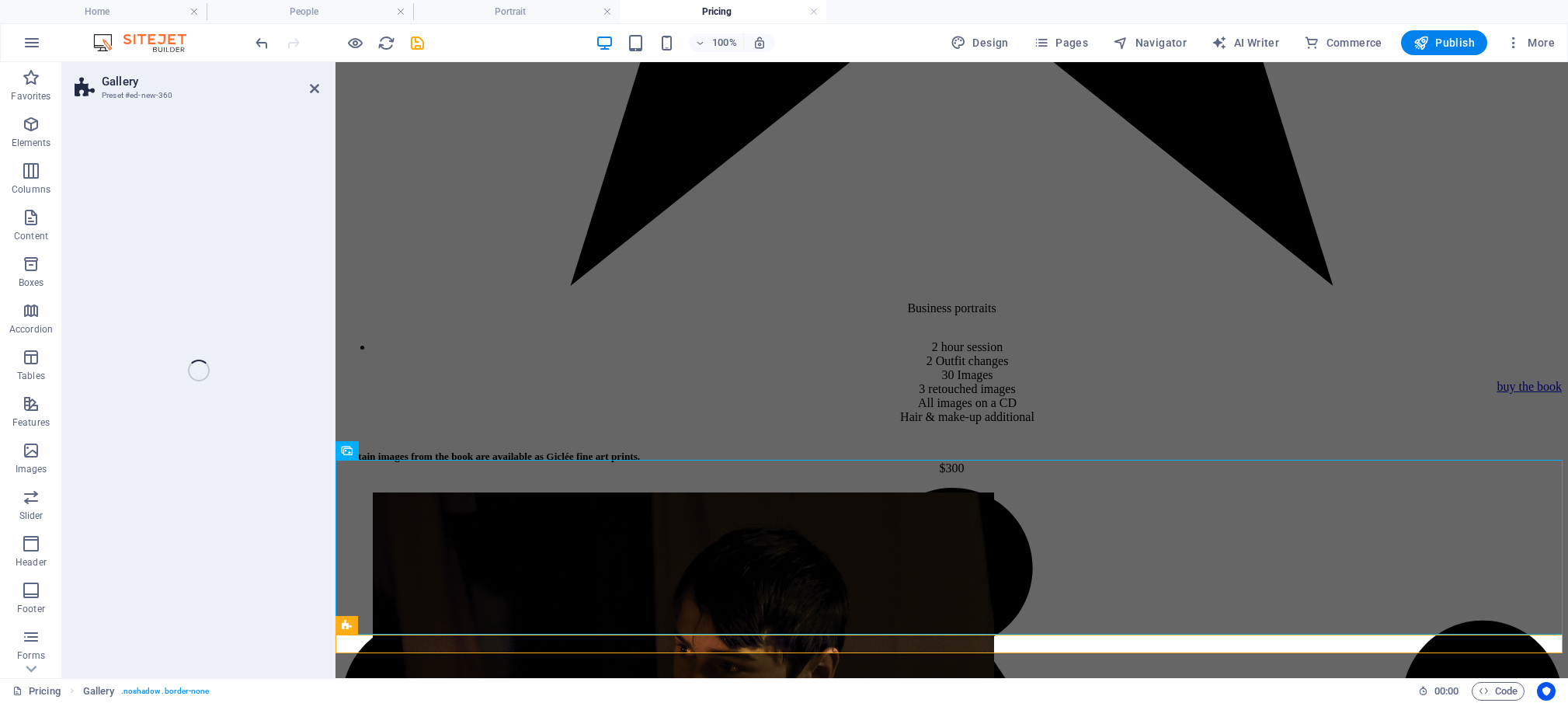
select select "rem"
select select "preset-gallery-v3-default"
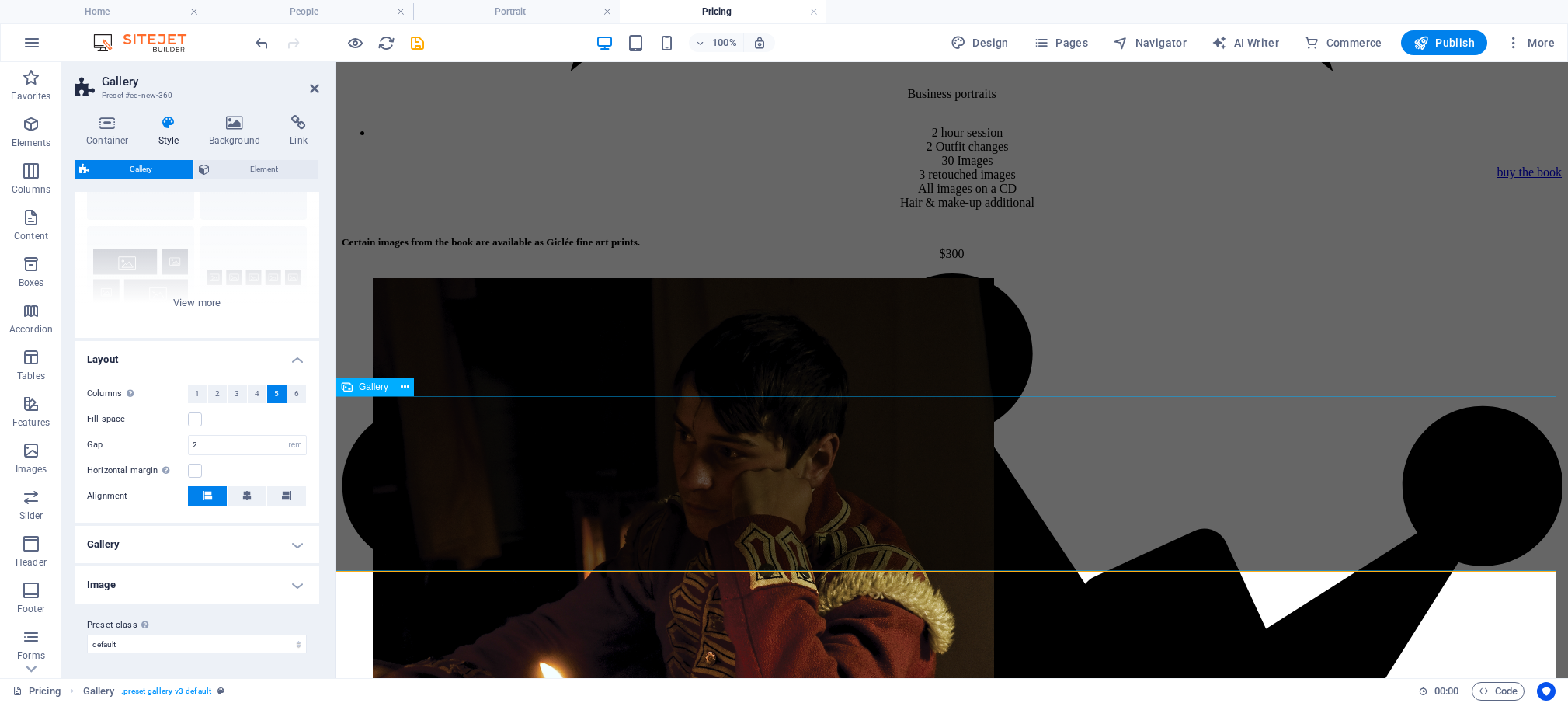
scroll to position [2169, 0]
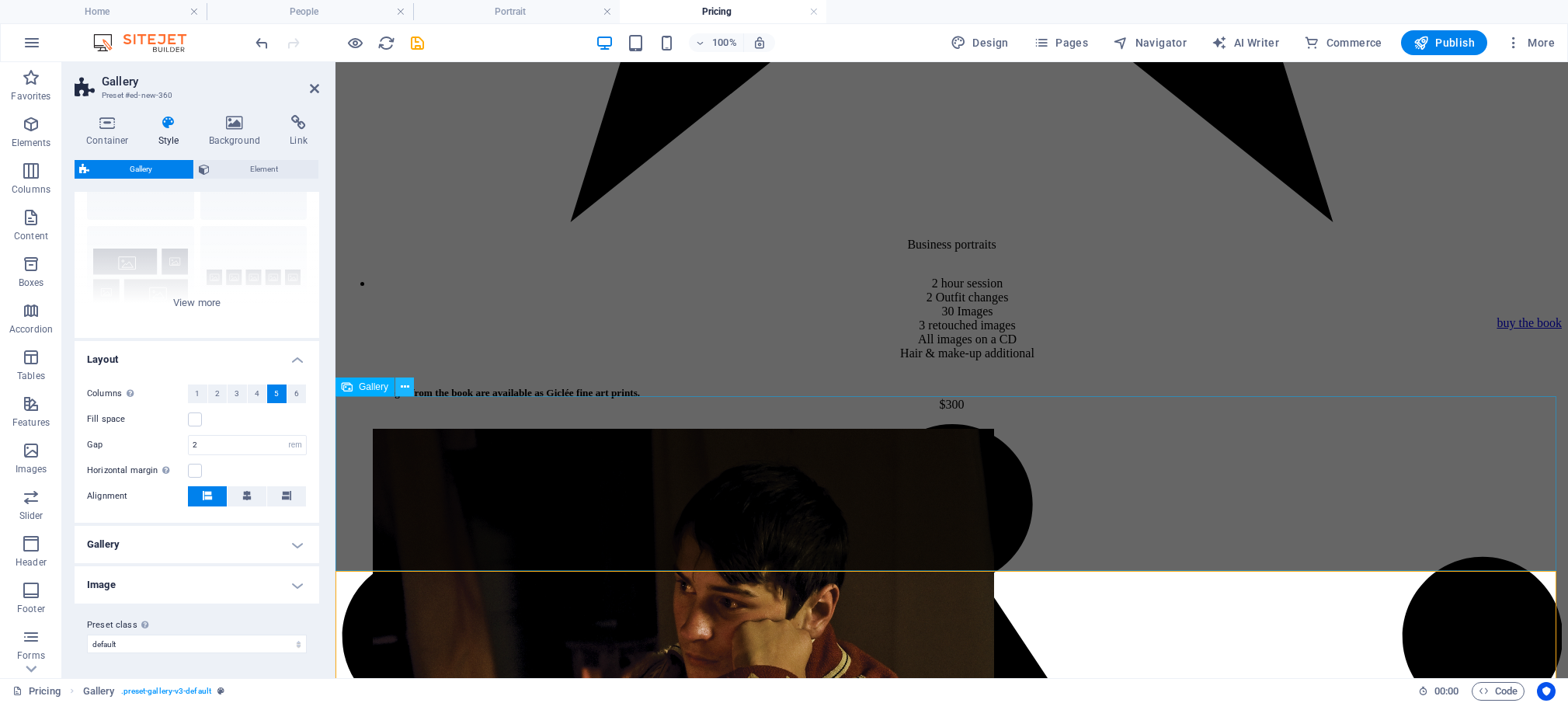
click at [408, 390] on icon at bounding box center [405, 387] width 9 height 16
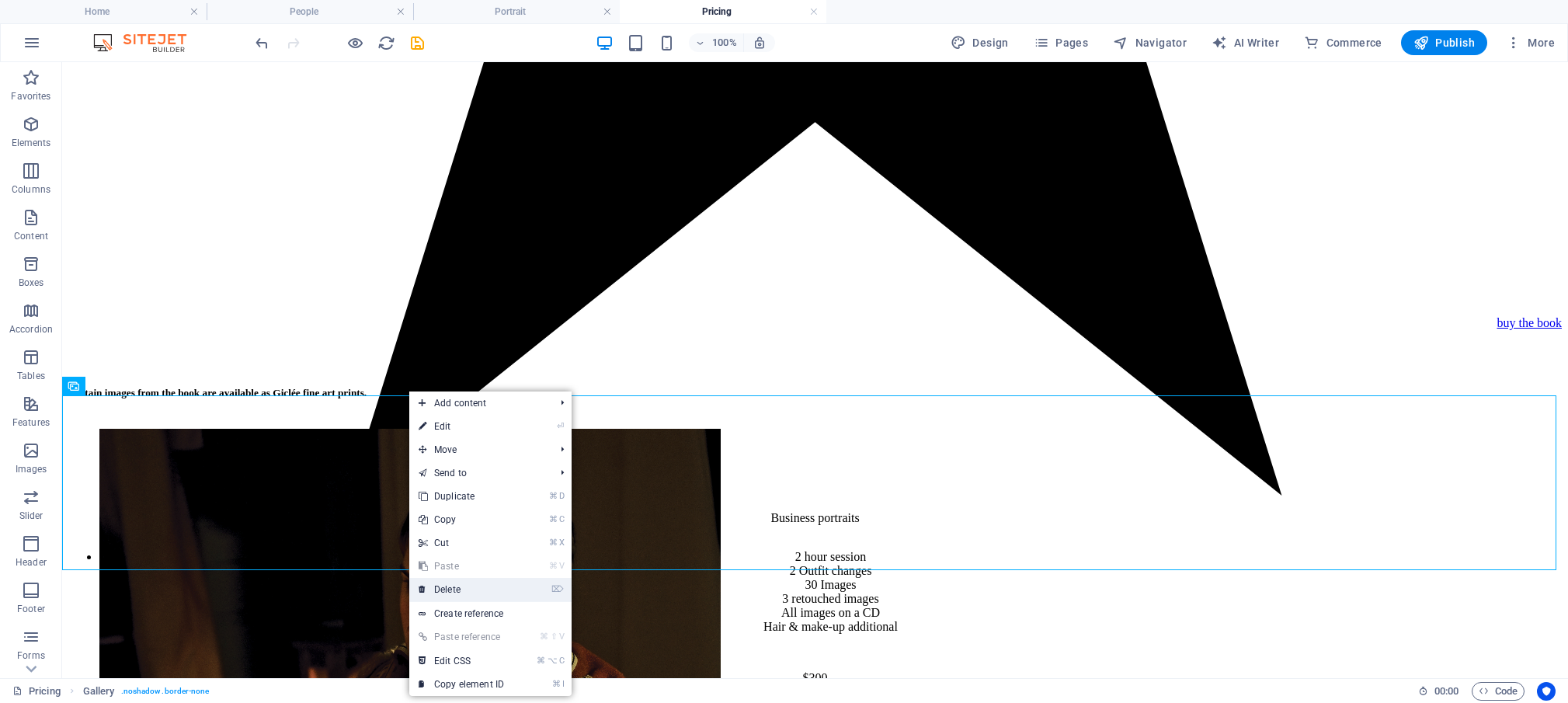
click at [470, 581] on link "⌦ Delete" at bounding box center [461, 590] width 104 height 23
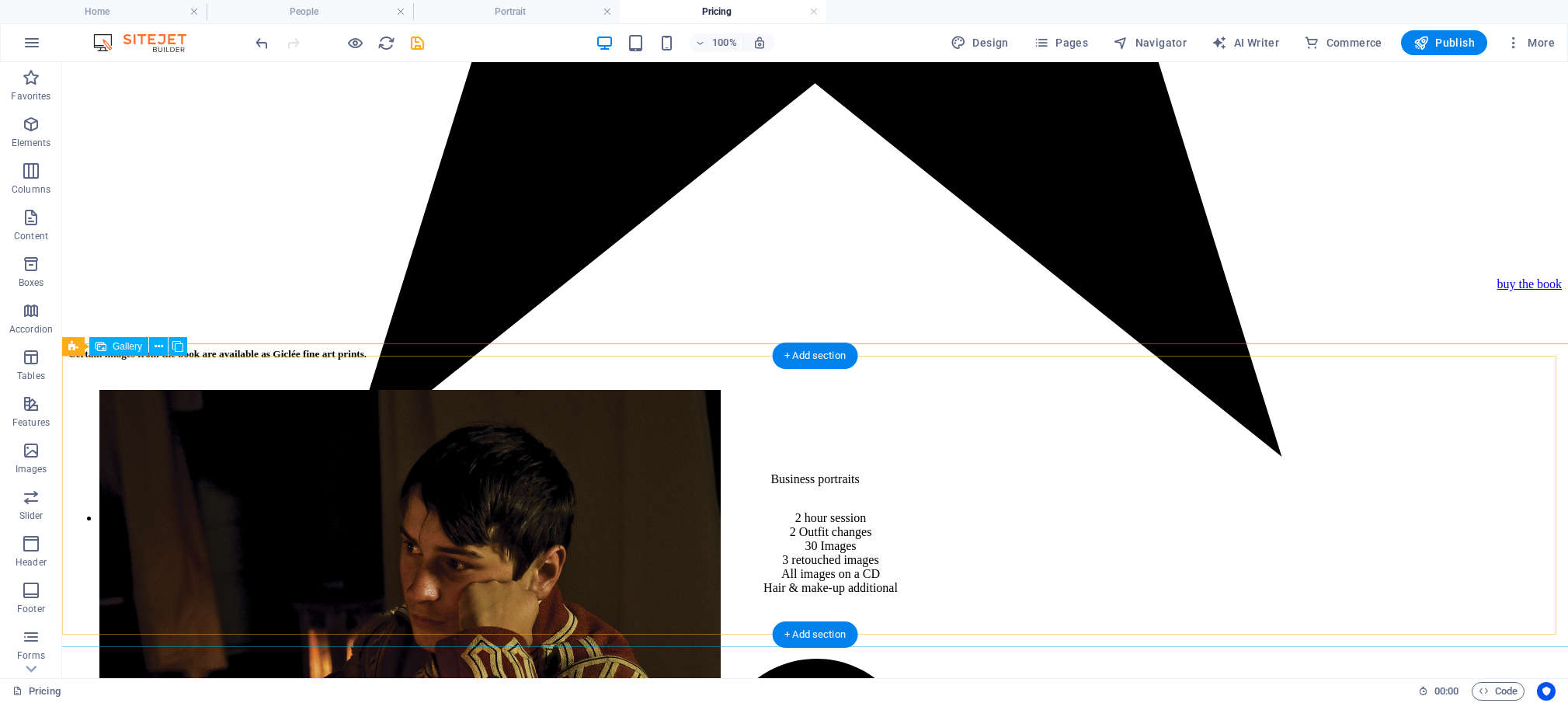
scroll to position [2209, 0]
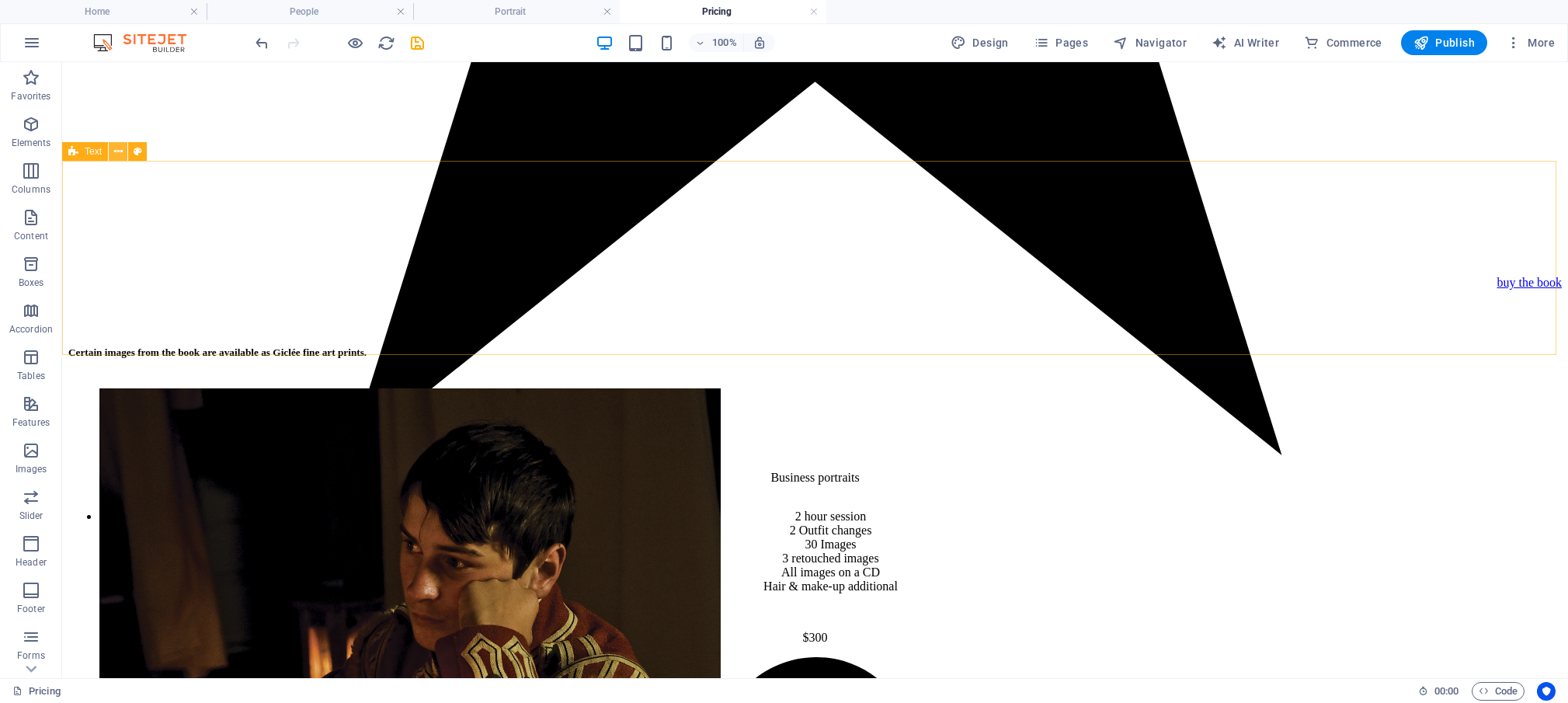
click at [120, 146] on icon at bounding box center [119, 152] width 9 height 16
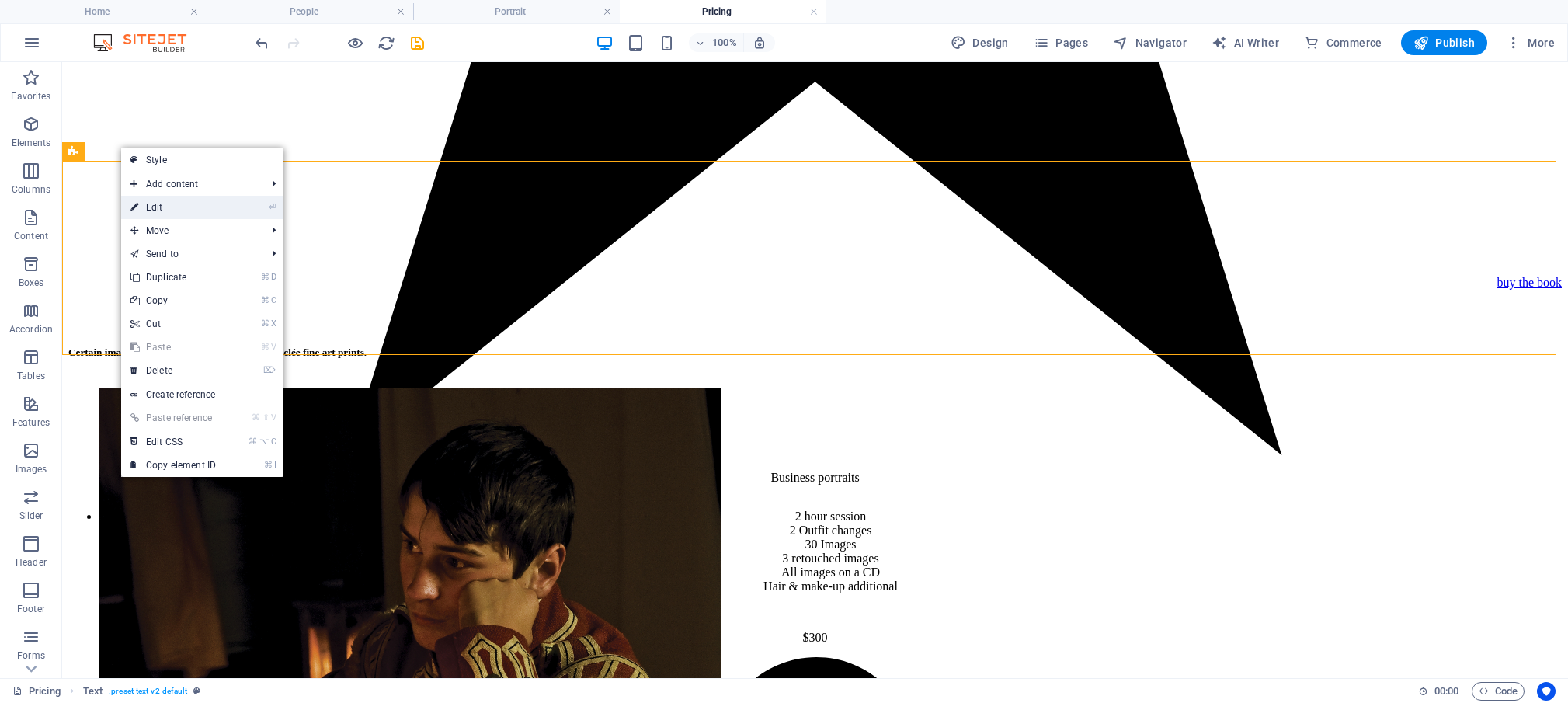
click at [154, 211] on link "⏎ Edit" at bounding box center [173, 207] width 104 height 23
select select "px"
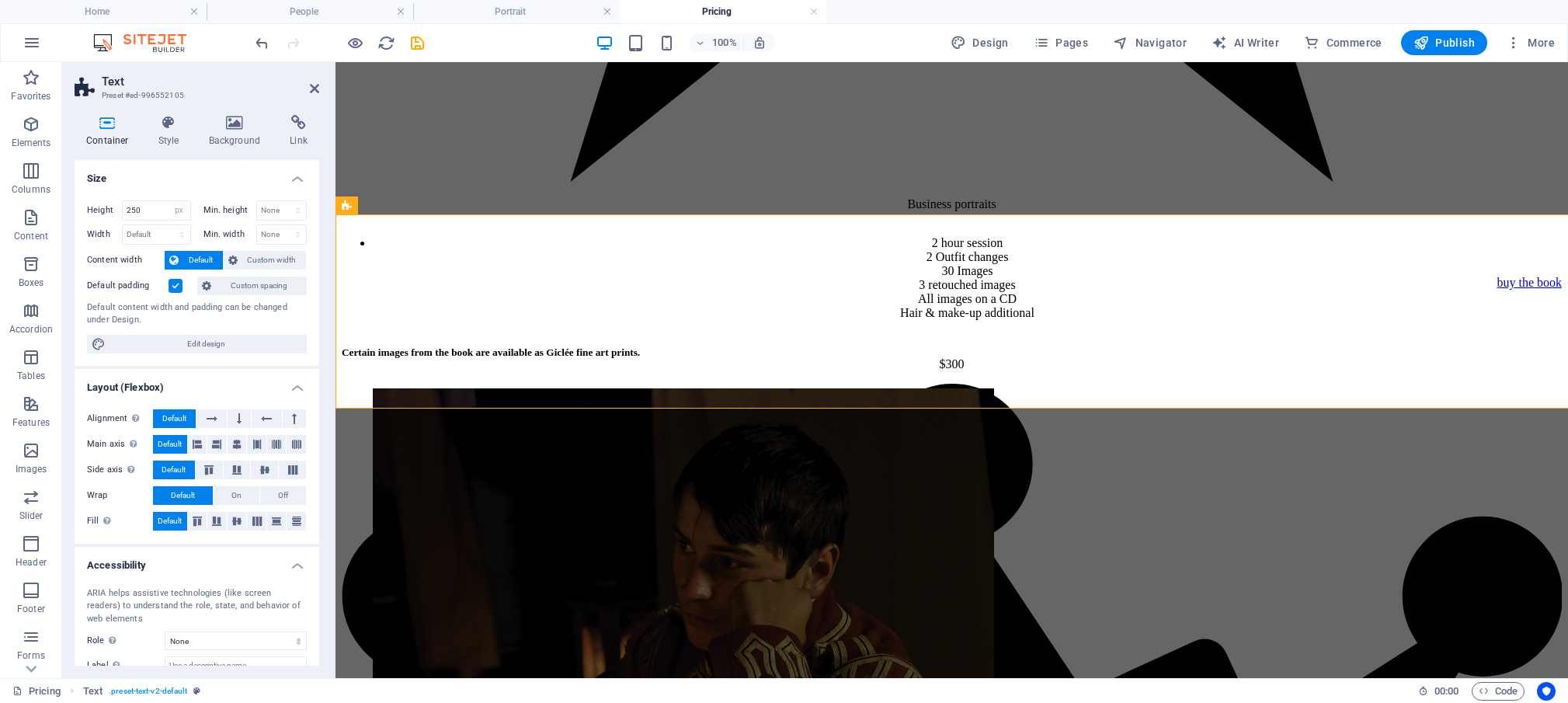
scroll to position [2155, 0]
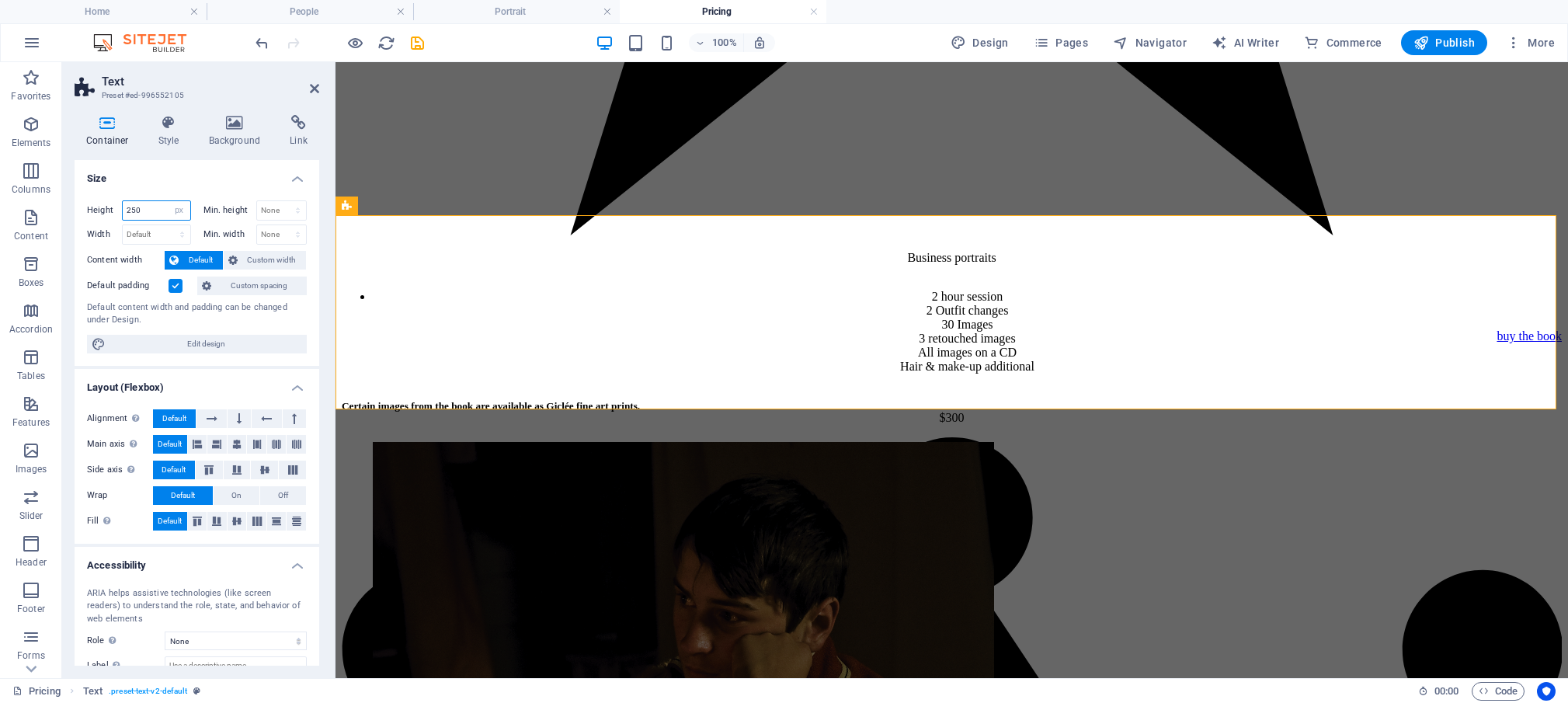
drag, startPoint x: 146, startPoint y: 211, endPoint x: 119, endPoint y: 207, distance: 27.3
click at [123, 207] on input "250" at bounding box center [157, 210] width 68 height 19
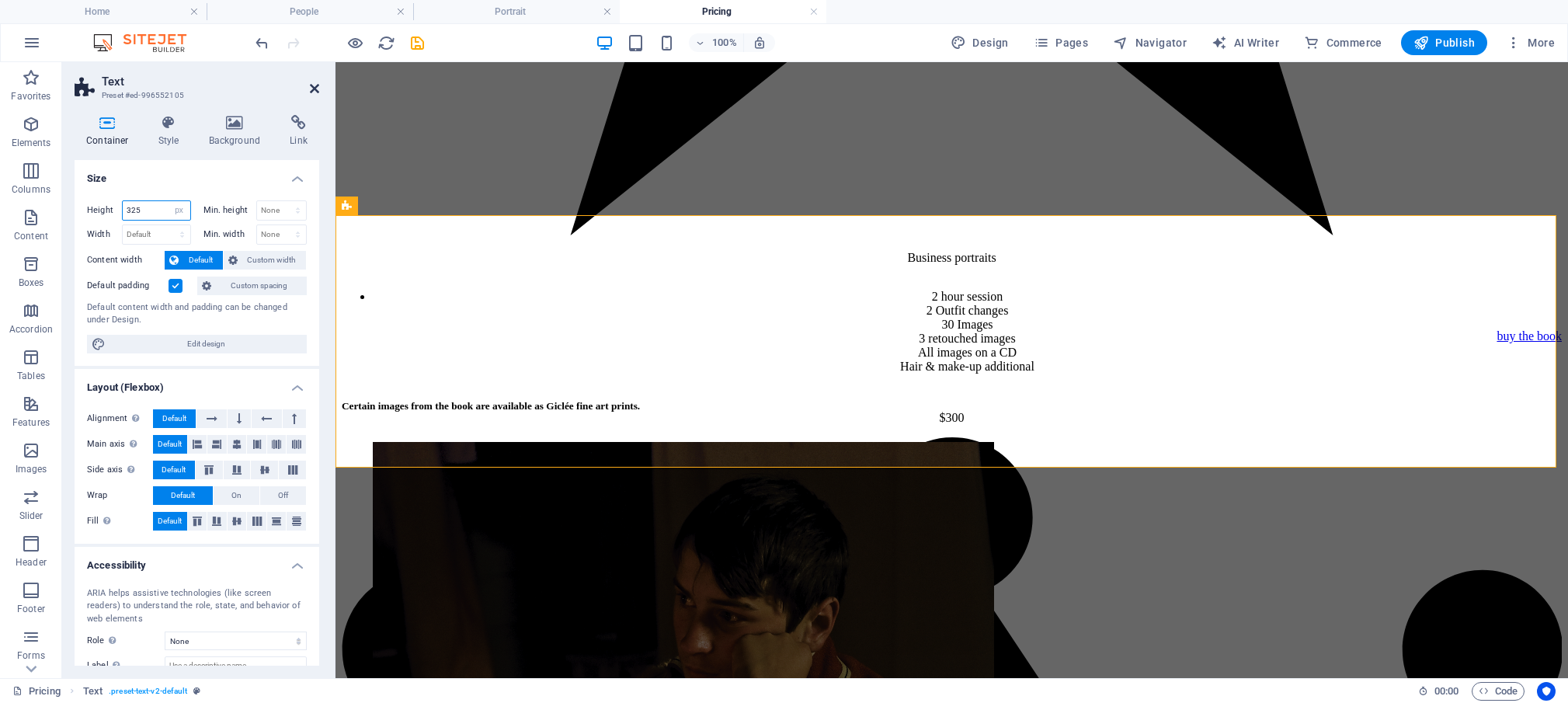
type input "325"
drag, startPoint x: 310, startPoint y: 85, endPoint x: 248, endPoint y: 22, distance: 88.4
click at [310, 85] on icon at bounding box center [314, 88] width 9 height 12
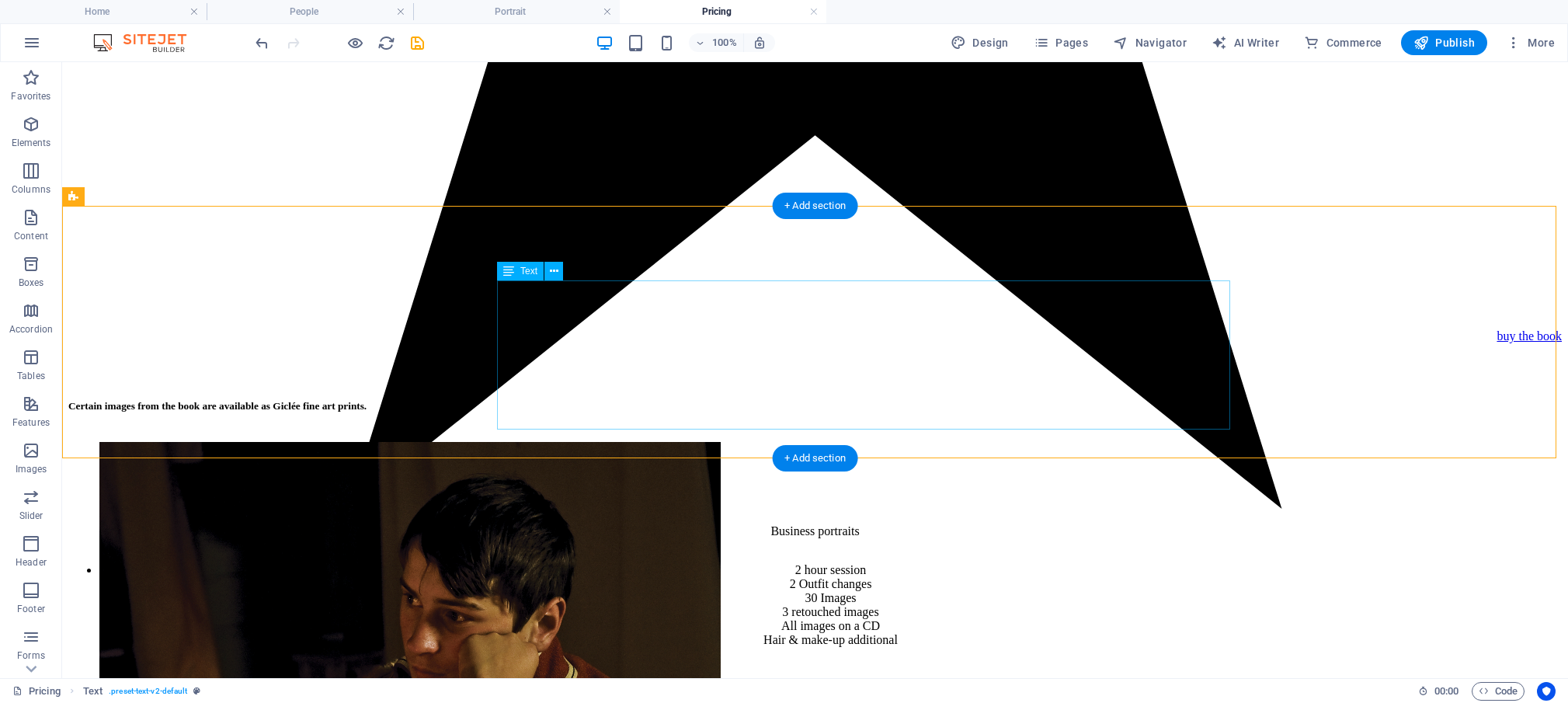
scroll to position [2267, 0]
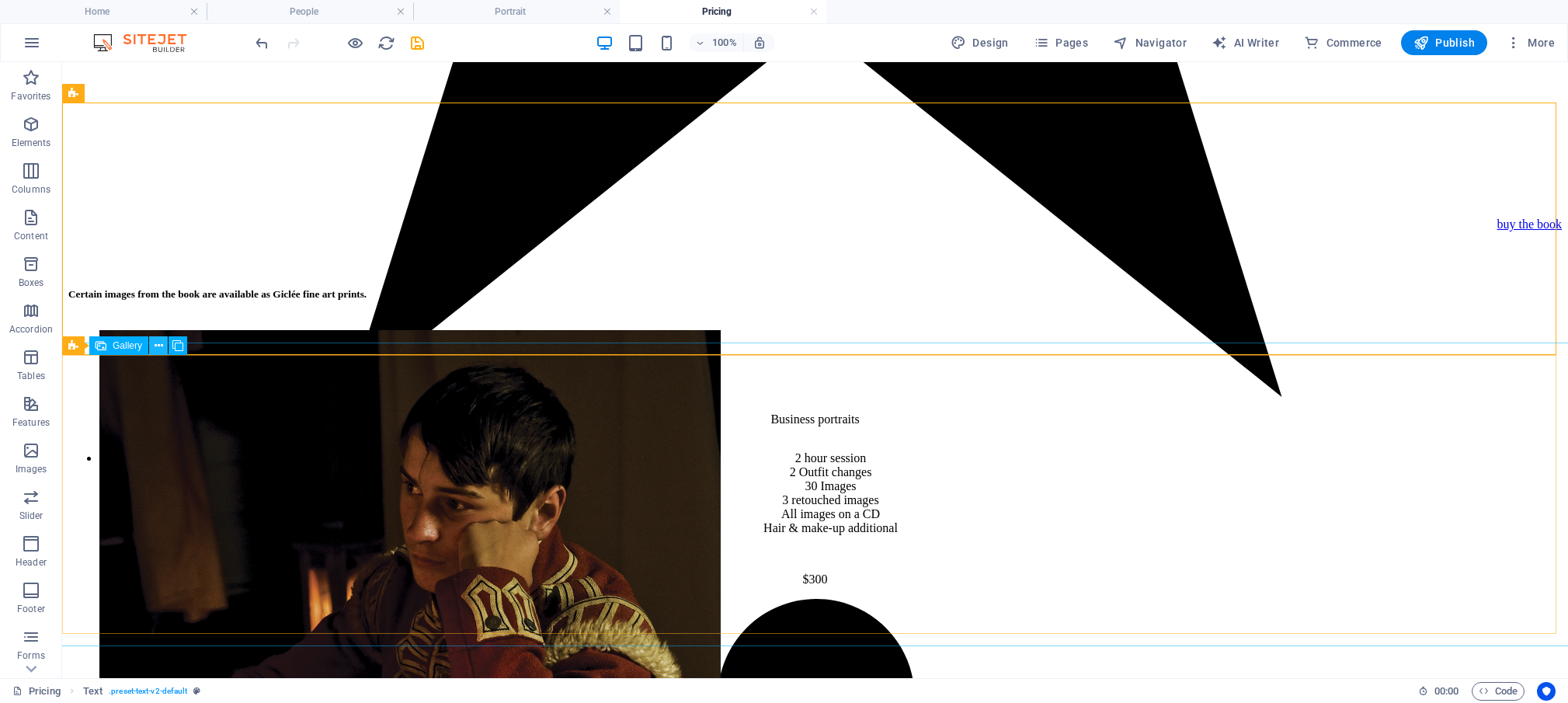
click at [159, 343] on icon at bounding box center [159, 346] width 9 height 16
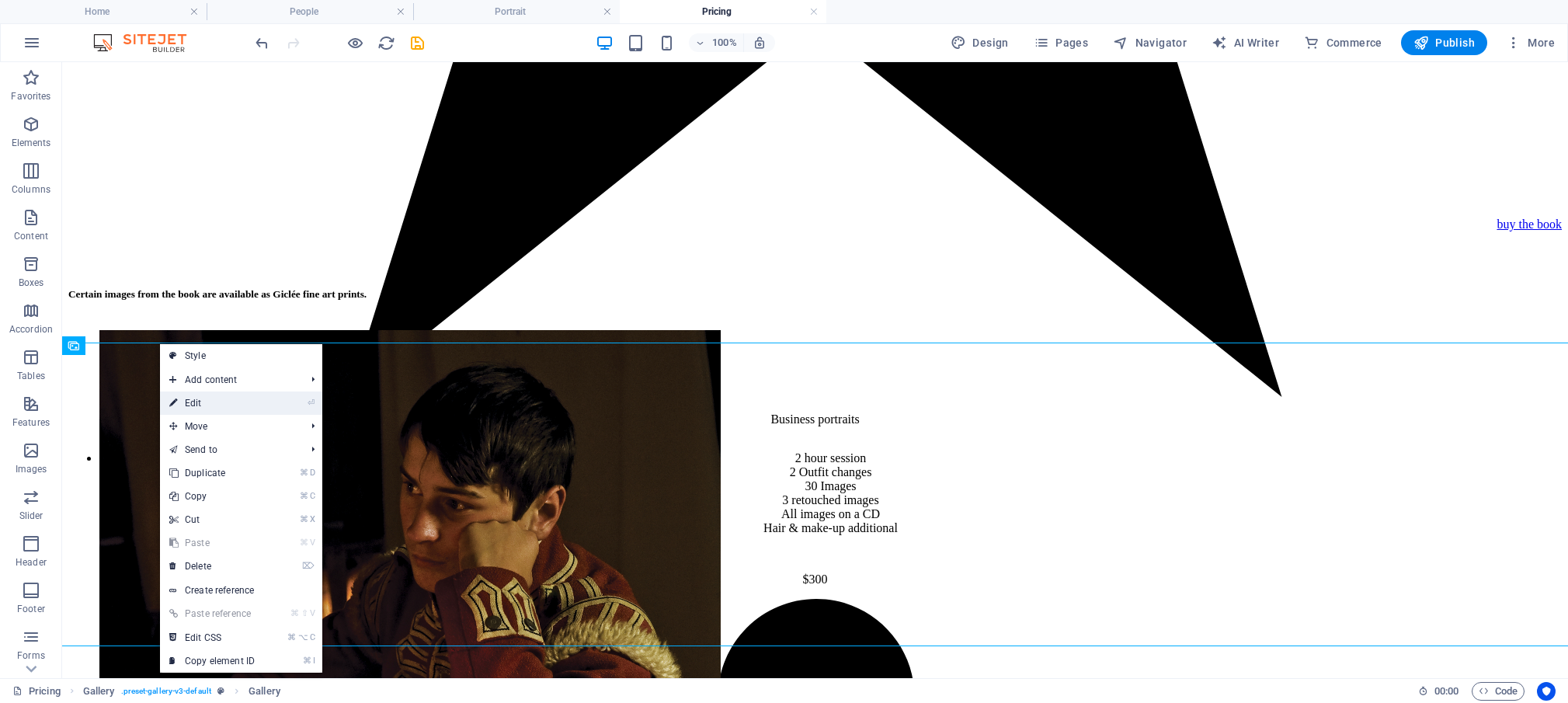
click at [195, 408] on link "⏎ Edit" at bounding box center [212, 403] width 104 height 23
select select "4"
select select "px"
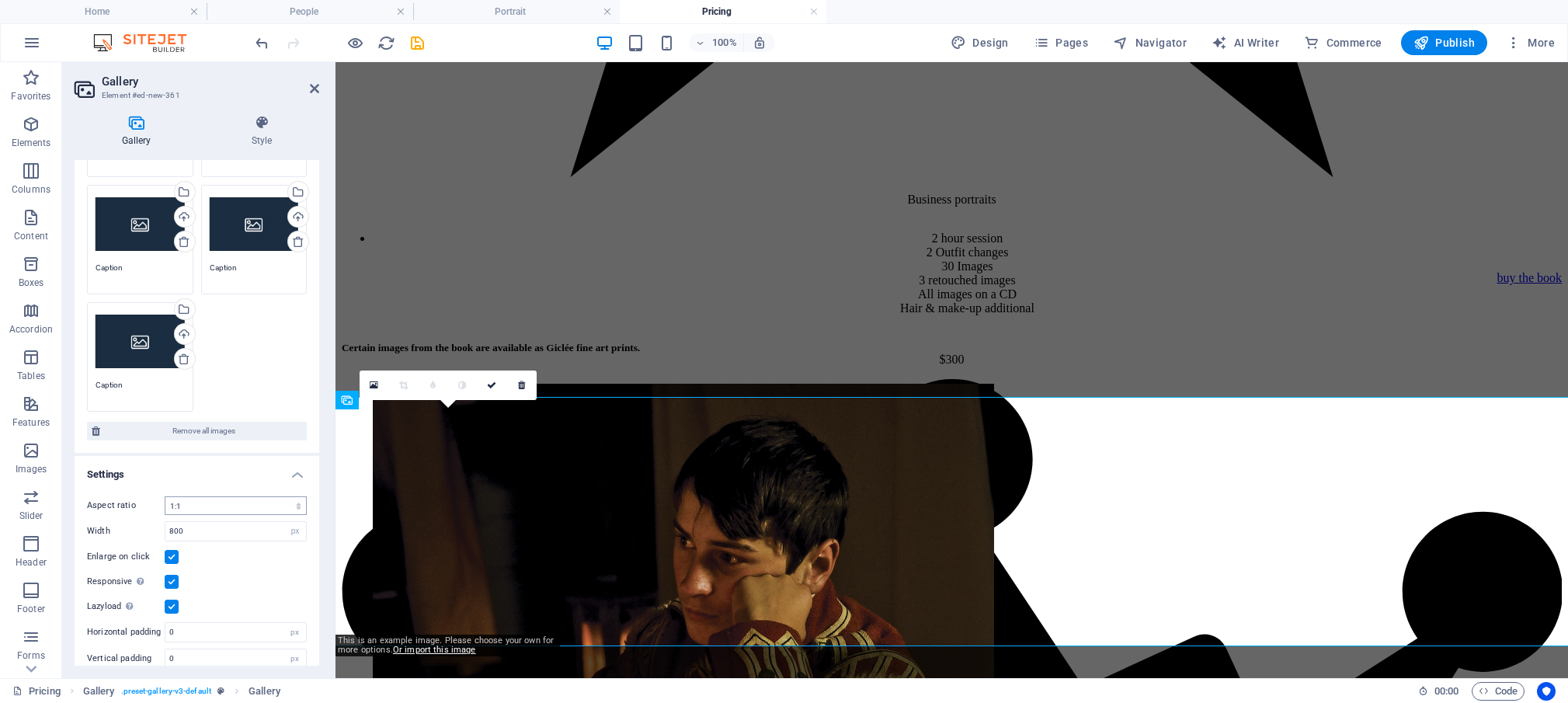
scroll to position [212, 0]
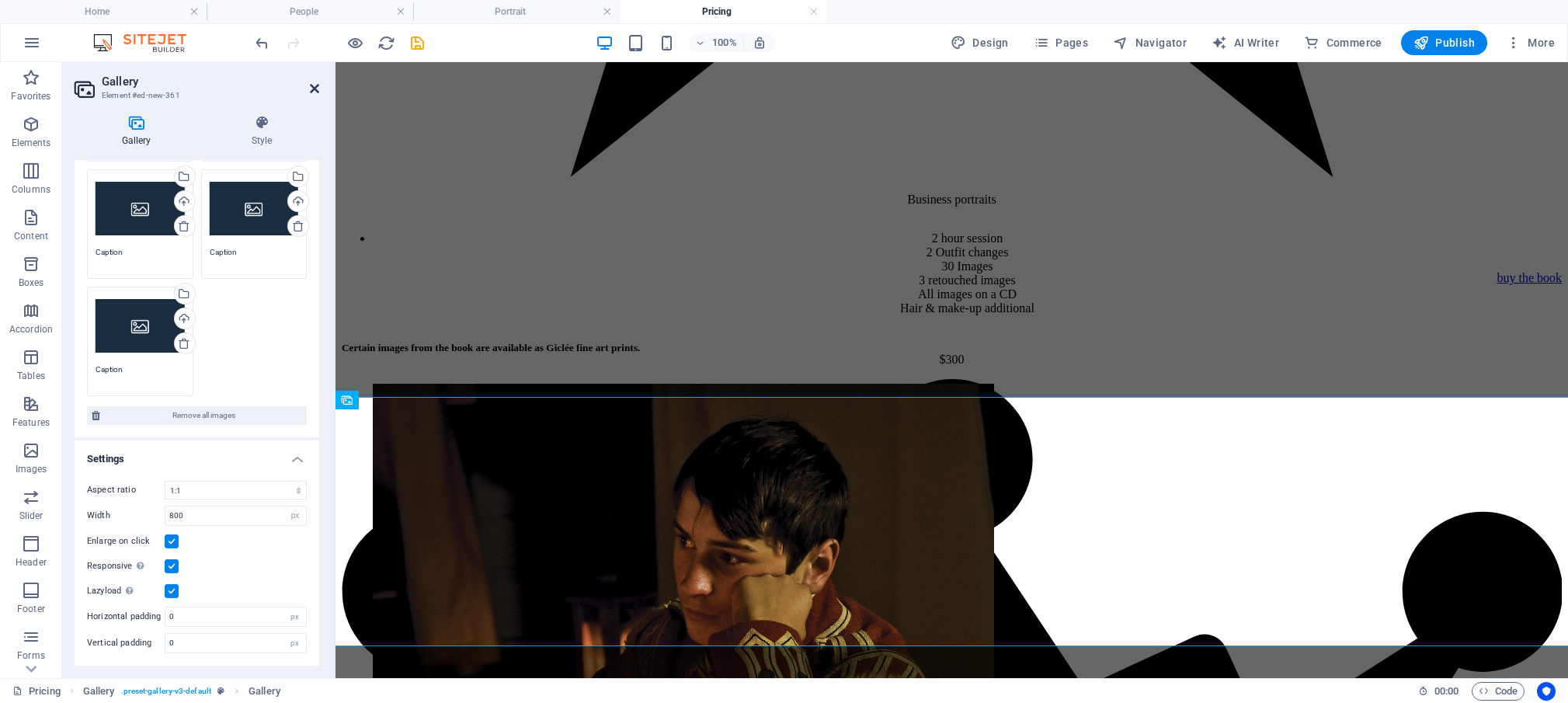
click at [318, 89] on icon at bounding box center [314, 88] width 9 height 12
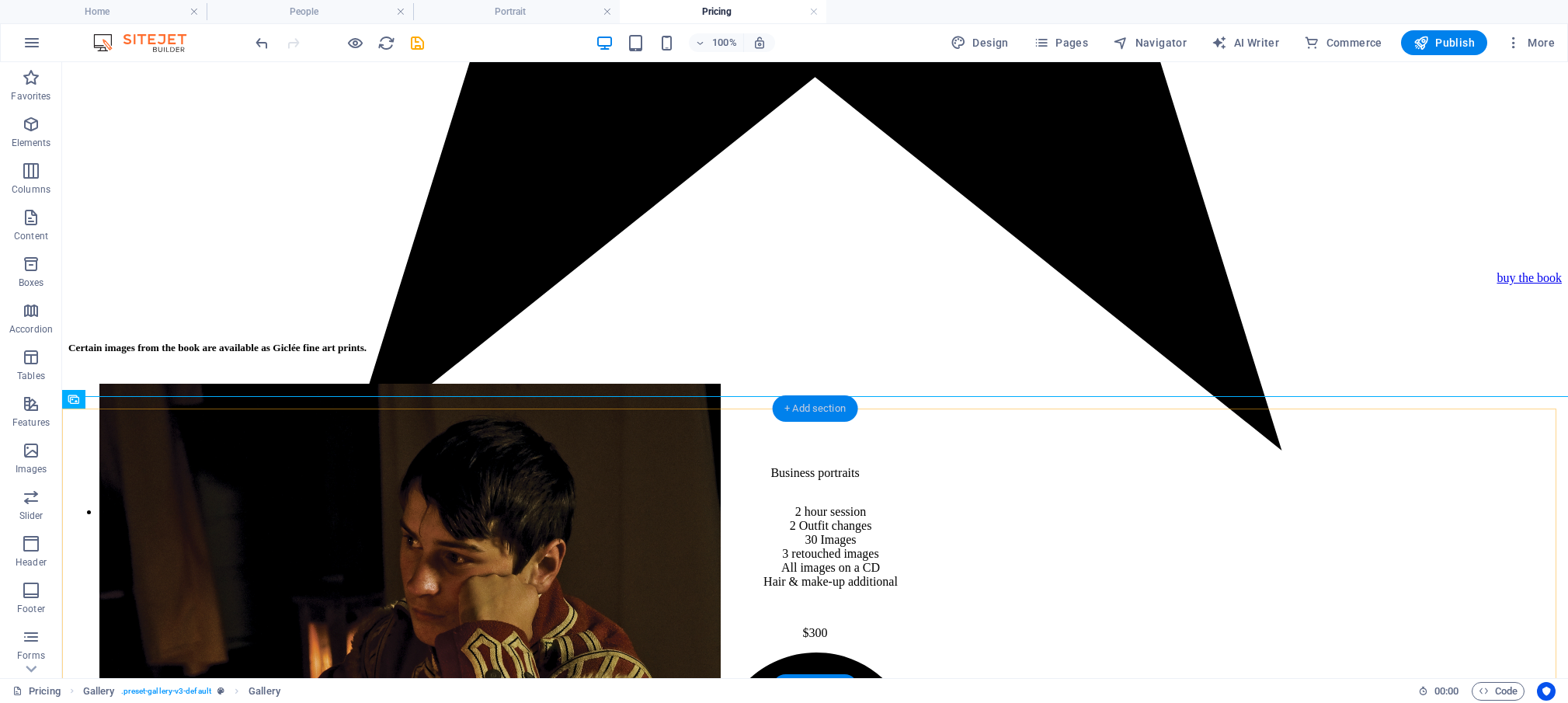
click at [809, 413] on div "+ Add section" at bounding box center [815, 409] width 87 height 27
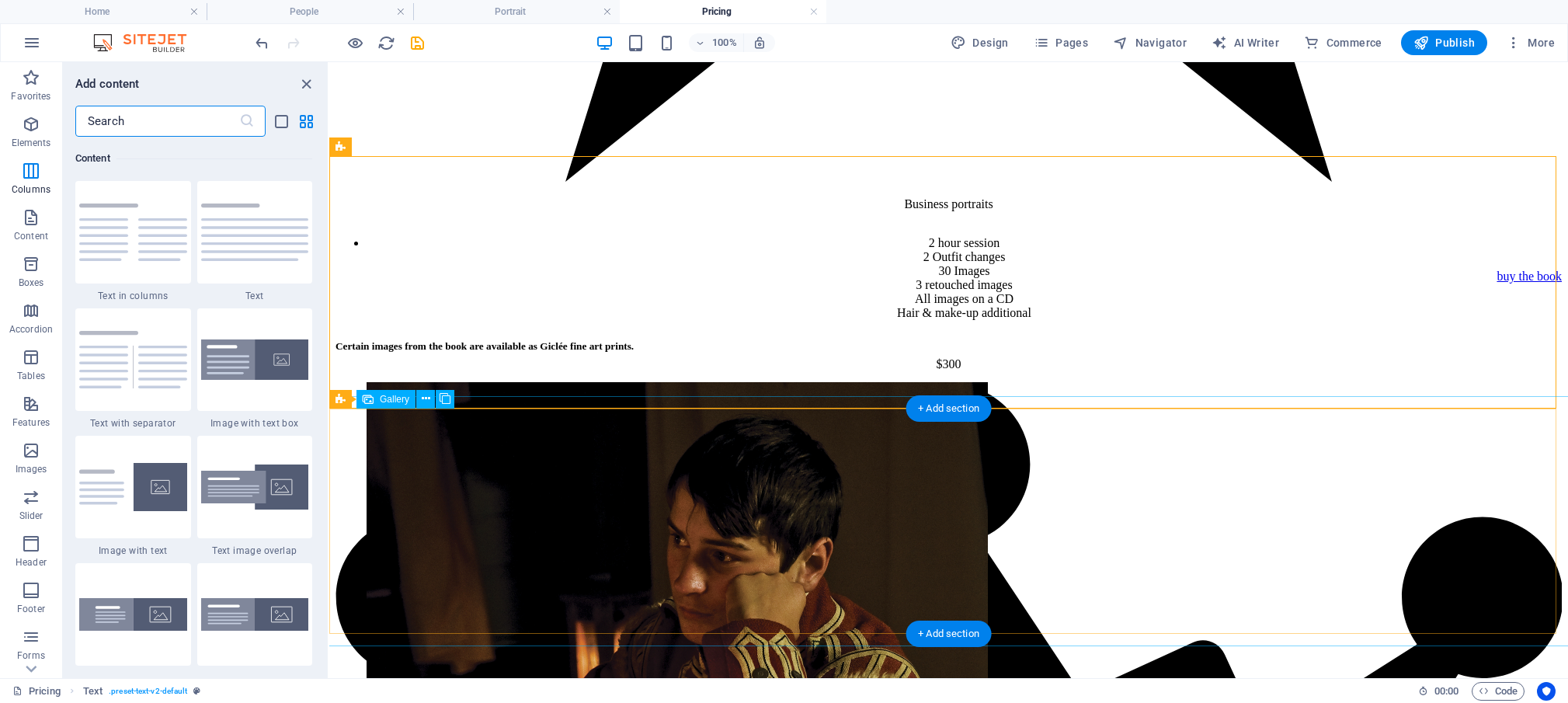
scroll to position [2157, 0]
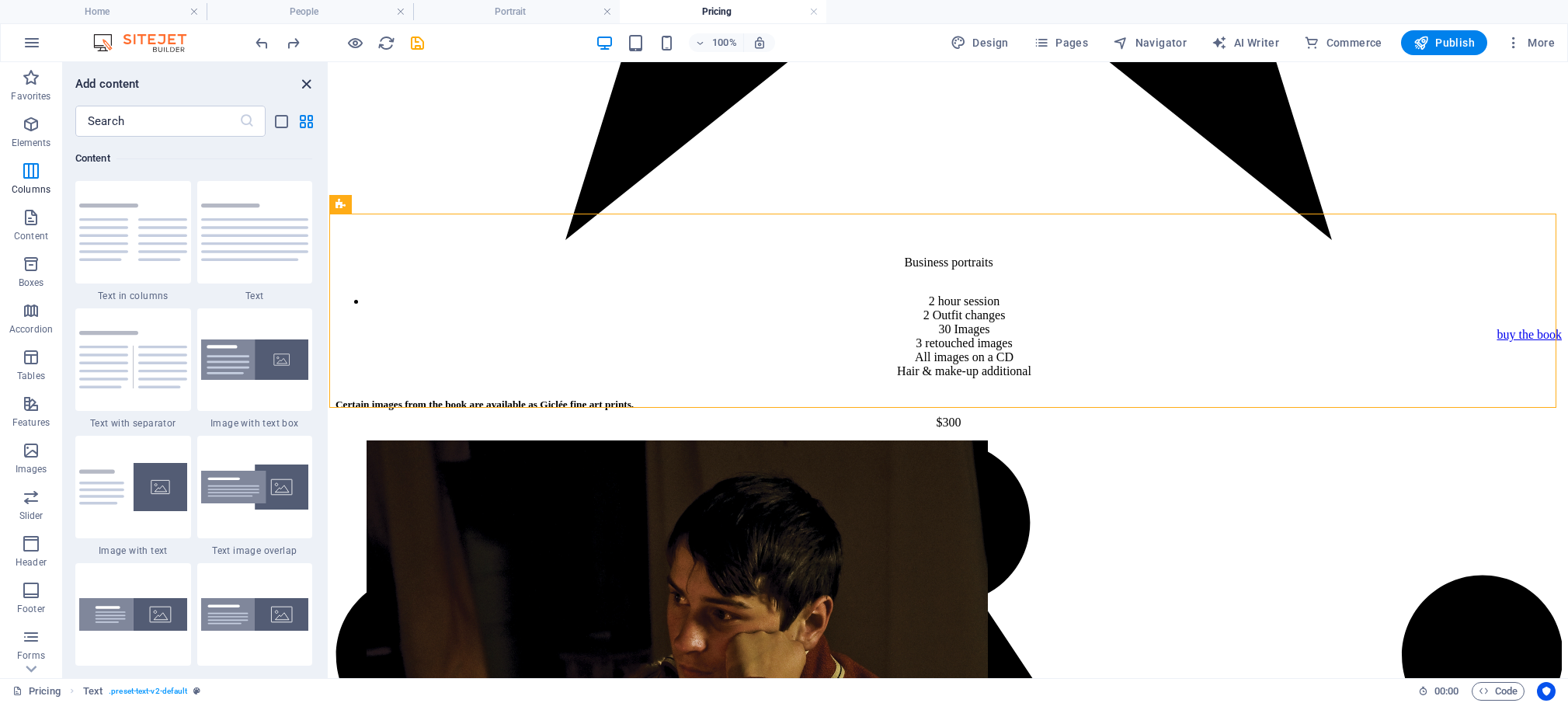
click at [306, 85] on icon "close panel" at bounding box center [306, 84] width 18 height 18
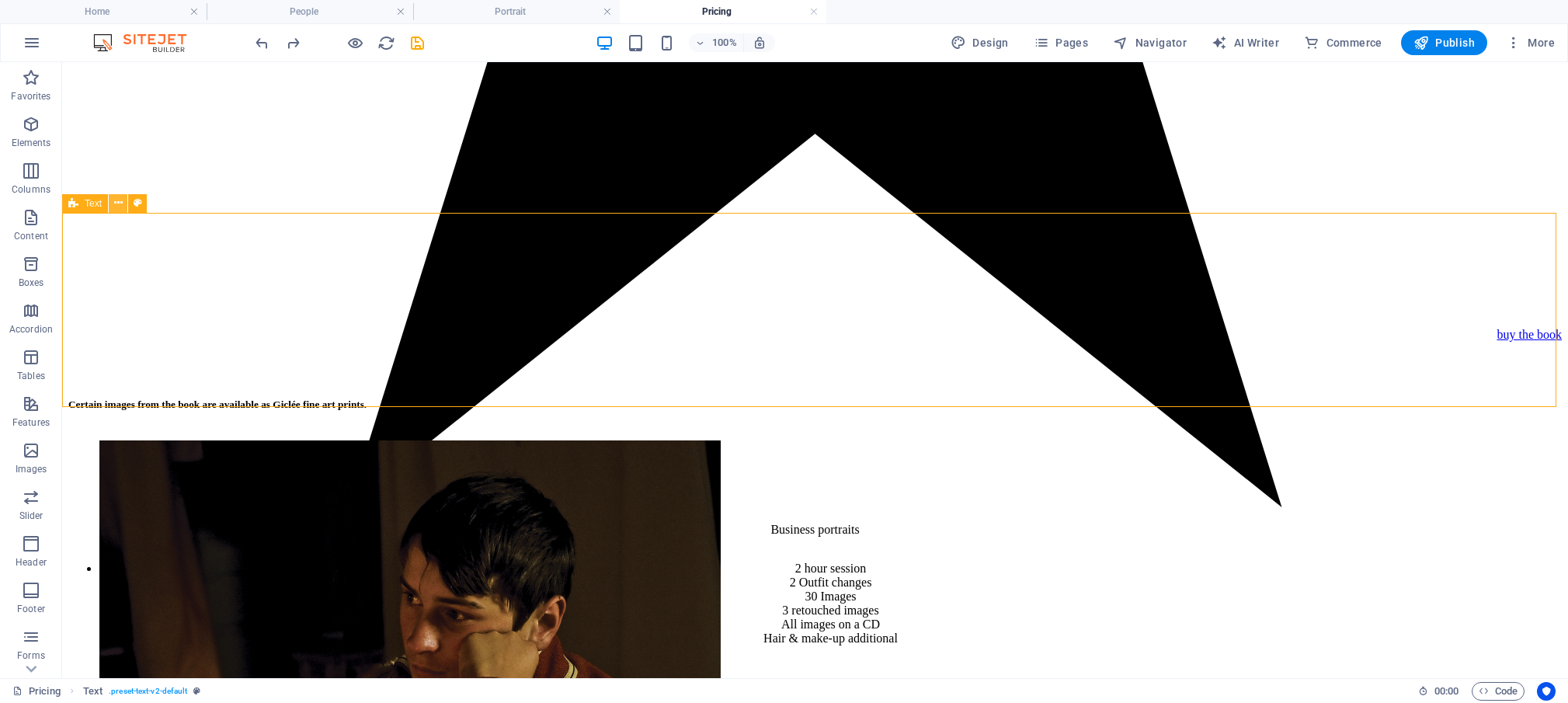
click at [121, 203] on icon at bounding box center [119, 203] width 9 height 16
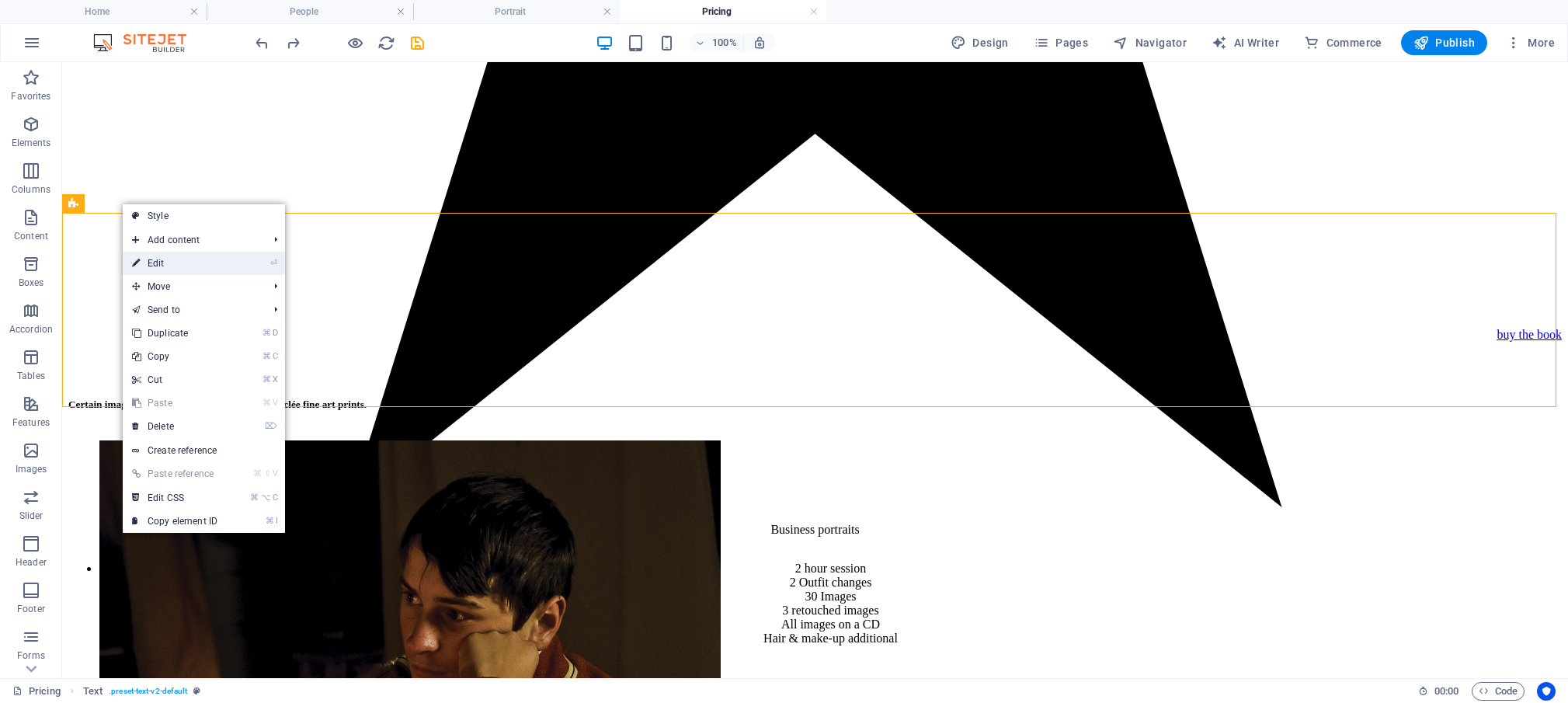
click at [199, 268] on link "⏎ Edit" at bounding box center [175, 263] width 104 height 23
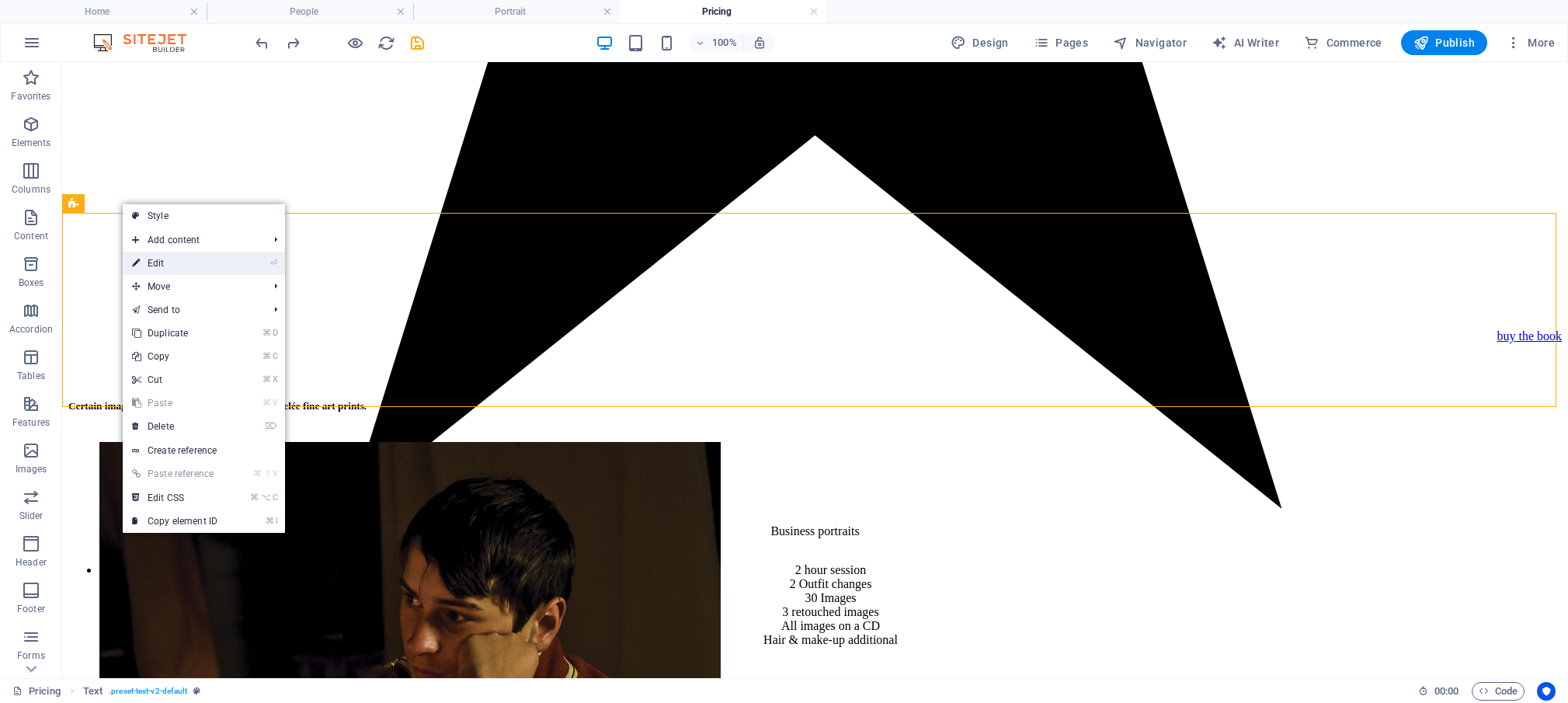
select select "px"
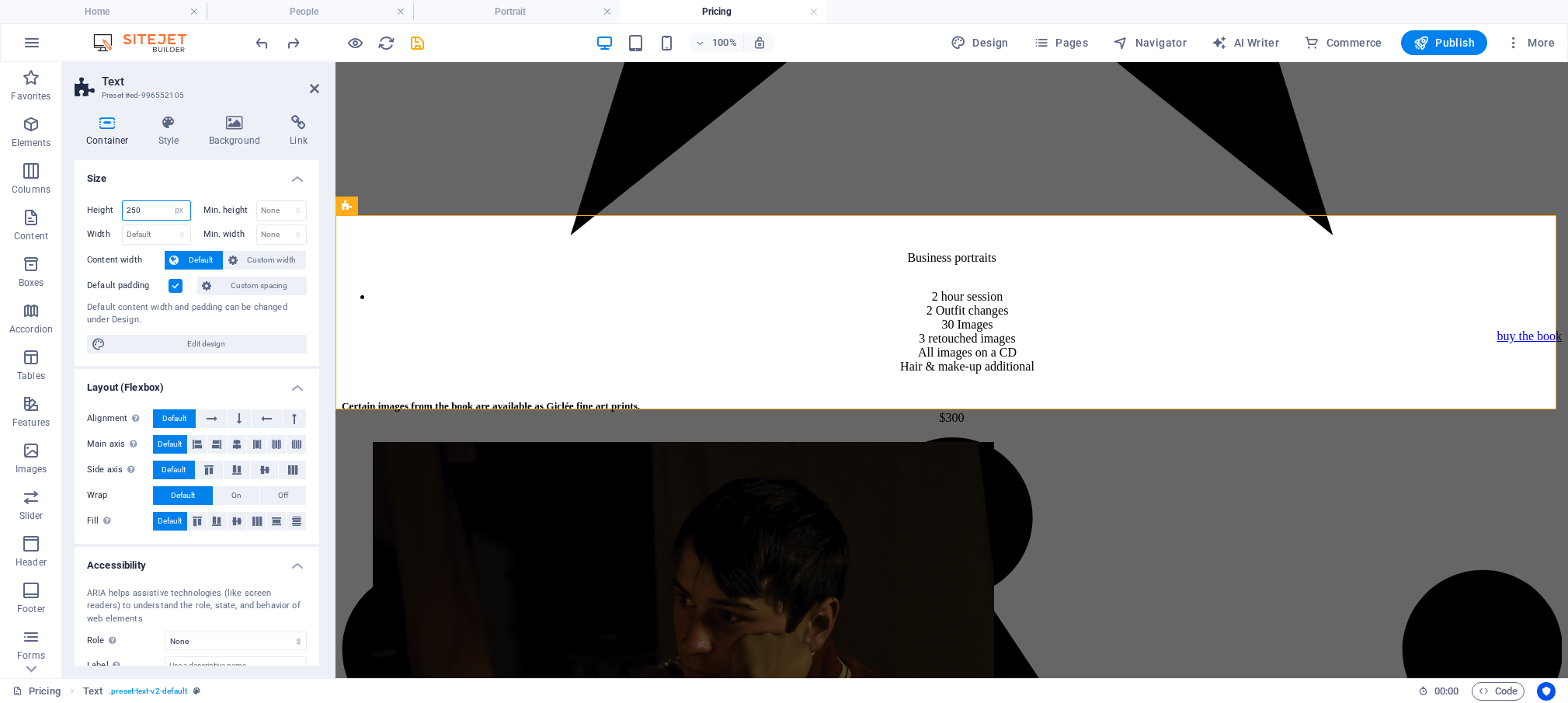
drag, startPoint x: 144, startPoint y: 208, endPoint x: 121, endPoint y: 206, distance: 23.1
click at [123, 206] on input "250" at bounding box center [157, 210] width 68 height 19
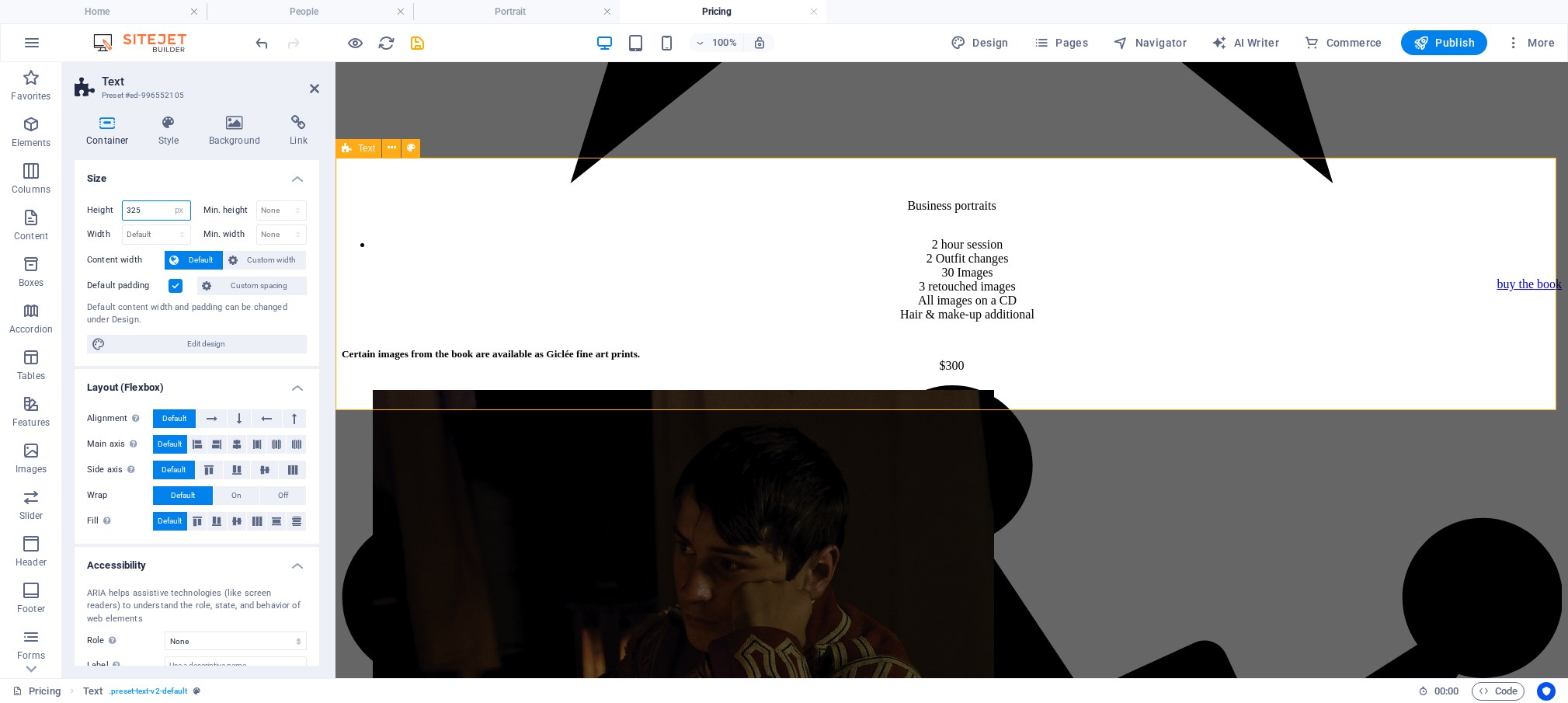
scroll to position [2213, 0]
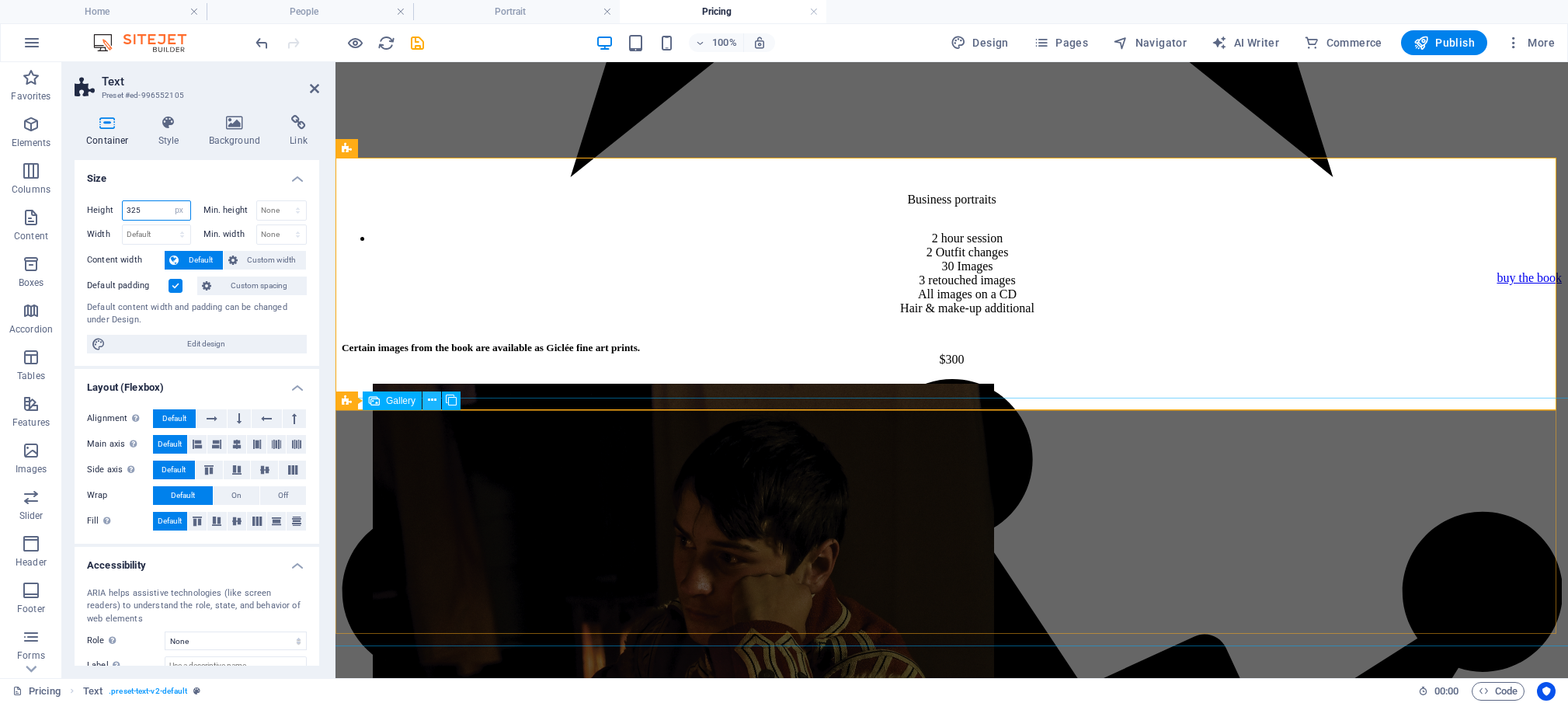
type input "325"
click at [430, 400] on icon at bounding box center [433, 401] width 9 height 16
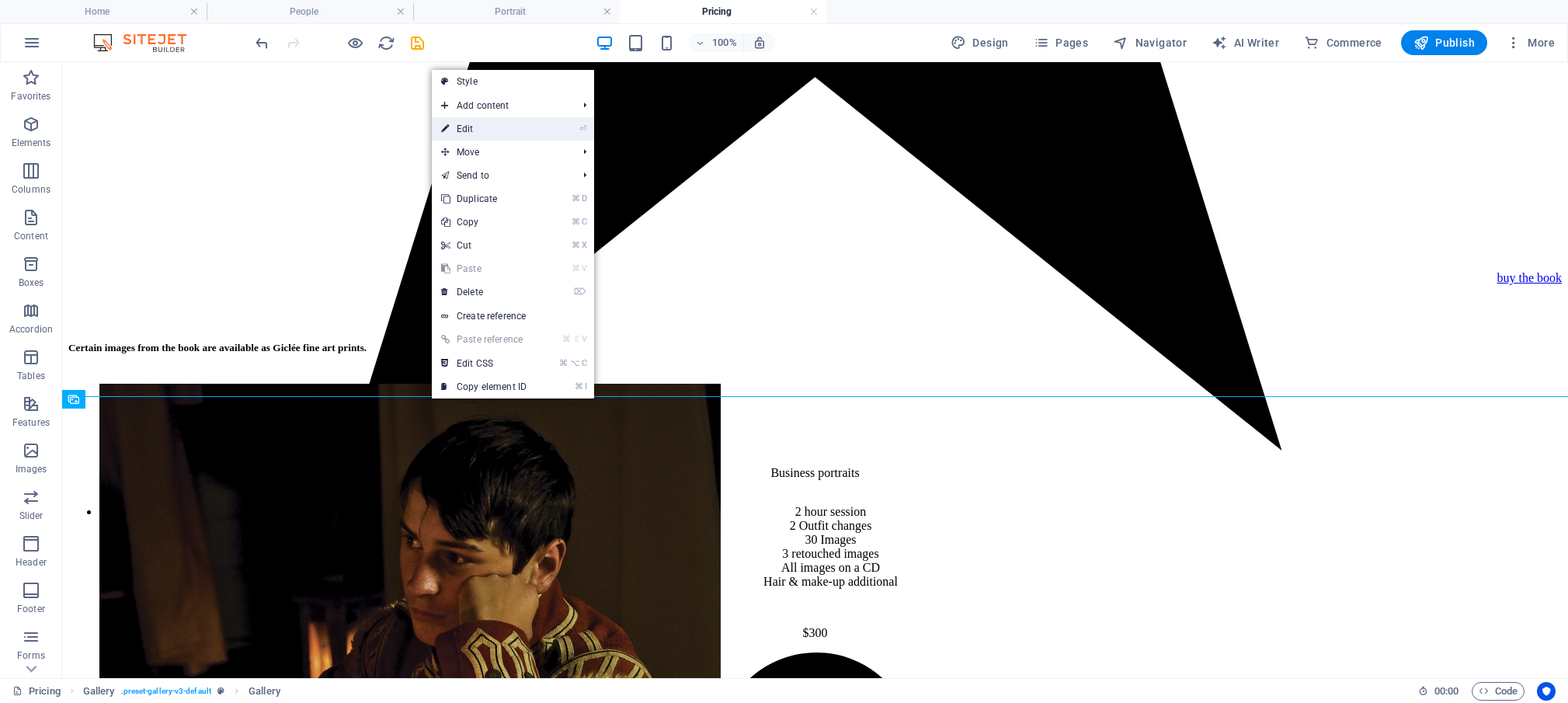
click at [472, 127] on link "⏎ Edit" at bounding box center [484, 128] width 104 height 23
select select "4"
select select "px"
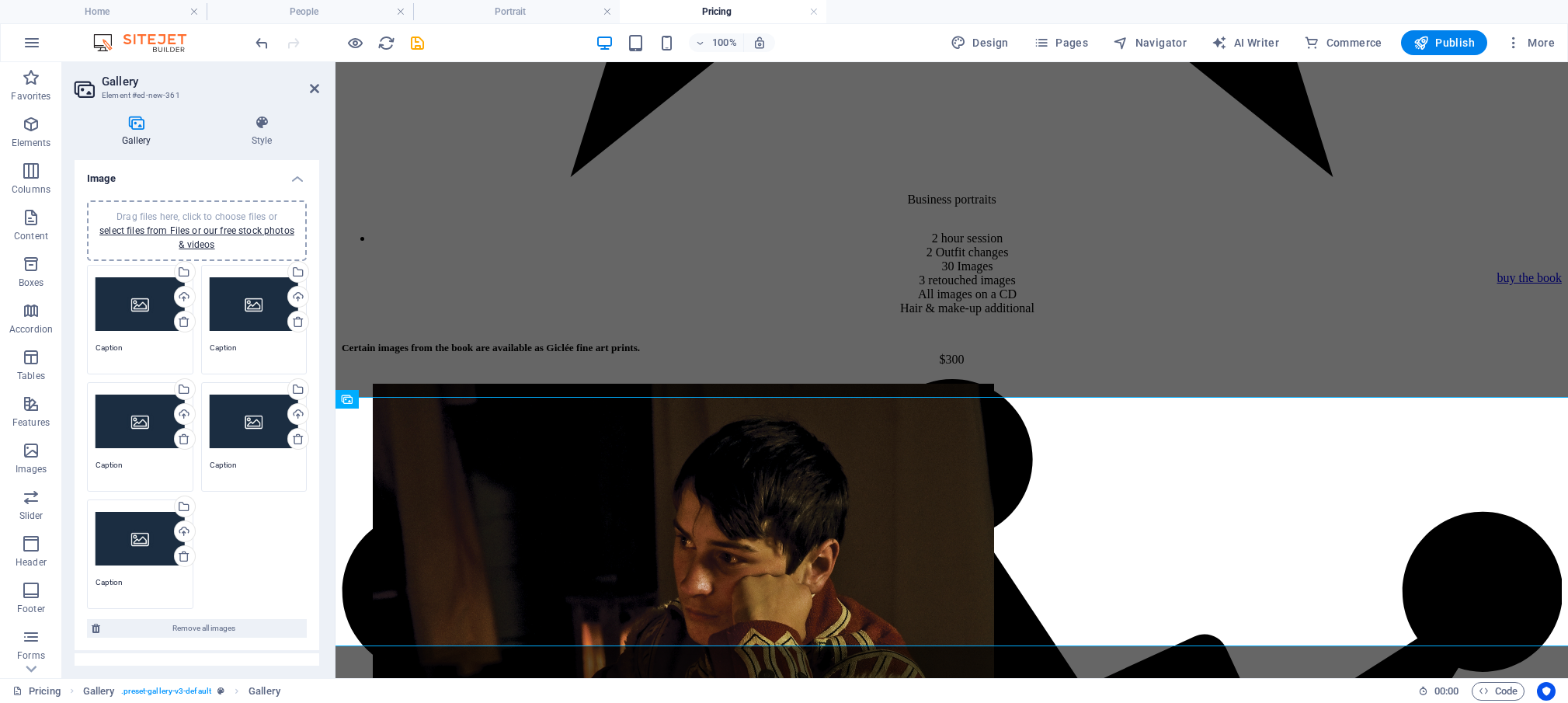
scroll to position [212, 0]
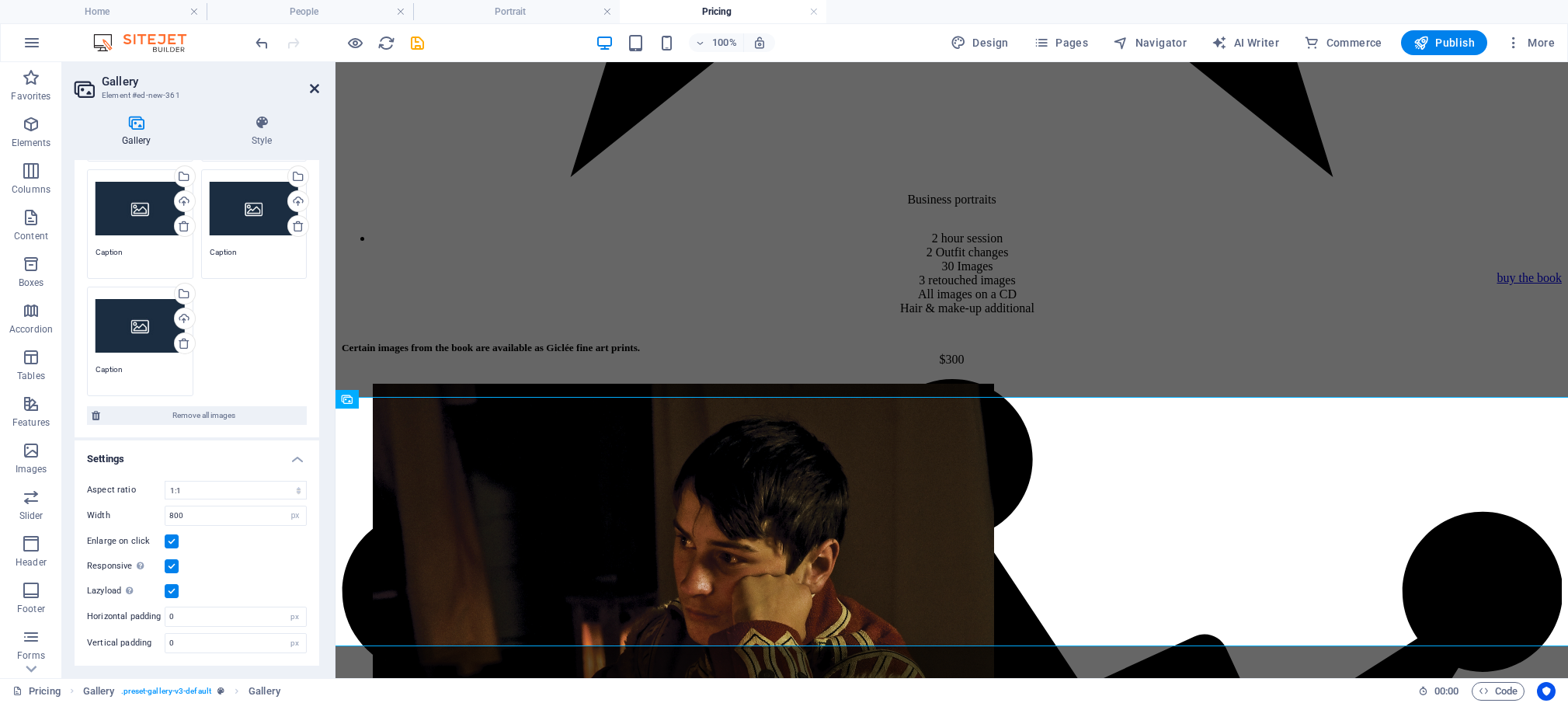
click at [315, 87] on icon at bounding box center [314, 88] width 9 height 12
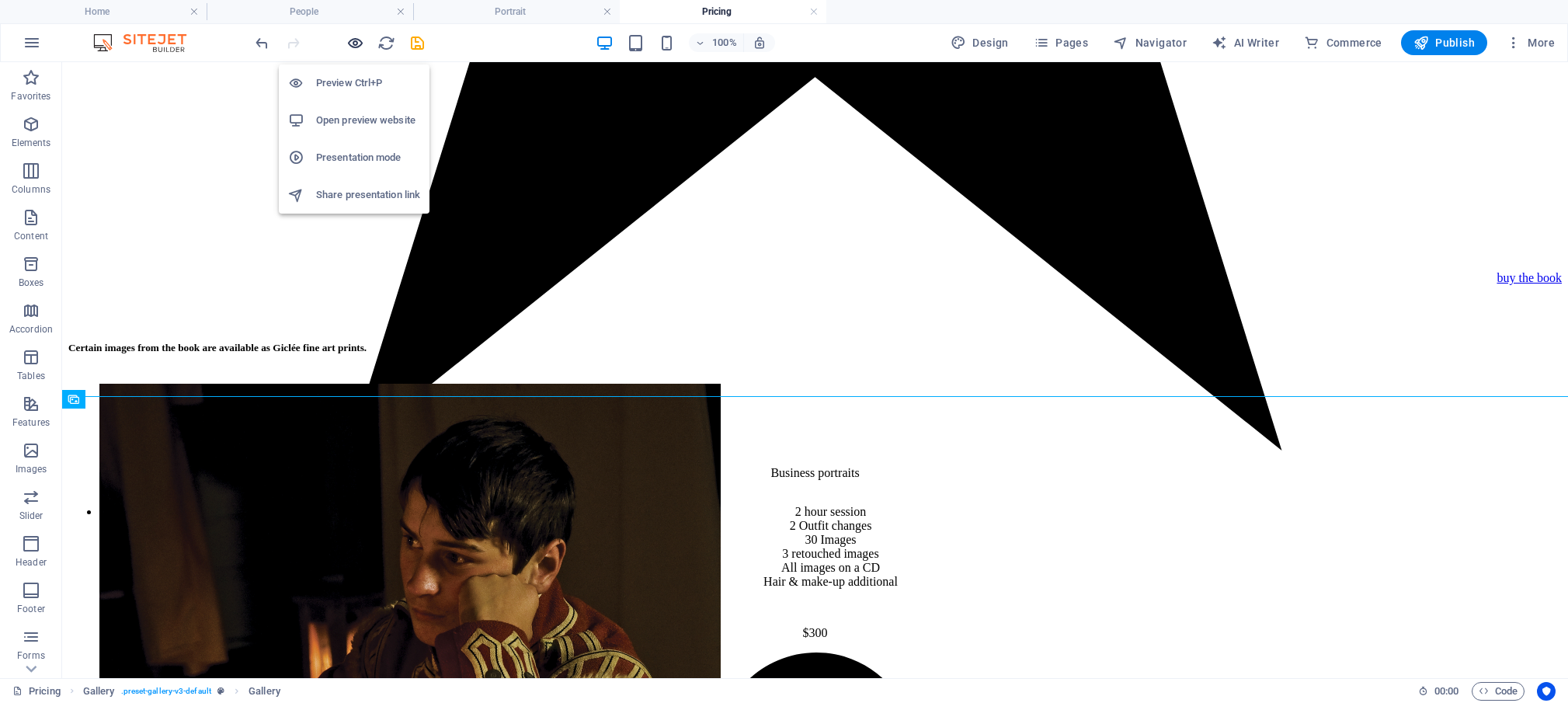
click at [351, 45] on icon "button" at bounding box center [355, 43] width 18 height 18
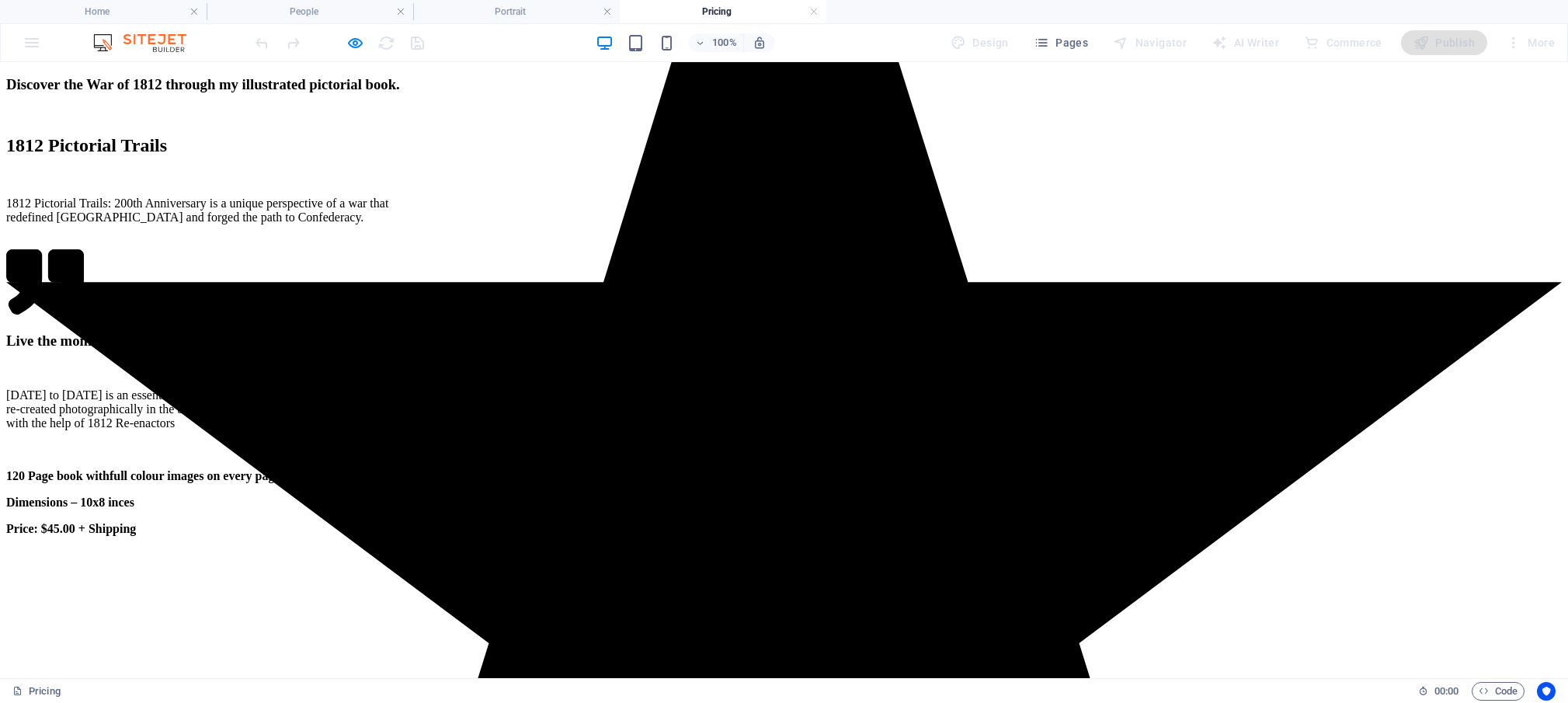
scroll to position [1547, 0]
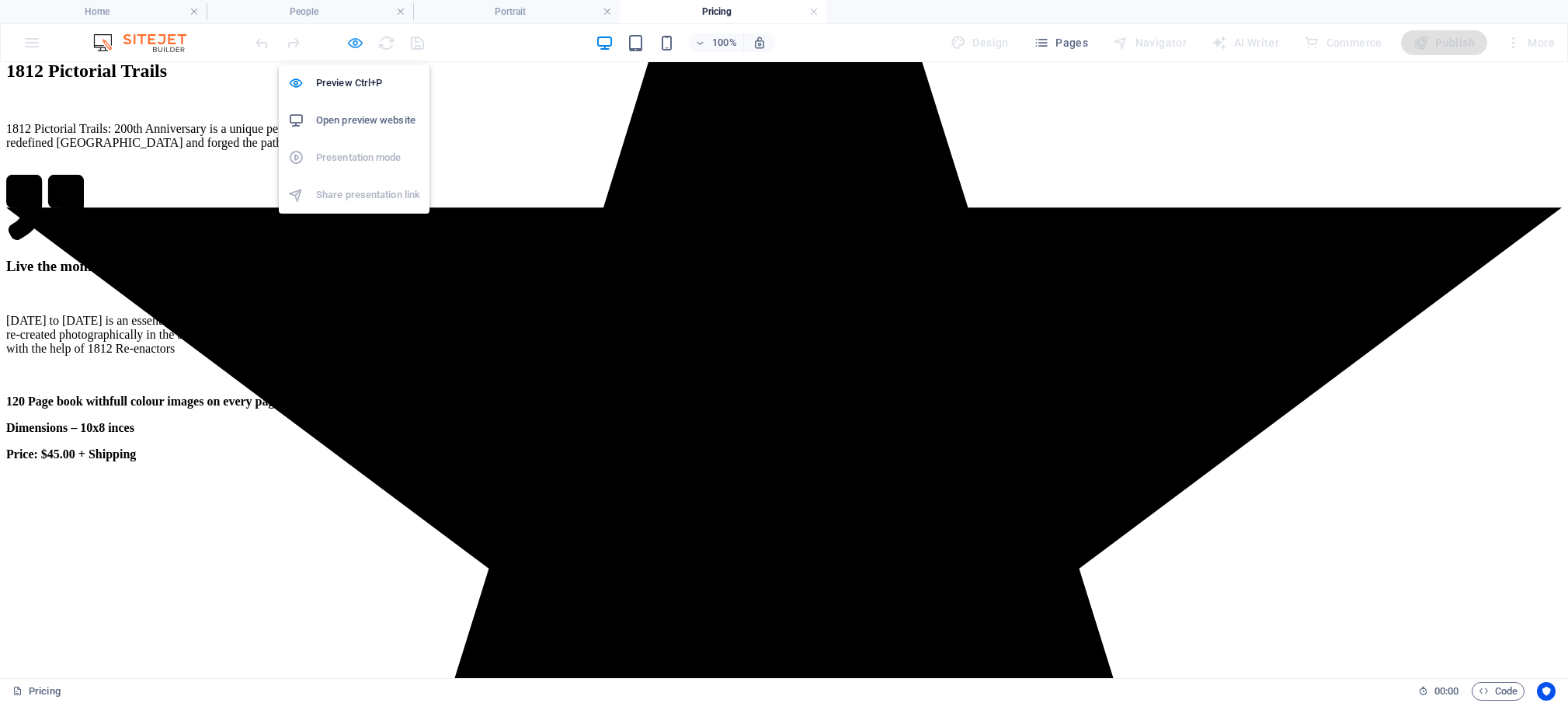
click at [352, 41] on icon "button" at bounding box center [355, 43] width 18 height 18
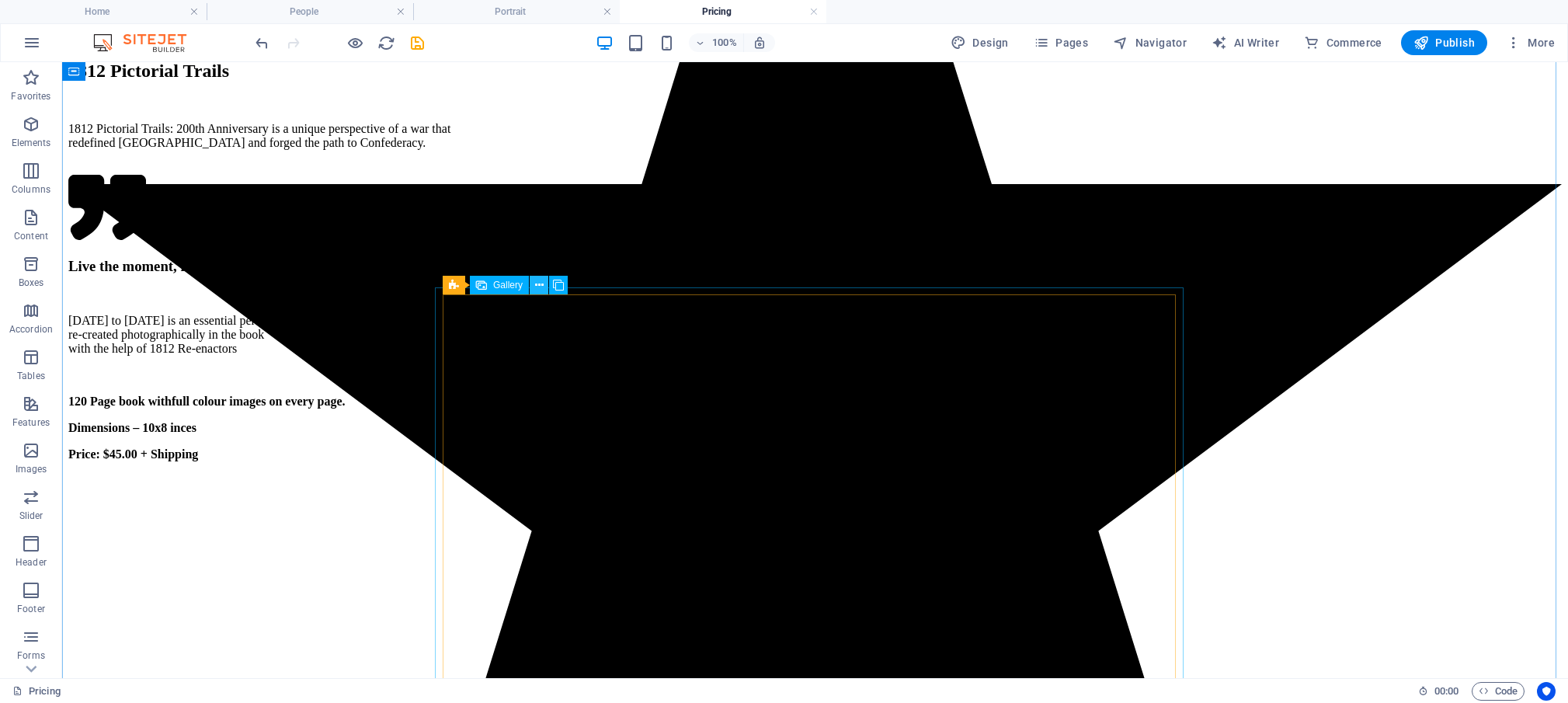
click at [536, 285] on icon at bounding box center [540, 285] width 9 height 16
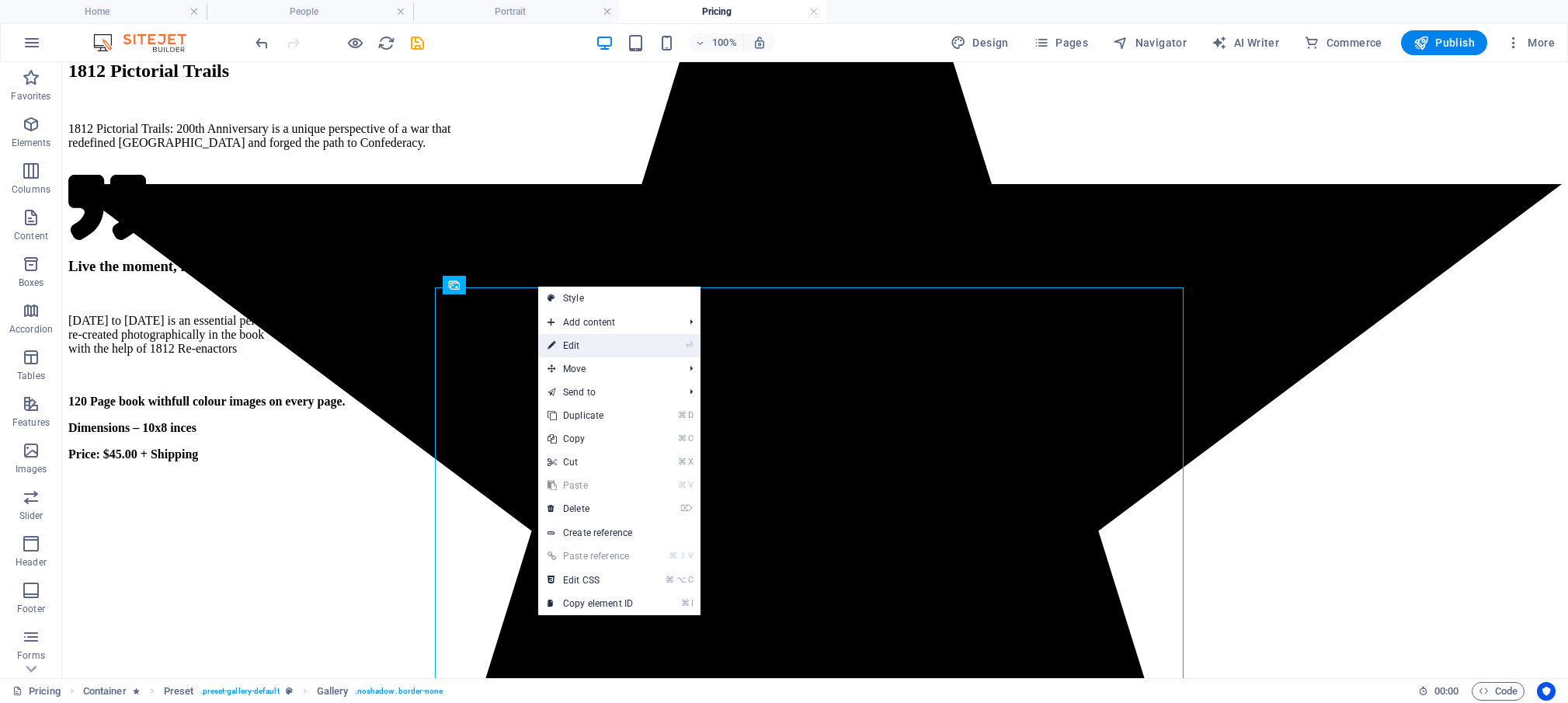
click at [566, 341] on link "⏎ Edit" at bounding box center [590, 345] width 104 height 23
select select "4"
select select "px"
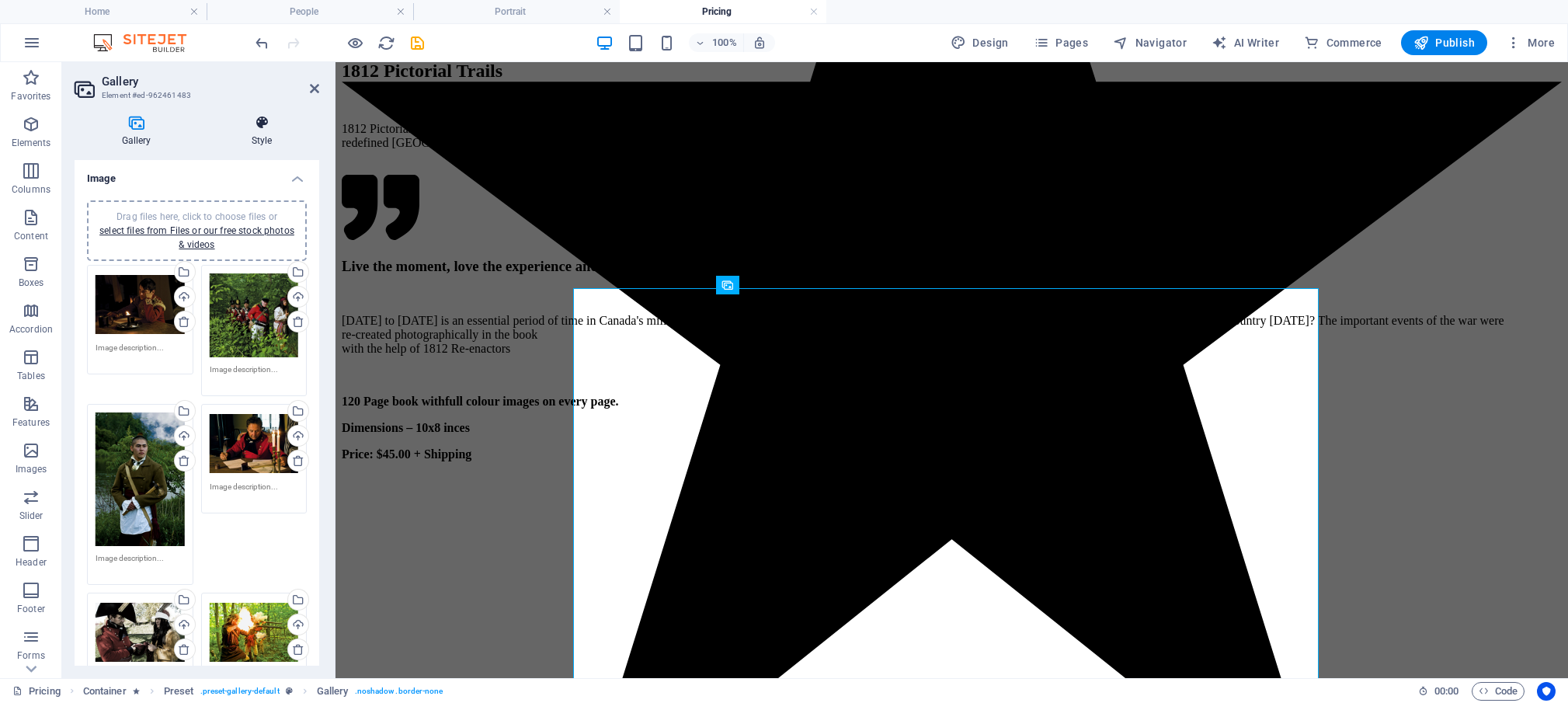
click at [263, 127] on icon at bounding box center [261, 122] width 115 height 15
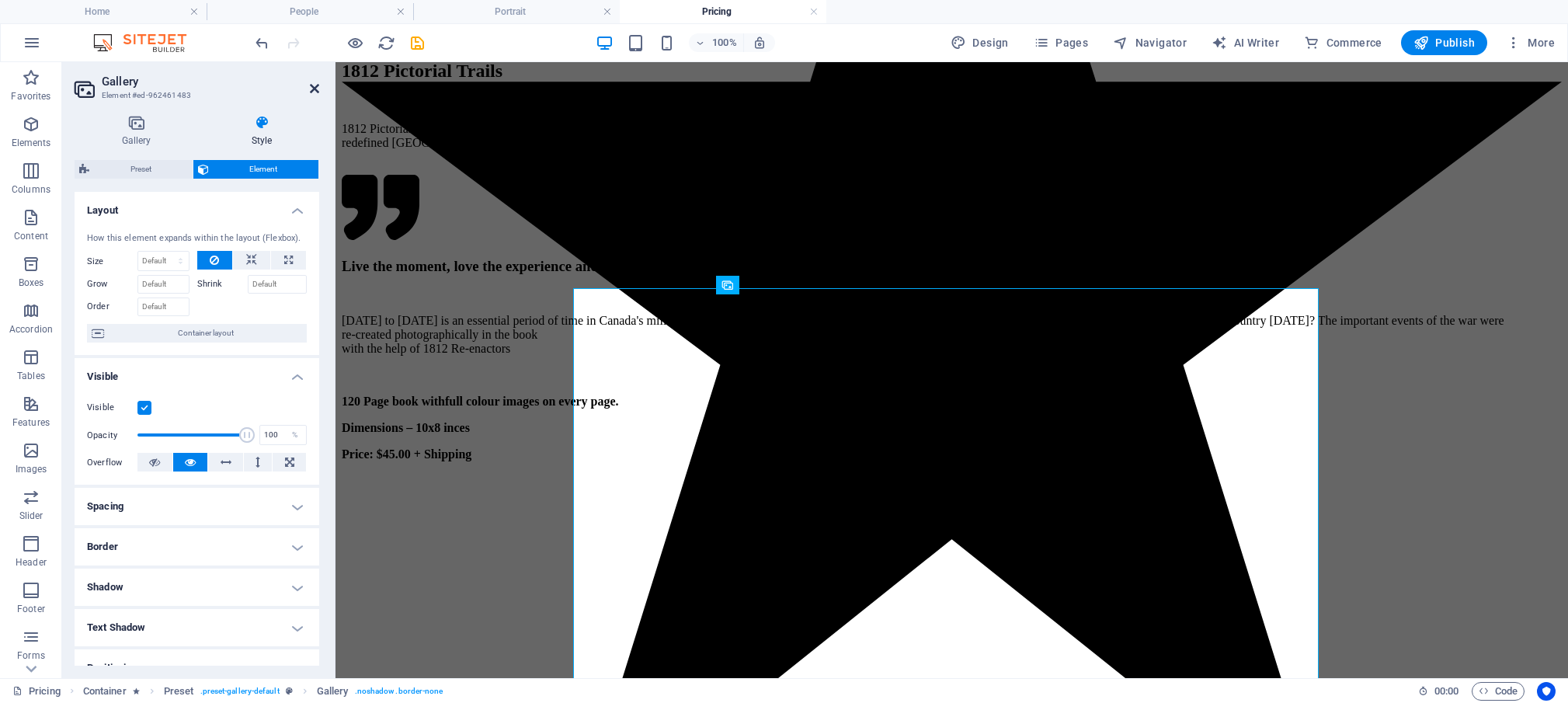
click at [314, 87] on icon at bounding box center [314, 88] width 9 height 12
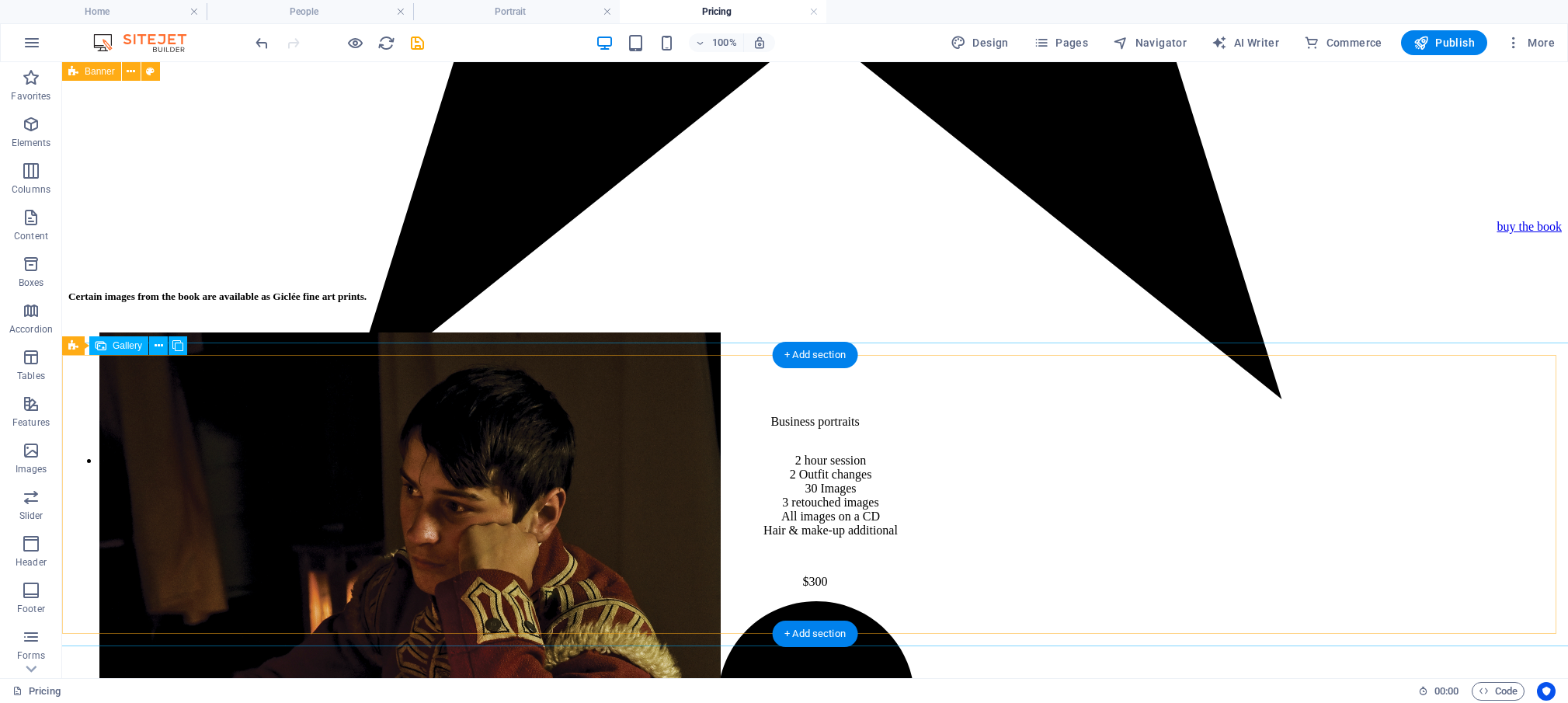
scroll to position [2267, 0]
